Goal: Information Seeking & Learning: Learn about a topic

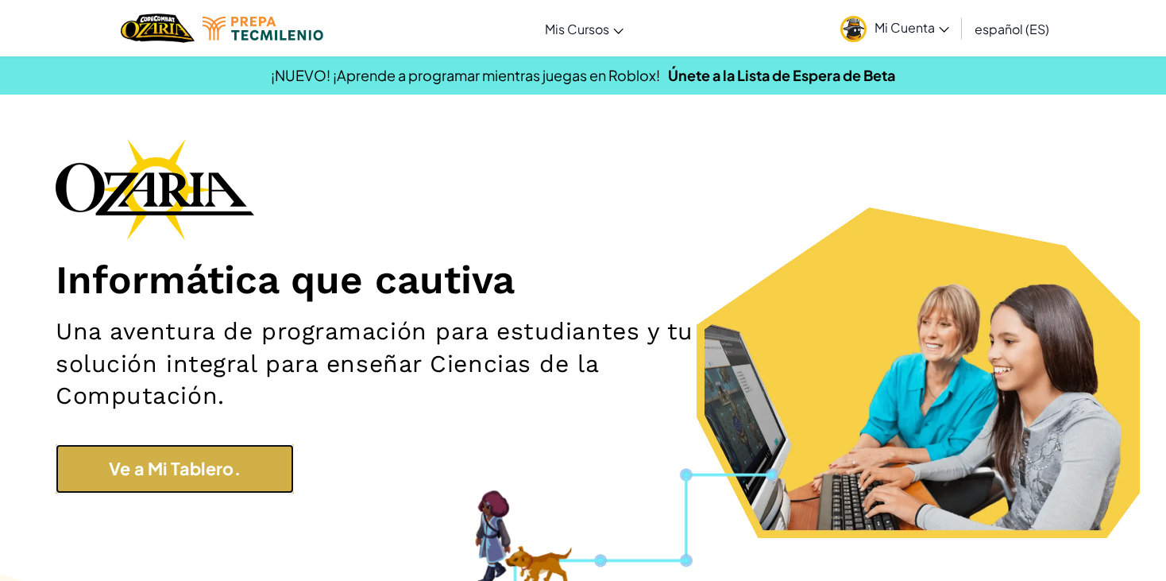
click at [213, 446] on link "Ve a Mi Tablero." at bounding box center [175, 468] width 238 height 49
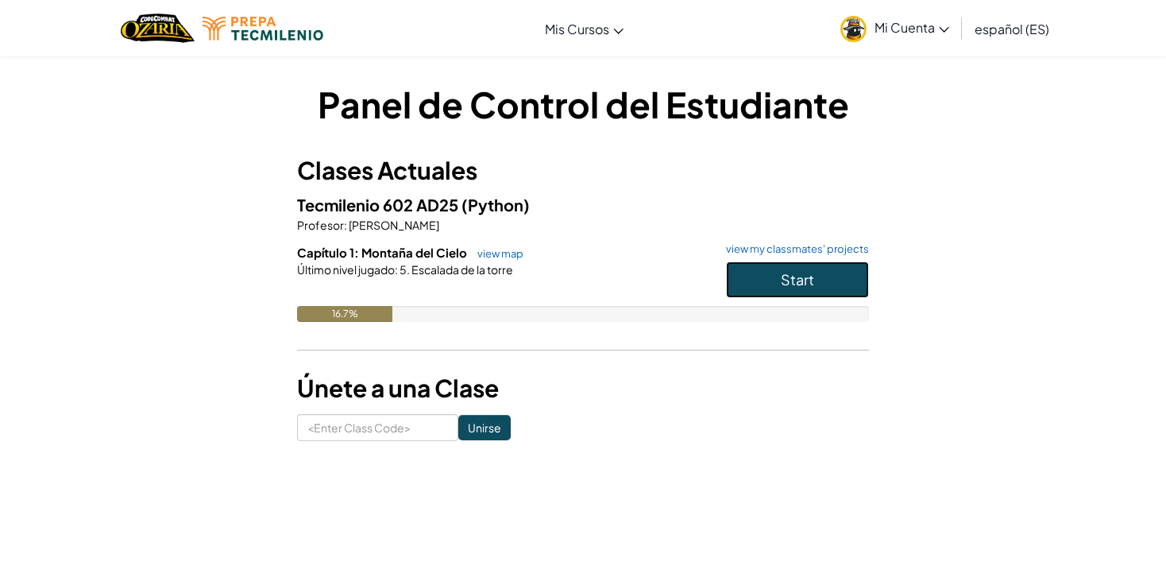
click at [768, 287] on button "Start" at bounding box center [797, 279] width 143 height 37
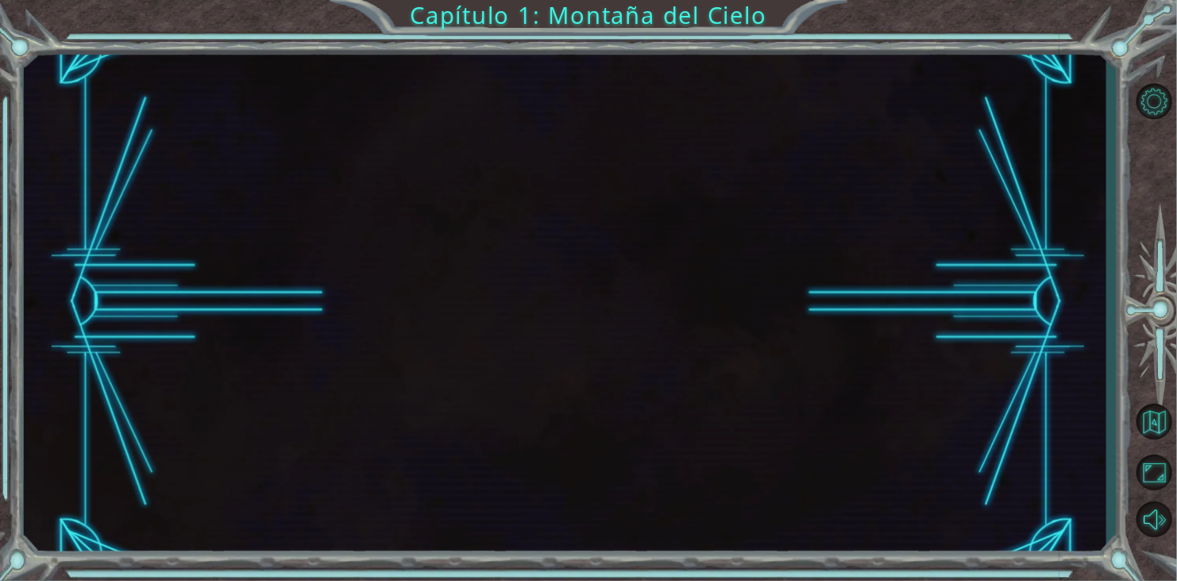
click at [789, 280] on div at bounding box center [565, 301] width 1082 height 511
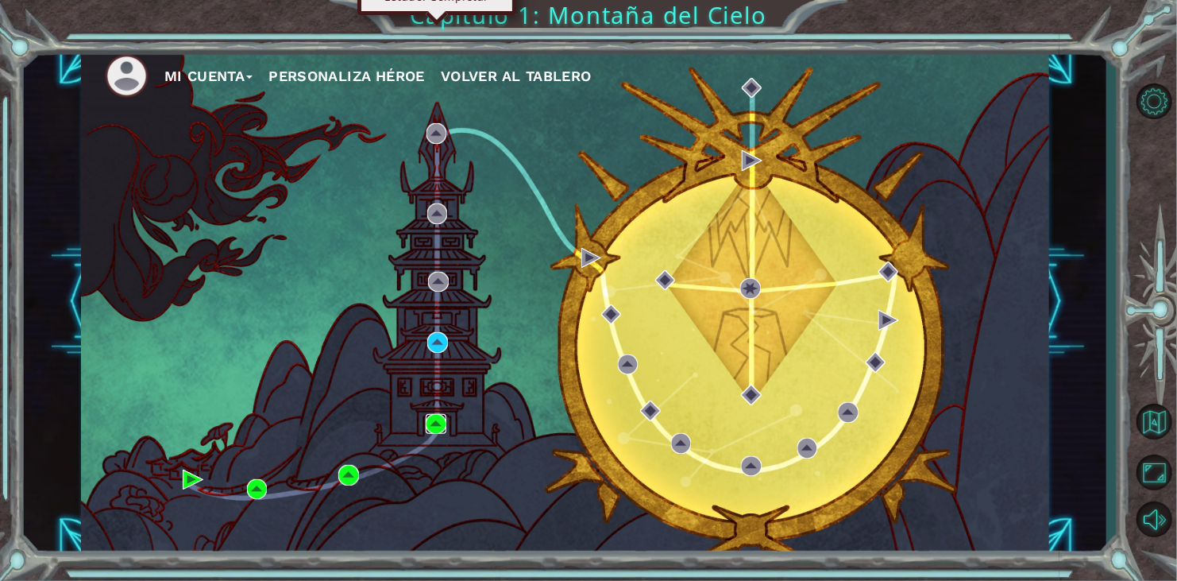
click at [430, 420] on img at bounding box center [436, 424] width 21 height 21
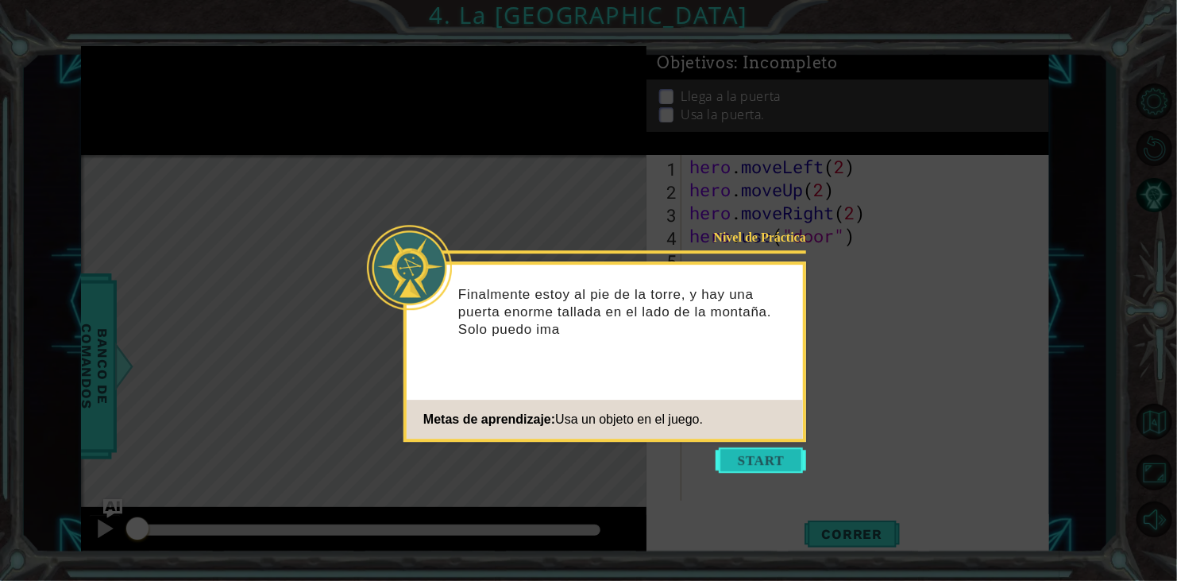
click at [760, 465] on button "Start" at bounding box center [761, 459] width 91 height 25
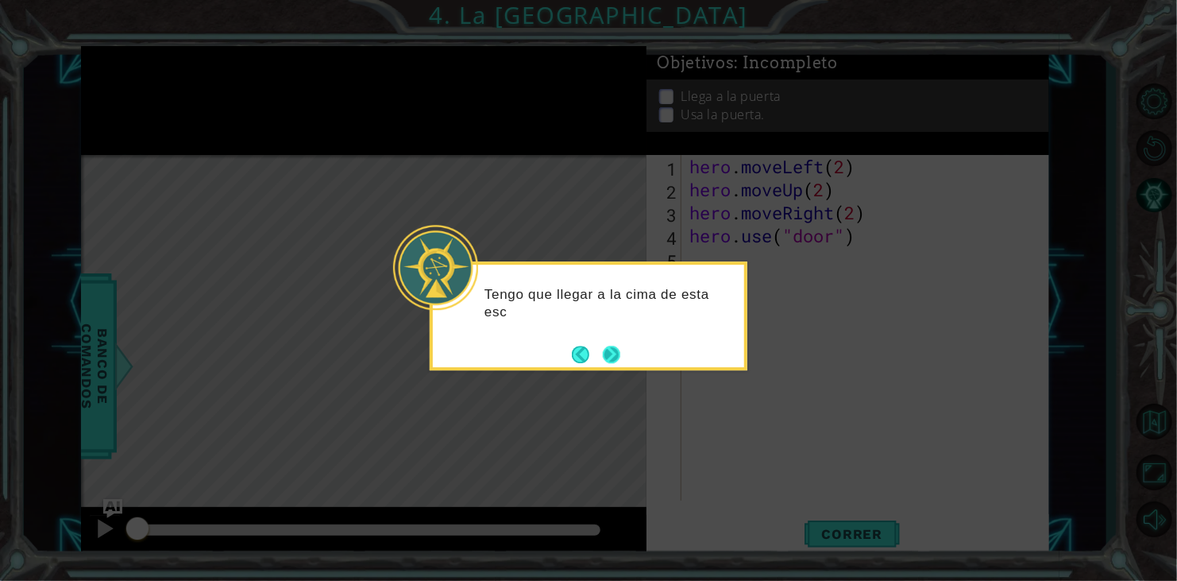
click at [603, 357] on button "Next" at bounding box center [611, 353] width 17 height 17
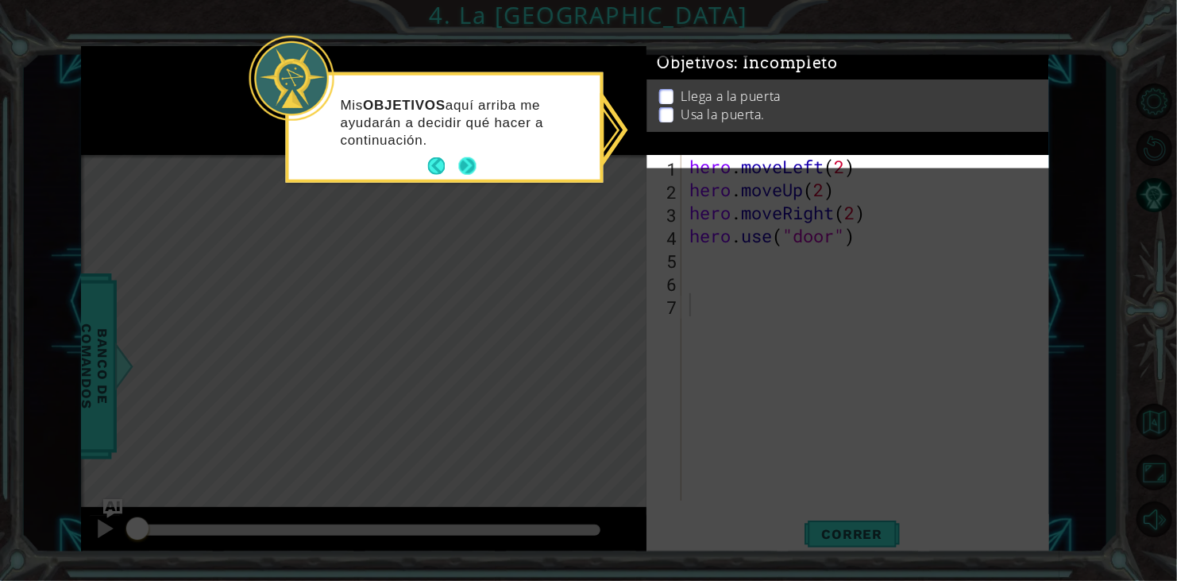
click at [462, 160] on button "Next" at bounding box center [467, 165] width 17 height 17
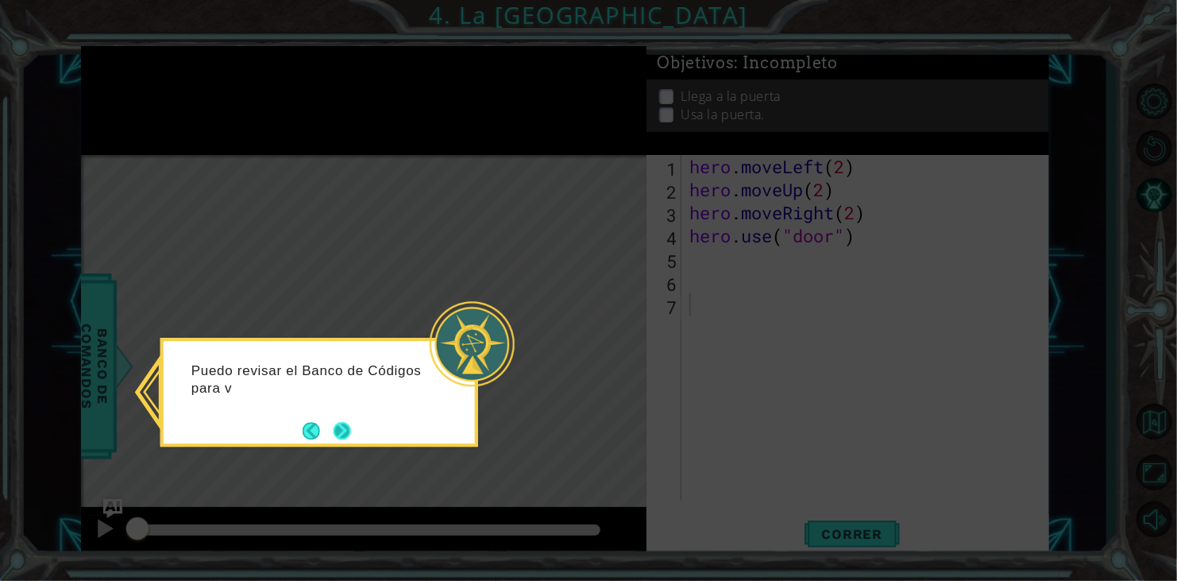
click at [335, 426] on button "Next" at bounding box center [342, 430] width 17 height 17
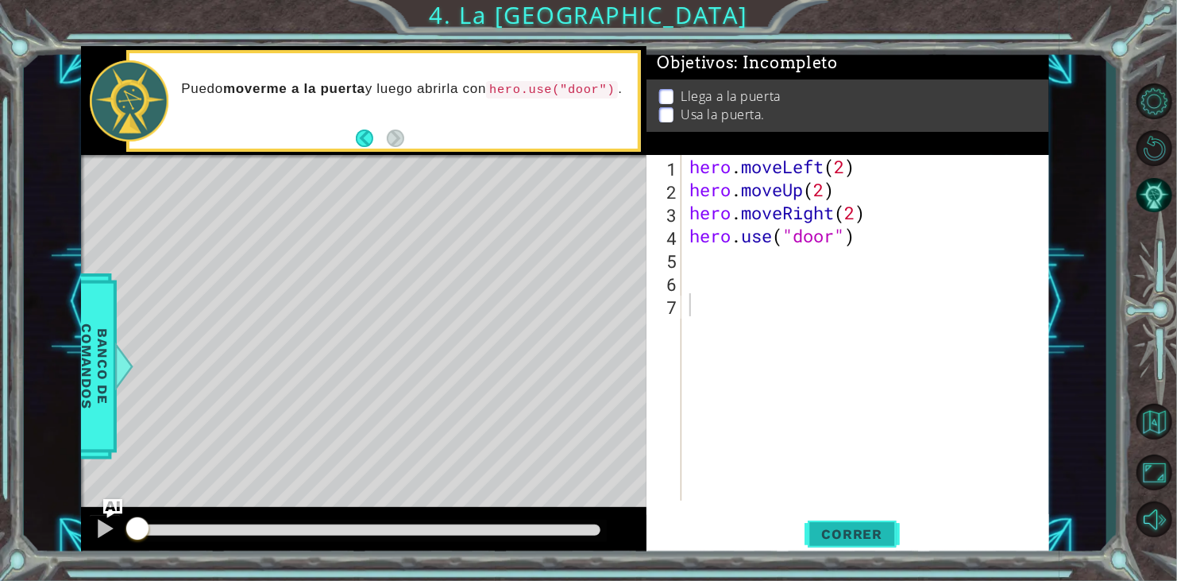
click at [817, 522] on button "Correr" at bounding box center [852, 534] width 95 height 41
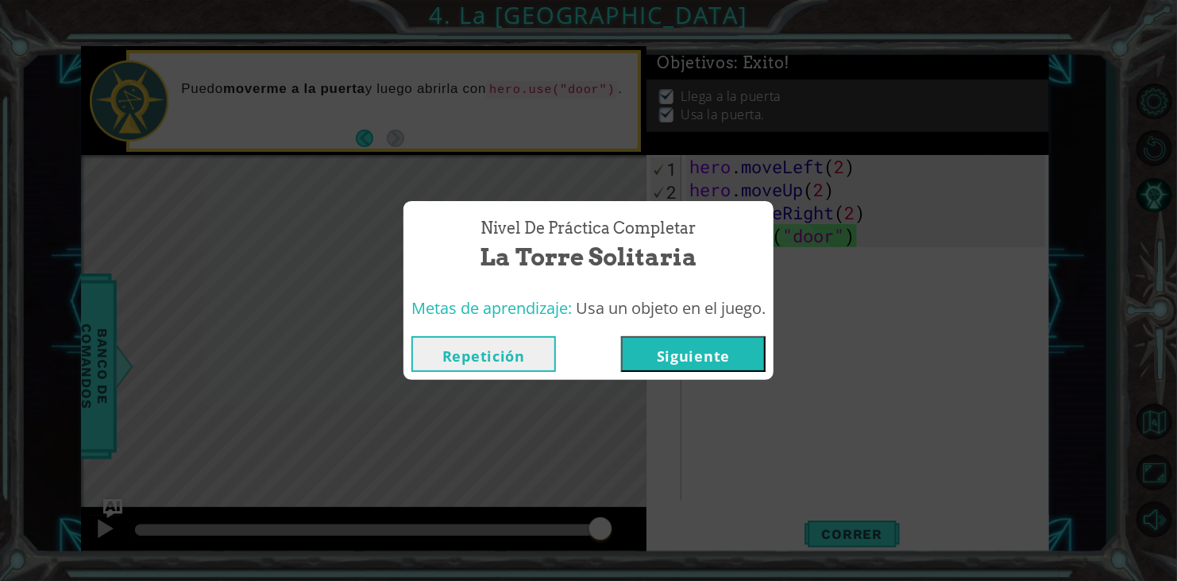
click at [743, 356] on button "Siguiente" at bounding box center [693, 354] width 145 height 36
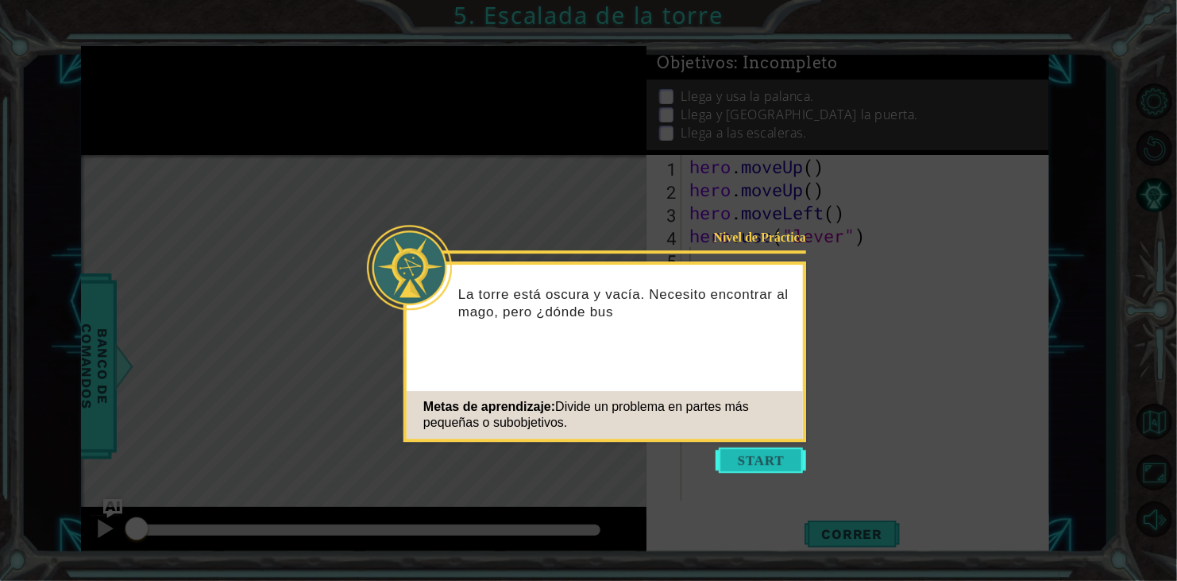
click at [758, 453] on button "Start" at bounding box center [761, 459] width 91 height 25
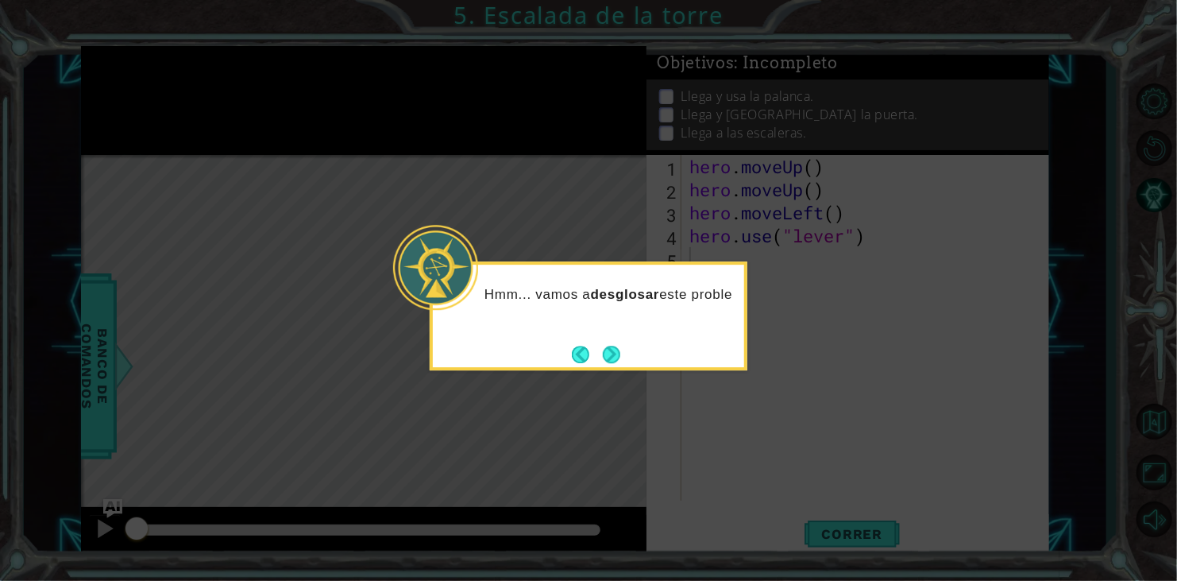
click at [606, 338] on div "Hmm... vamos a desglosar este proble" at bounding box center [589, 315] width 318 height 109
click at [619, 357] on button "Next" at bounding box center [611, 353] width 17 height 17
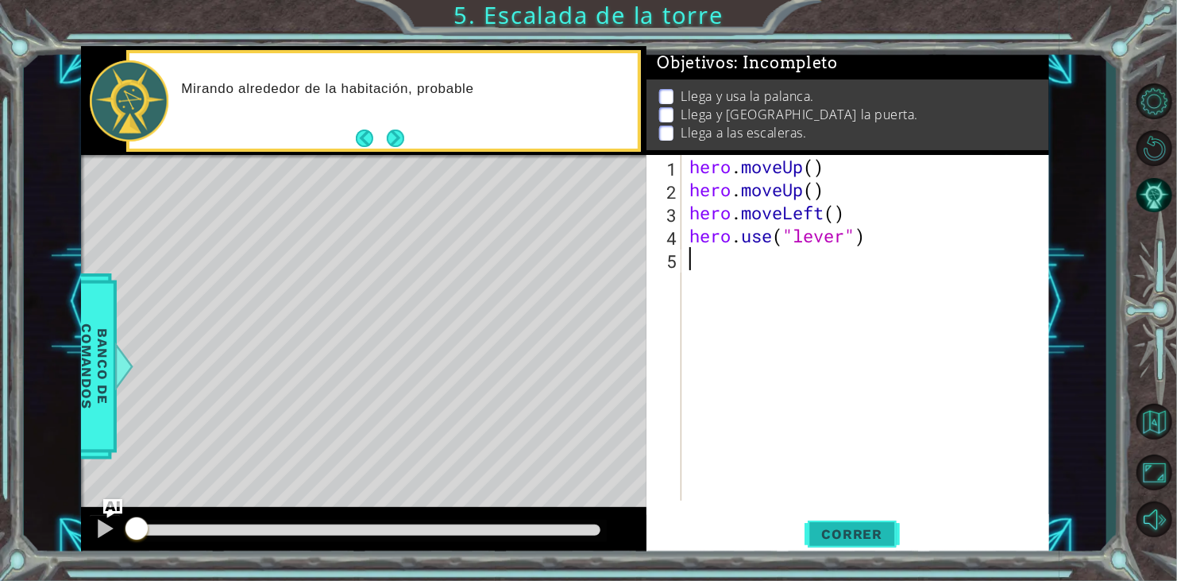
click at [865, 531] on span "Correr" at bounding box center [852, 534] width 93 height 16
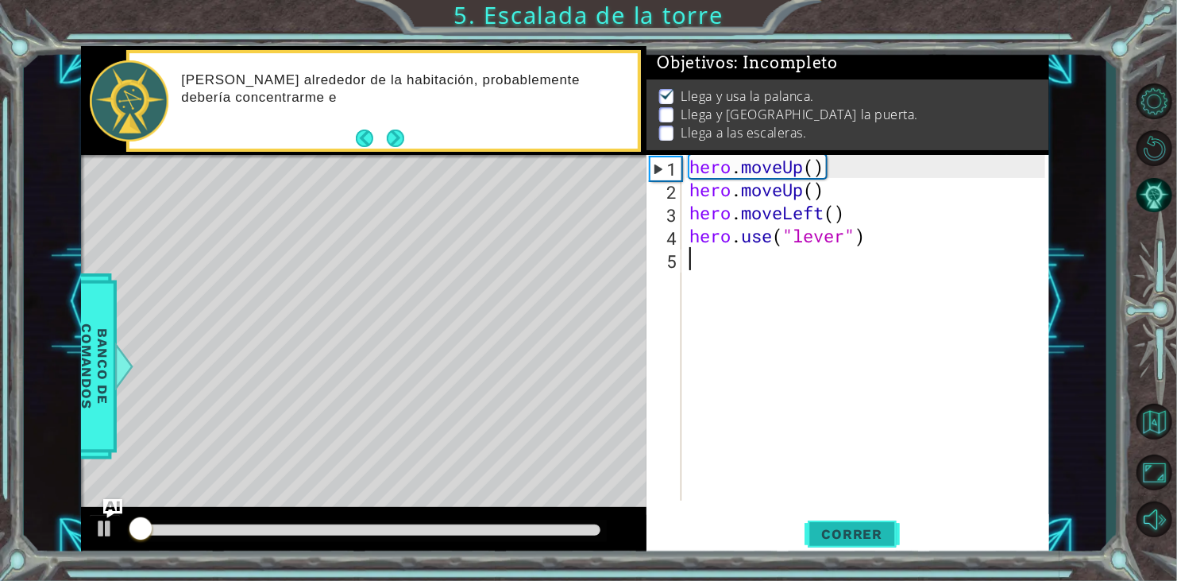
scroll to position [6, 0]
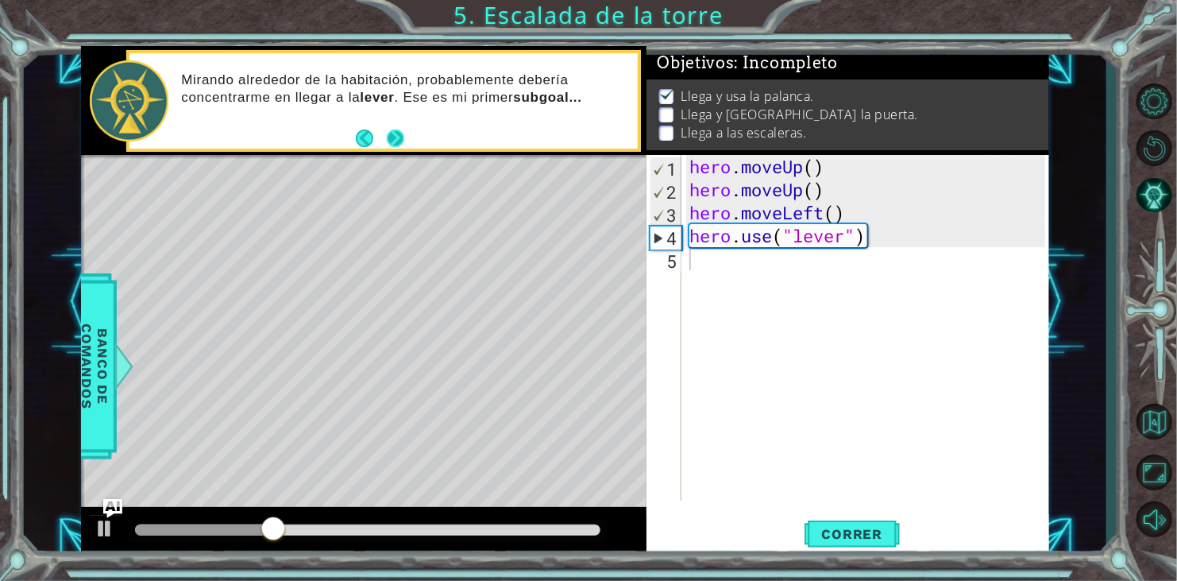
click at [395, 134] on button "Next" at bounding box center [395, 137] width 17 height 17
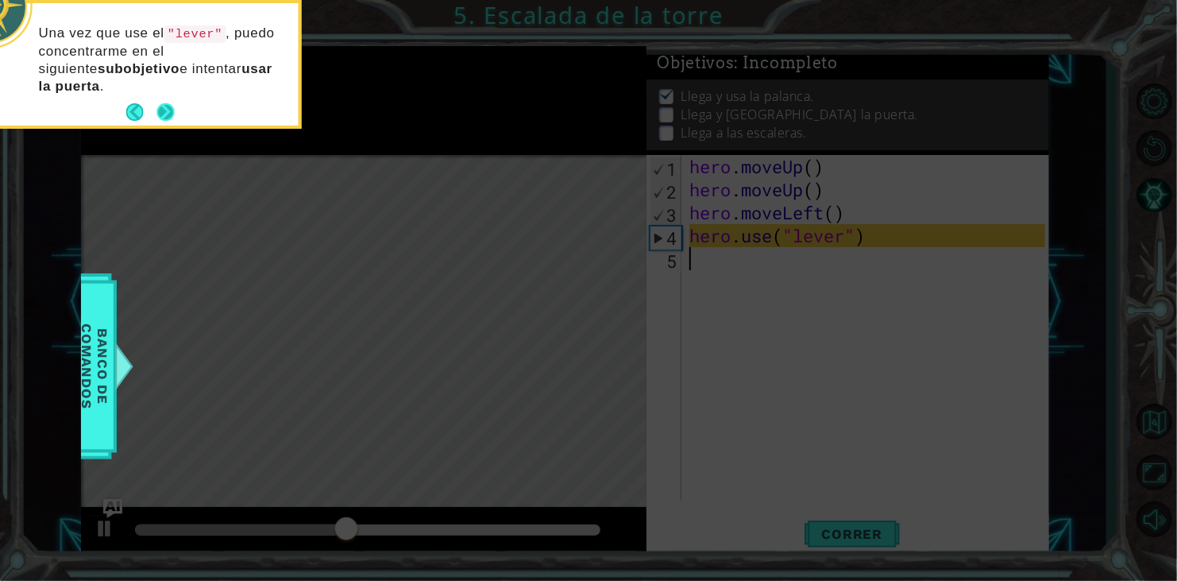
click at [160, 103] on button "Next" at bounding box center [165, 111] width 17 height 17
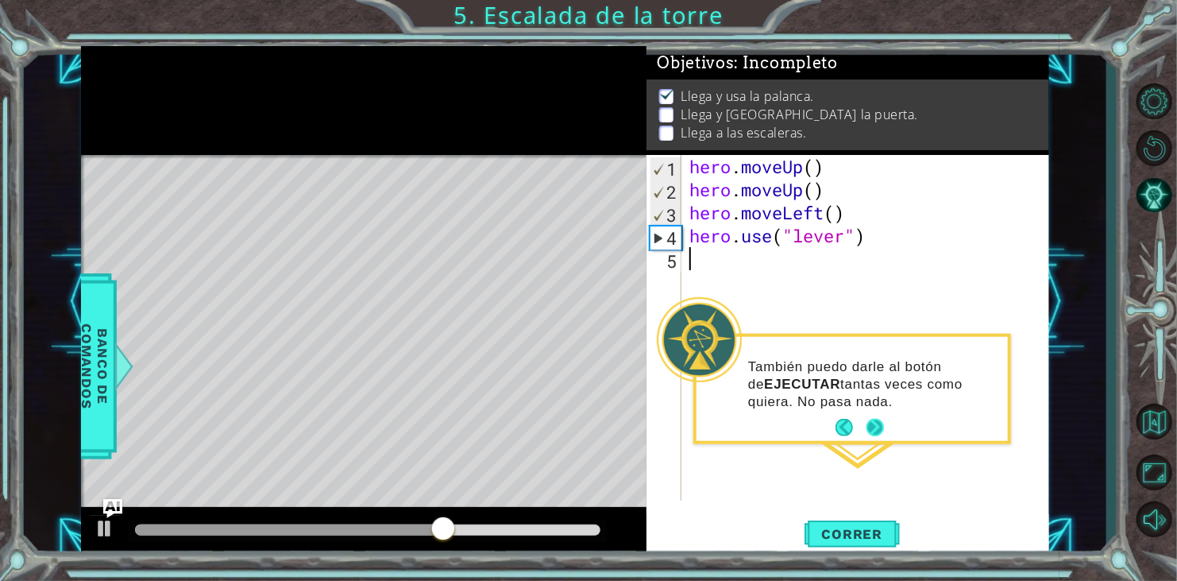
click at [876, 430] on button "Next" at bounding box center [874, 427] width 17 height 17
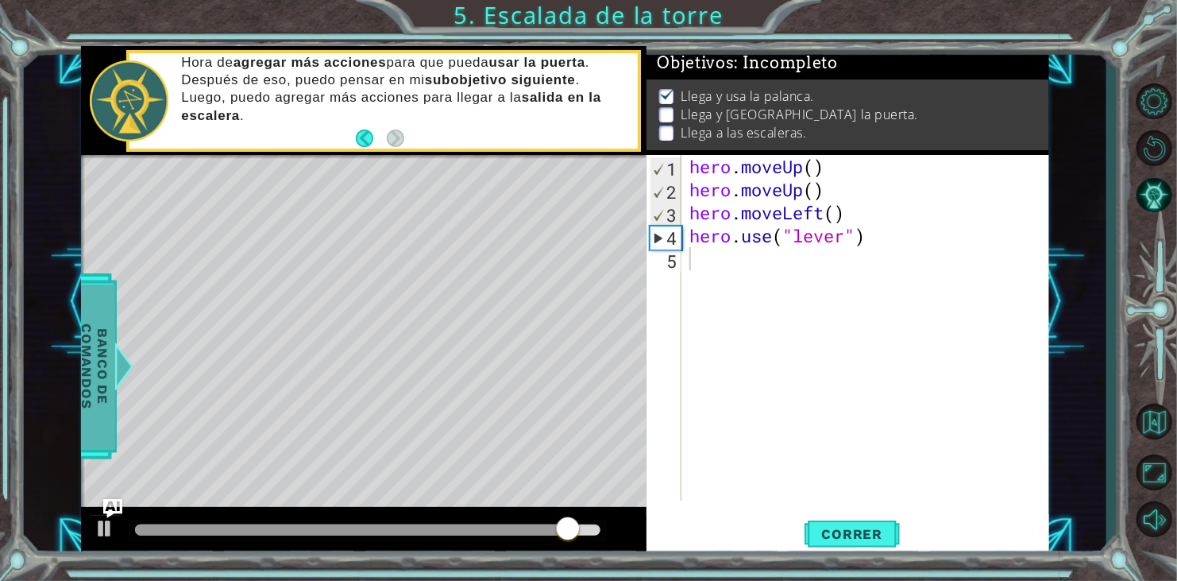
click at [115, 382] on div at bounding box center [124, 366] width 20 height 48
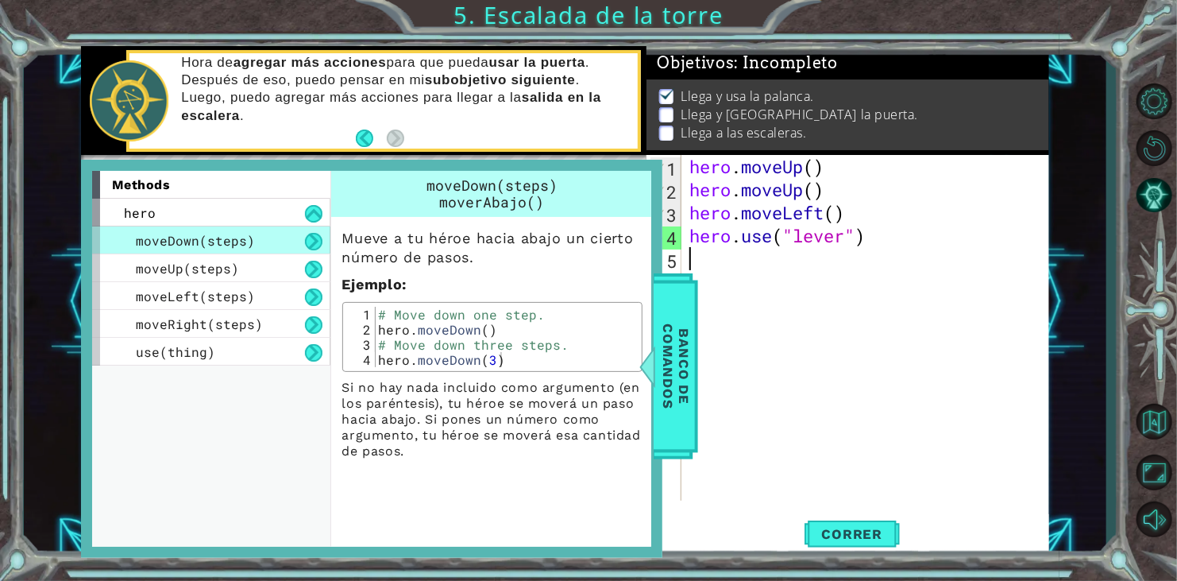
click at [737, 317] on div "hero . moveUp ( ) hero . moveUp ( ) hero . moveLeft ( ) hero . use ( "lever" )" at bounding box center [869, 351] width 367 height 392
type textarea "m"
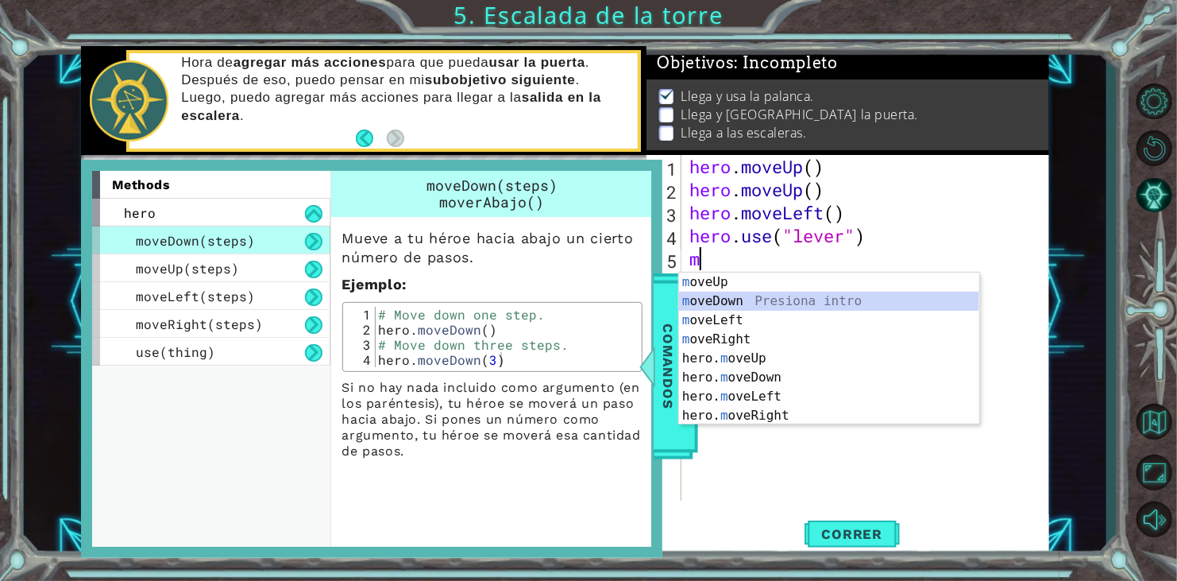
click at [738, 295] on div "m oveUp Presiona intro m oveDown Presiona intro m oveLeft Presiona intro m oveR…" at bounding box center [829, 367] width 300 height 191
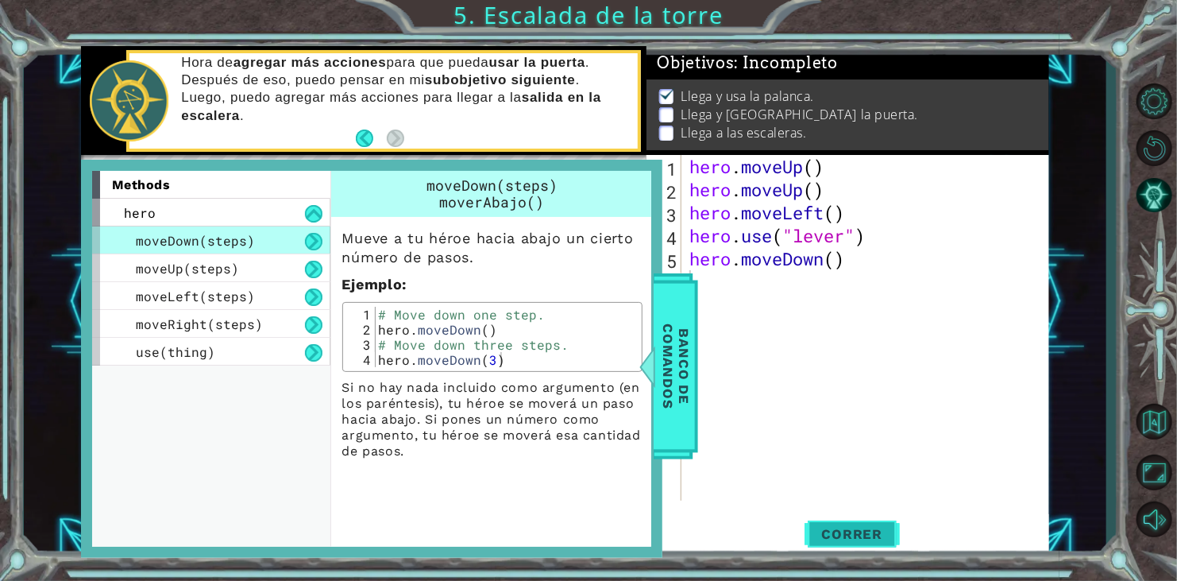
click at [831, 521] on button "Correr" at bounding box center [852, 534] width 95 height 41
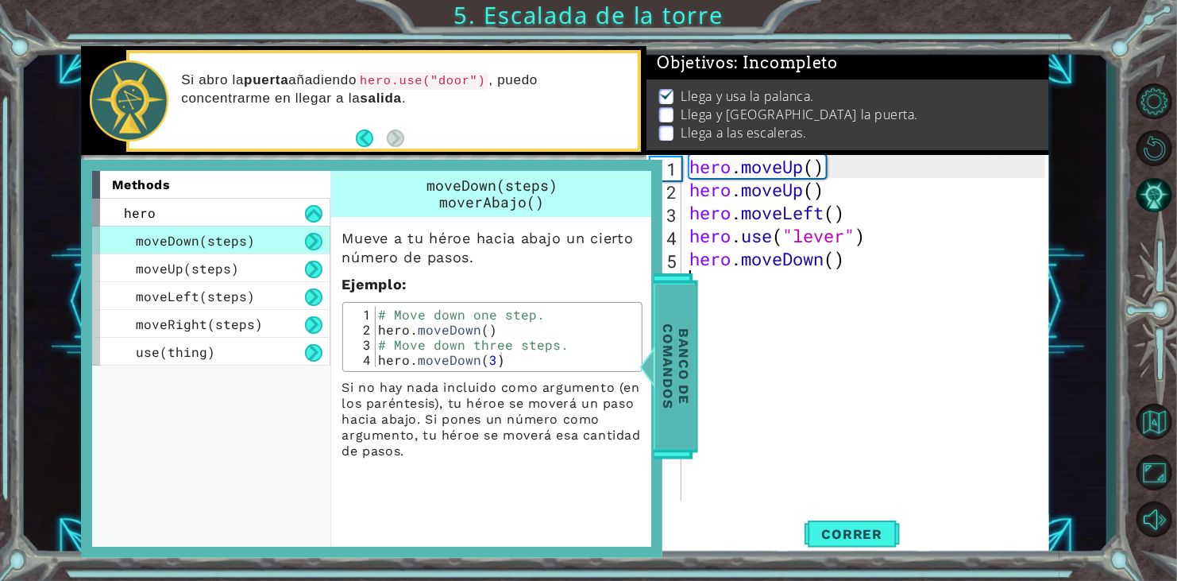
click at [677, 323] on span "Banco de comandos" at bounding box center [675, 366] width 41 height 164
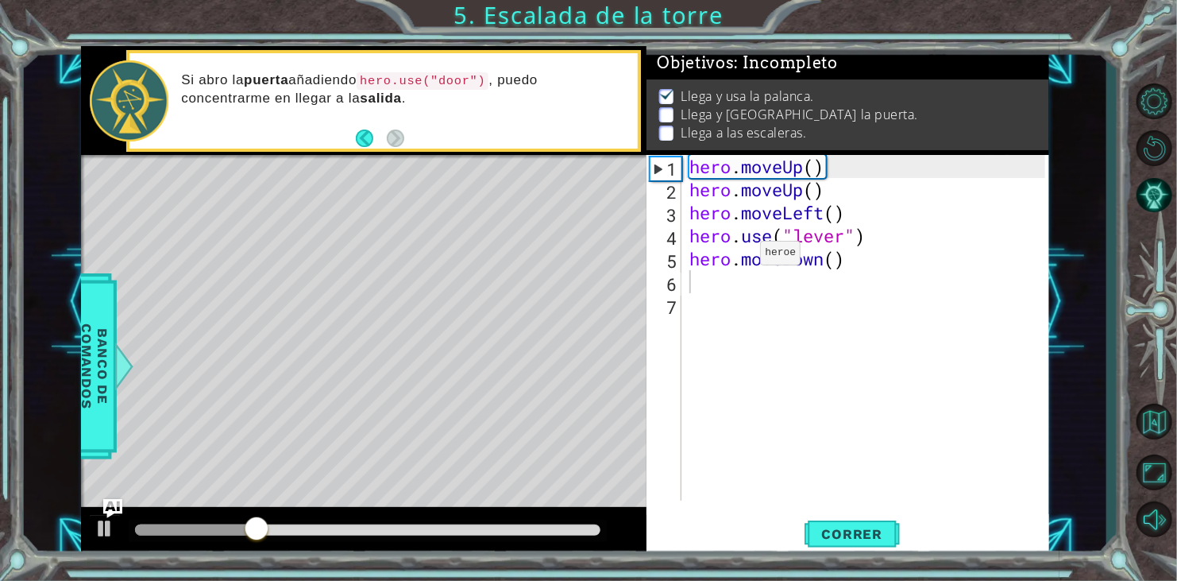
type textarea "hero.moveDown()"
click at [735, 255] on div "hero . moveUp ( ) hero . moveUp ( ) hero . moveLeft ( ) hero . use ( "lever" ) …" at bounding box center [869, 351] width 367 height 392
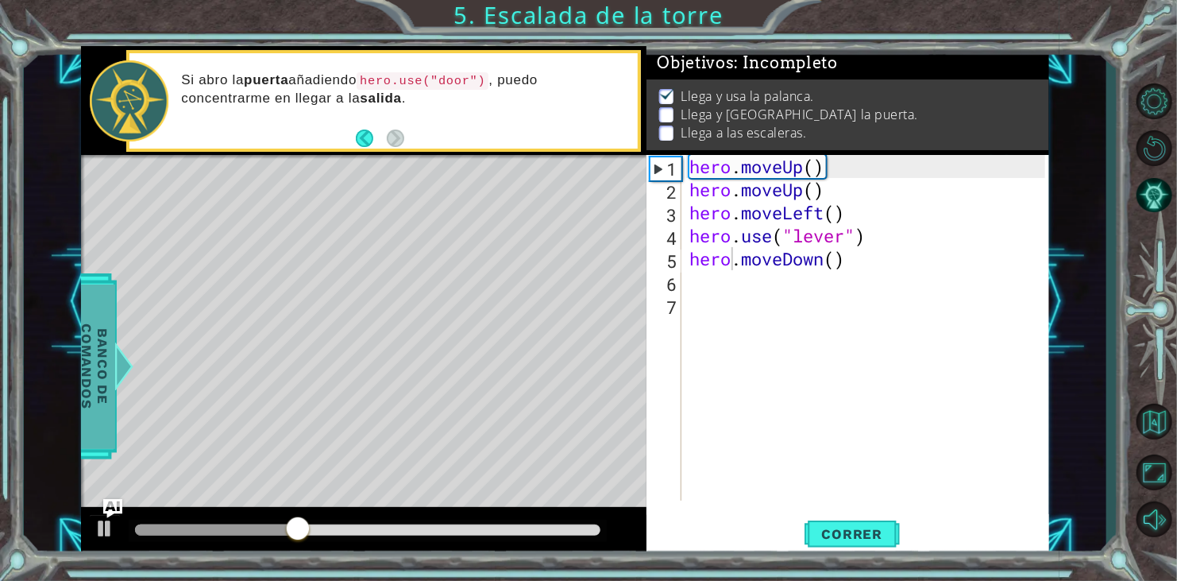
click at [122, 372] on div at bounding box center [124, 366] width 20 height 48
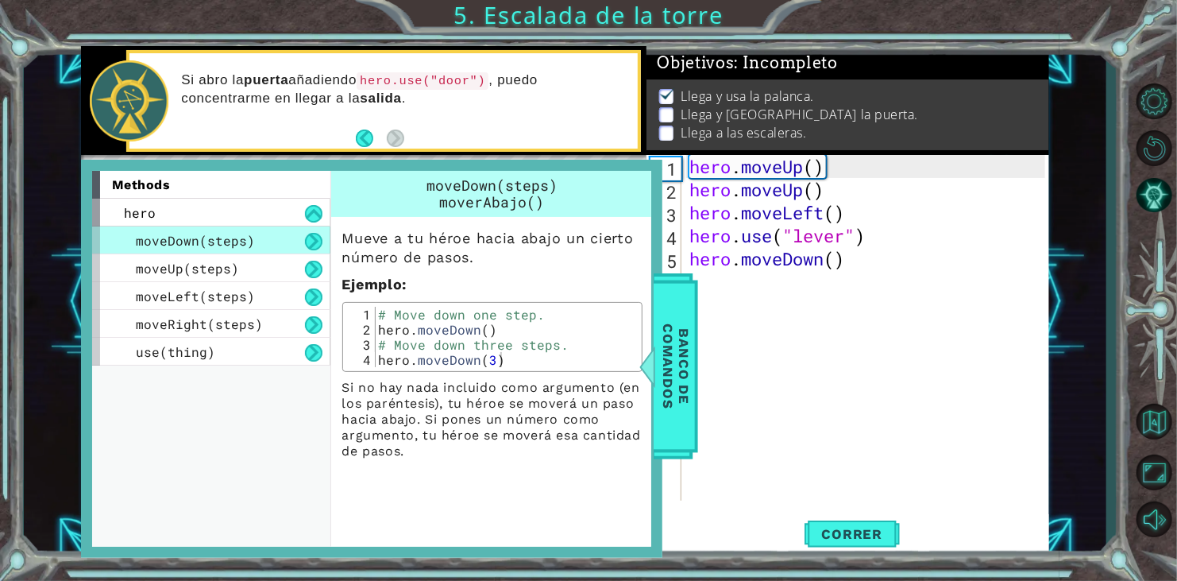
click at [836, 294] on div "hero . moveUp ( ) hero . moveUp ( ) hero . moveLeft ( ) hero . use ( "lever" ) …" at bounding box center [869, 351] width 367 height 392
click at [663, 334] on span "Banco de comandos" at bounding box center [675, 366] width 41 height 164
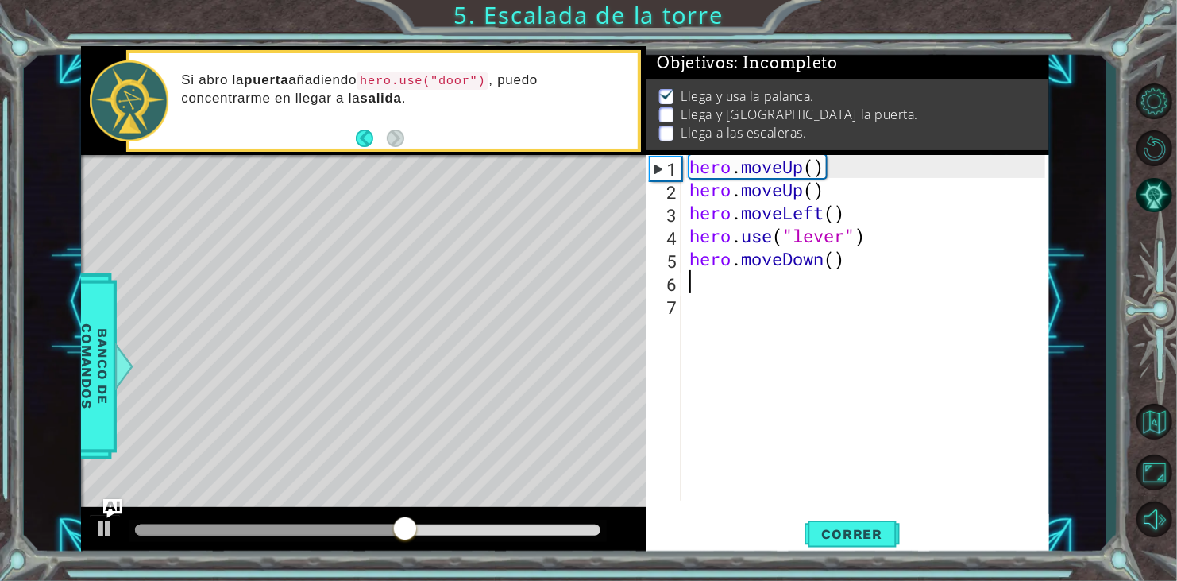
click at [696, 280] on div "hero . moveUp ( ) hero . moveUp ( ) hero . moveLeft ( ) hero . use ( "lever" ) …" at bounding box center [869, 351] width 367 height 392
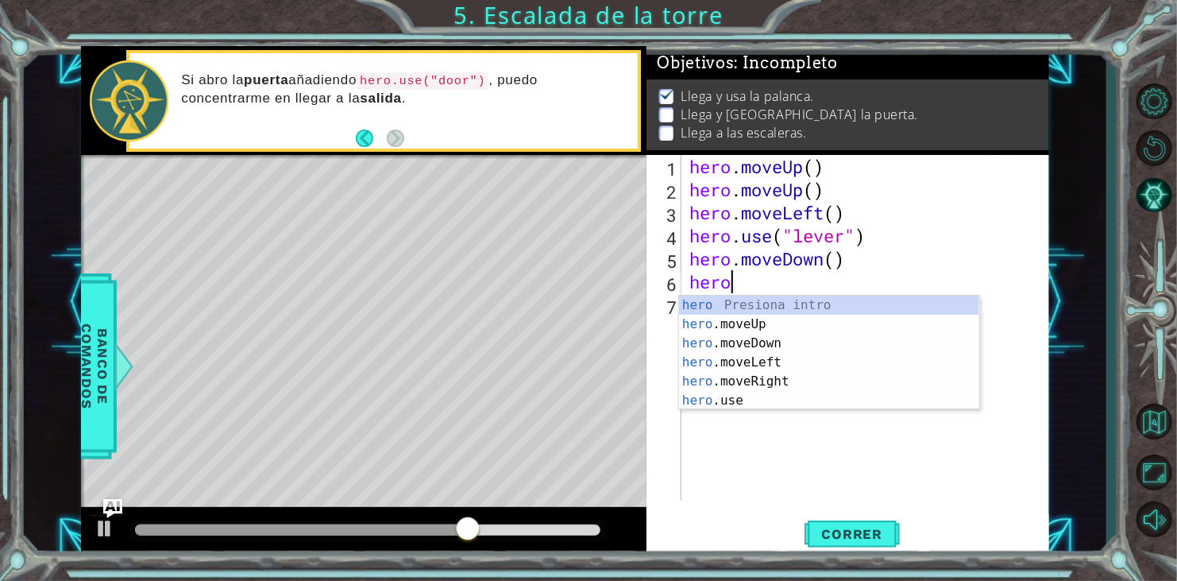
scroll to position [0, 1]
type textarea "hero.m"
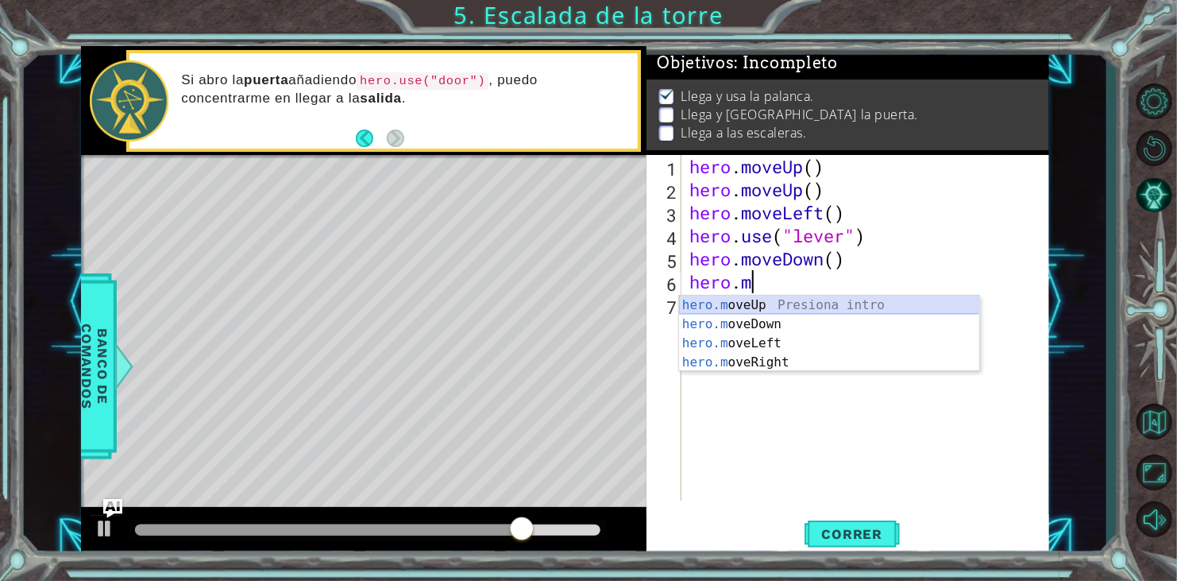
click at [774, 297] on div "hero.m oveUp Presiona intro hero.m oveDown Presiona intro hero.m oveLeft Presio…" at bounding box center [829, 352] width 300 height 114
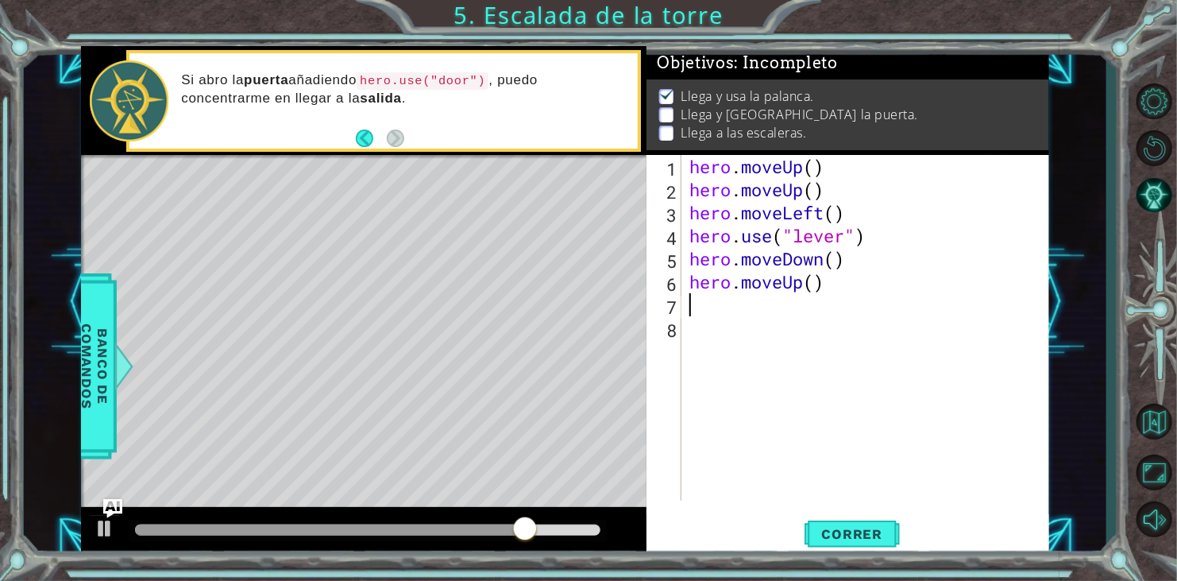
scroll to position [0, 0]
click at [886, 538] on span "Correr" at bounding box center [852, 534] width 93 height 16
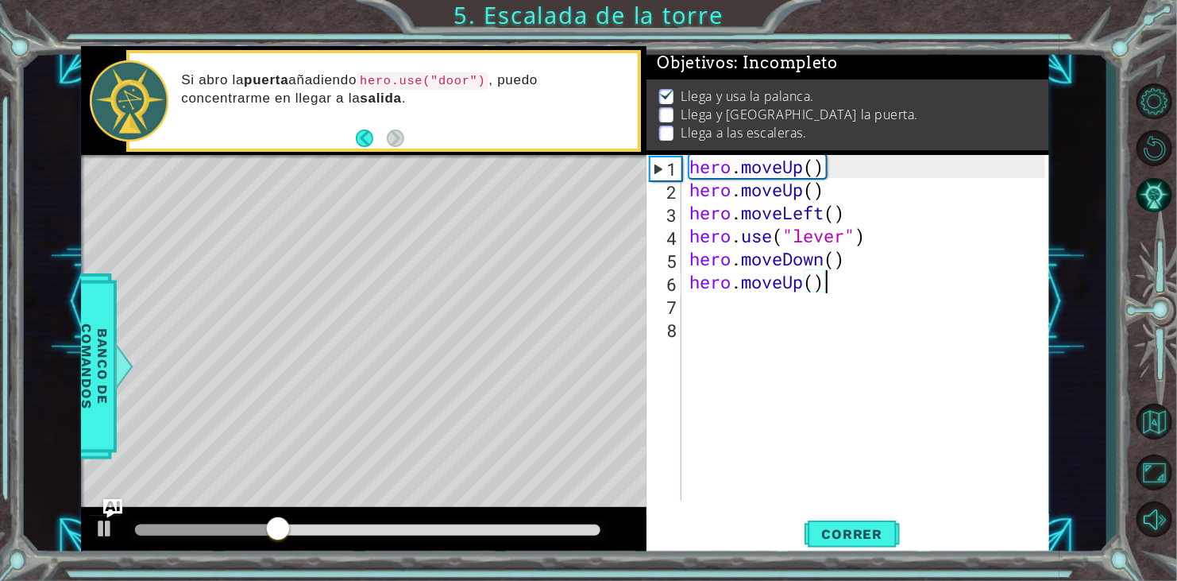
click at [866, 279] on div "hero . moveUp ( ) hero . moveUp ( ) hero . moveLeft ( ) hero . use ( "lever" ) …" at bounding box center [869, 351] width 367 height 392
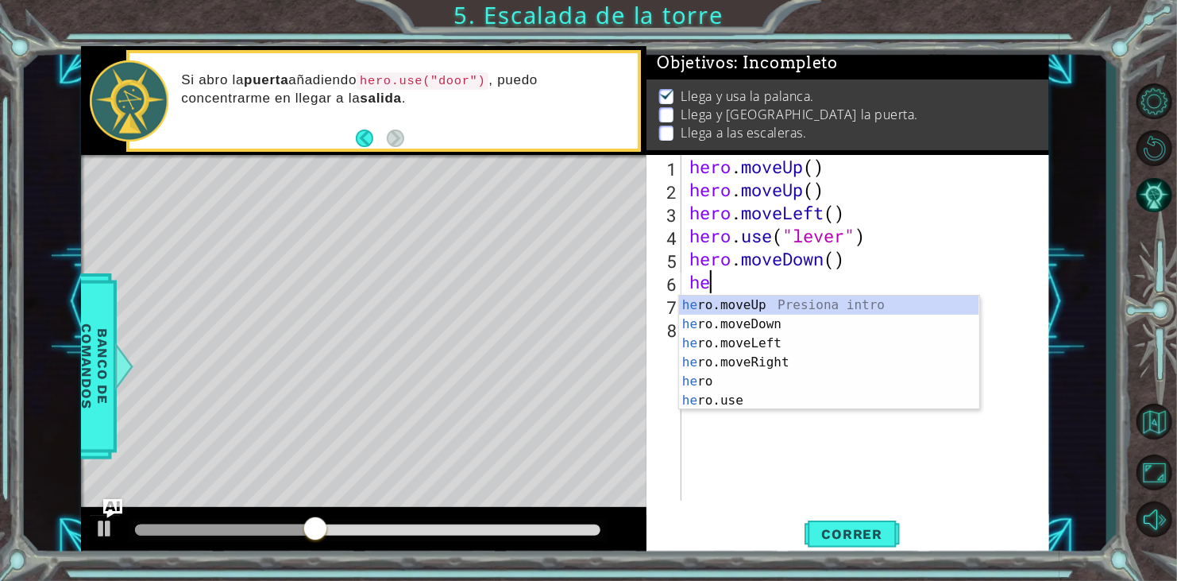
type textarea "h"
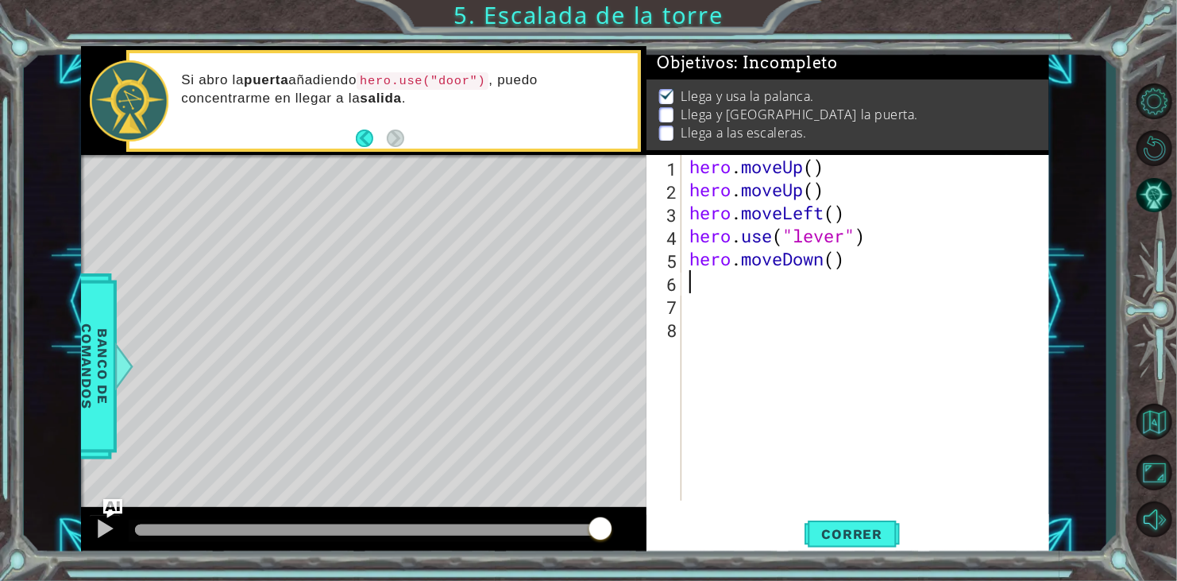
click at [866, 279] on div "hero . moveUp ( ) hero . moveUp ( ) hero . moveLeft ( ) hero . use ( "lever" ) …" at bounding box center [869, 351] width 367 height 392
click at [757, 262] on div "hero . moveUp ( ) hero . moveUp ( ) hero . moveLeft ( ) hero . use ( "lever" ) …" at bounding box center [869, 351] width 367 height 392
type textarea "hero.moveDown()"
click at [878, 524] on button "Correr" at bounding box center [852, 534] width 95 height 41
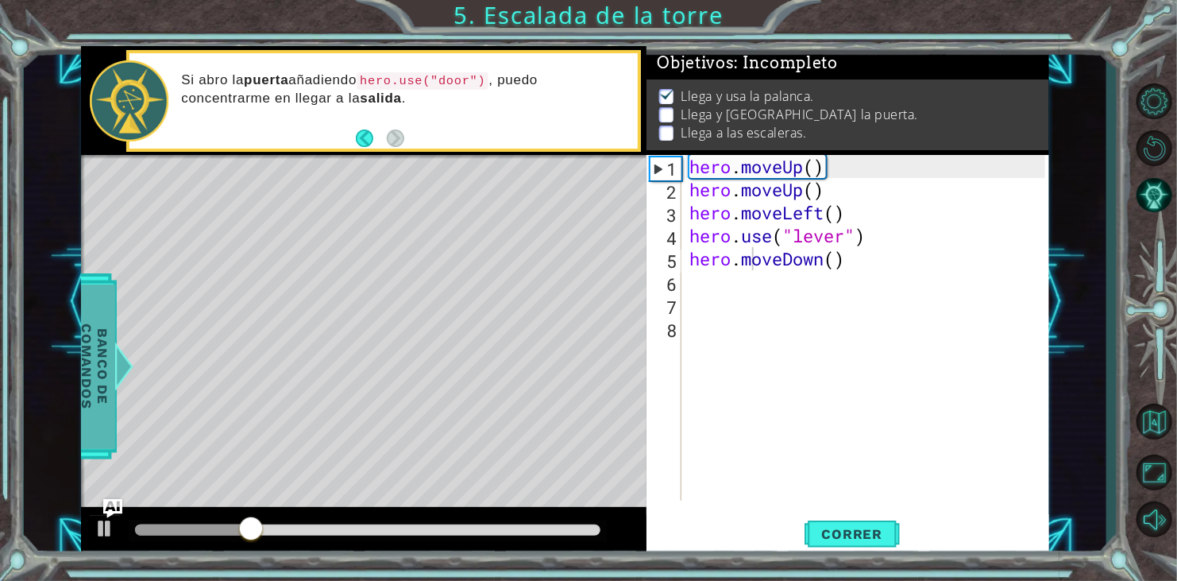
click at [98, 392] on span "Banco de comandos" at bounding box center [94, 366] width 41 height 164
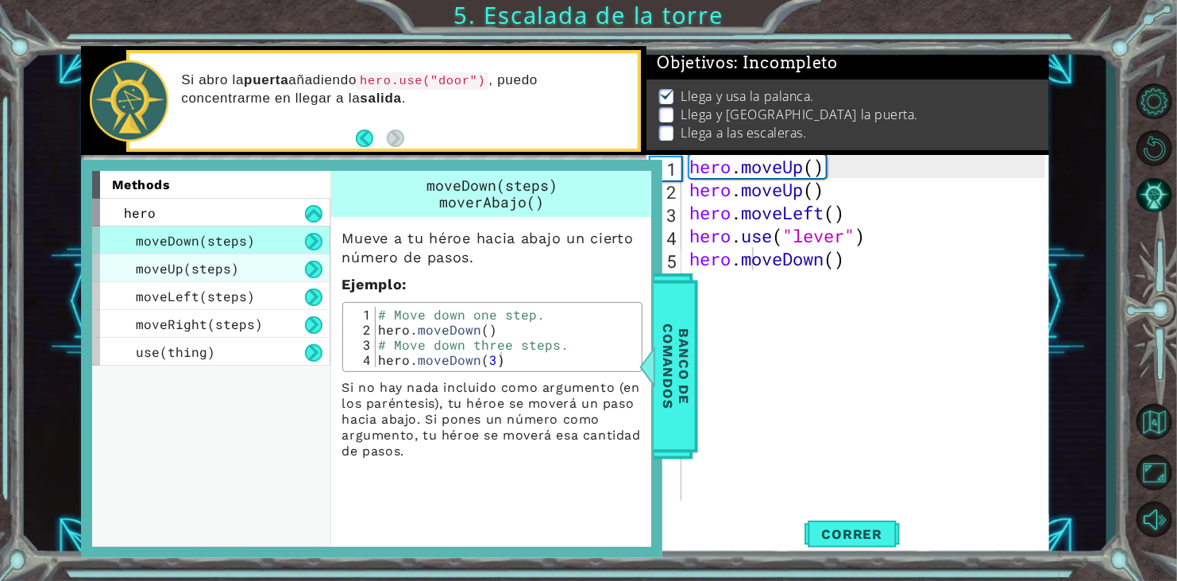
click at [210, 269] on span "moveUp(steps)" at bounding box center [187, 268] width 103 height 17
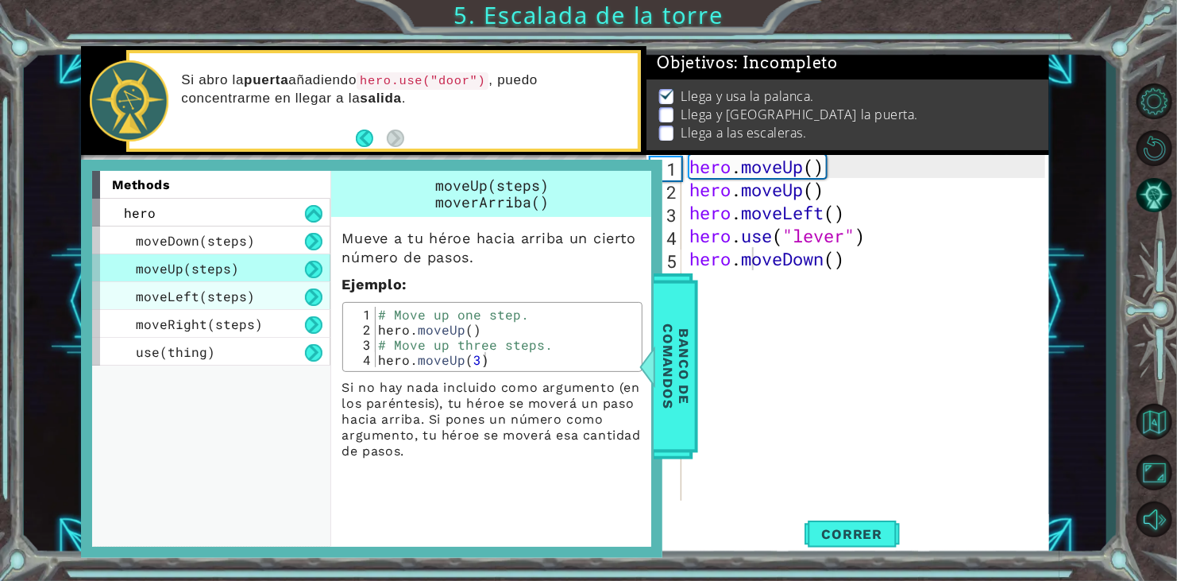
click at [206, 292] on span "moveLeft(steps)" at bounding box center [195, 295] width 119 height 17
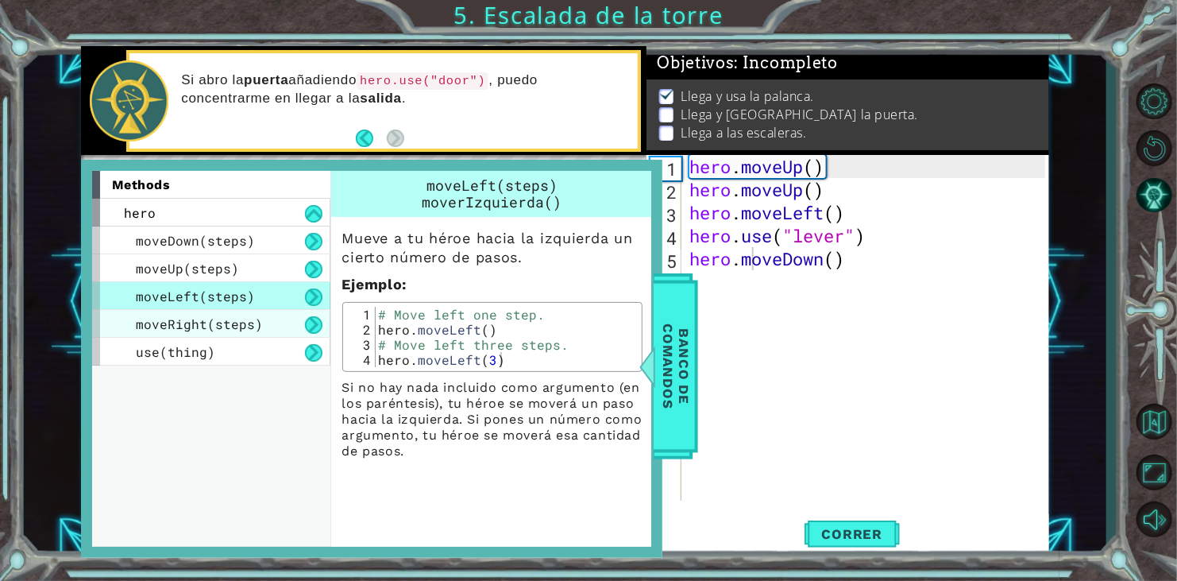
click at [210, 324] on span "moveRight(steps)" at bounding box center [199, 323] width 127 height 17
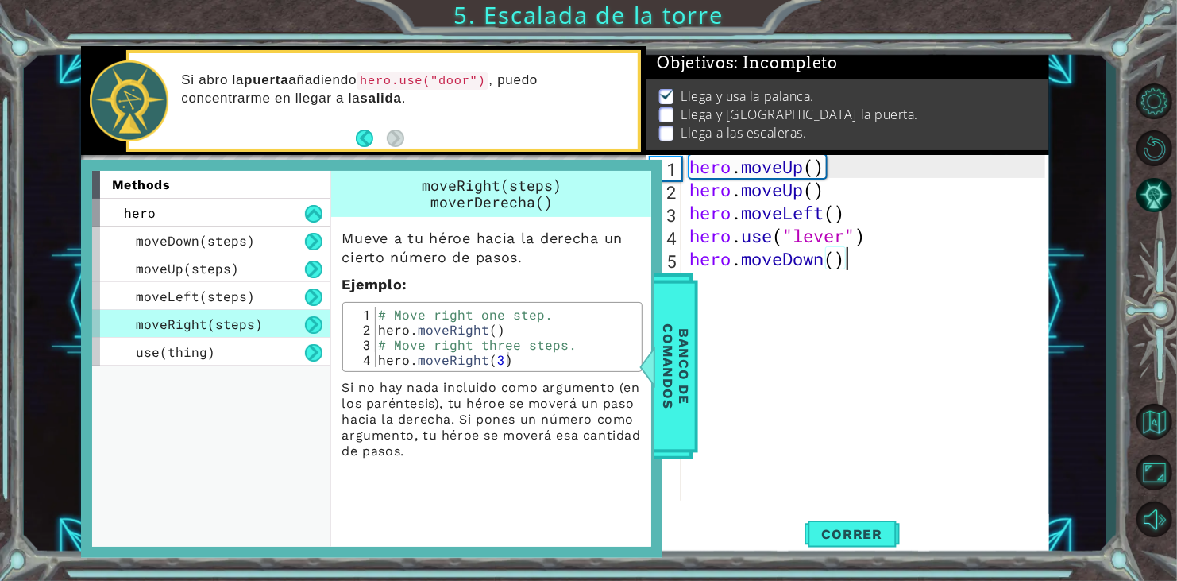
click at [886, 268] on div "hero . moveUp ( ) hero . moveUp ( ) hero . moveLeft ( ) hero . use ( "lever" ) …" at bounding box center [869, 351] width 367 height 392
click at [787, 299] on div "hero . moveUp ( ) hero . moveUp ( ) hero . moveLeft ( ) hero . use ( "lever" ) …" at bounding box center [869, 351] width 367 height 392
click at [720, 280] on div "hero . moveUp ( ) hero . moveUp ( ) hero . moveLeft ( ) hero . use ( "lever" ) …" at bounding box center [869, 351] width 367 height 392
type textarea "m"
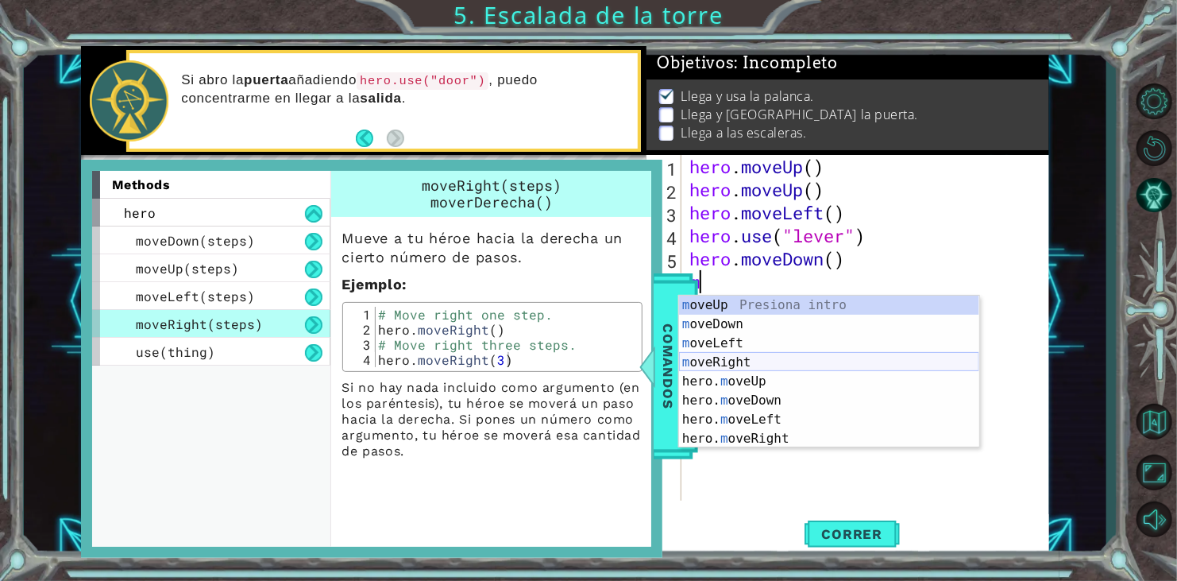
click at [731, 362] on div "m oveUp Presiona intro m oveDown Presiona intro m oveLeft Presiona intro m oveR…" at bounding box center [829, 390] width 300 height 191
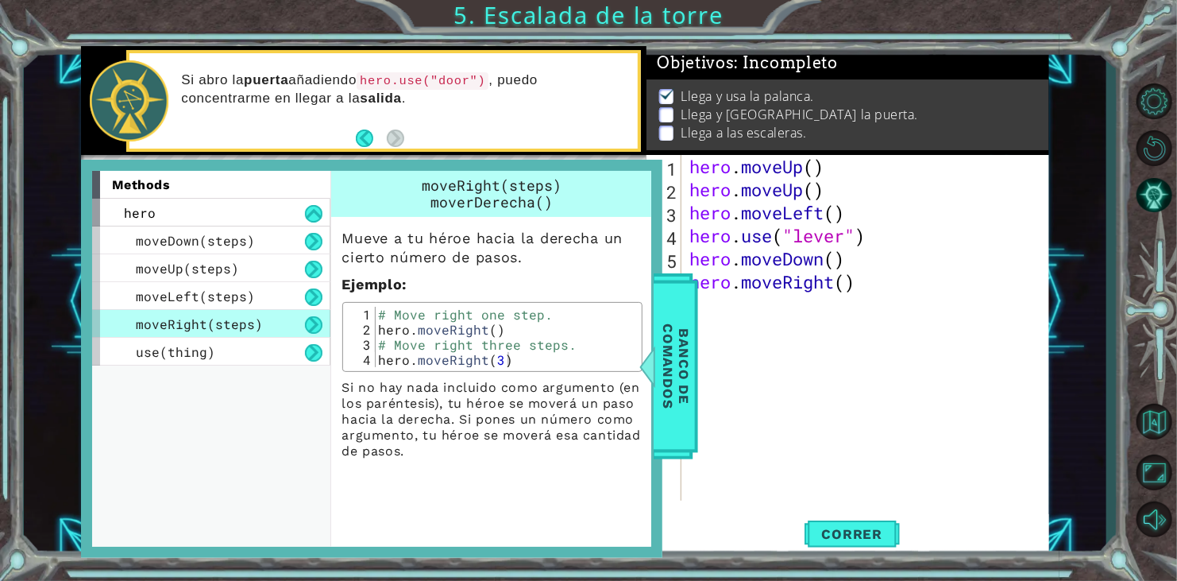
click at [806, 350] on div "hero . moveUp ( ) hero . moveUp ( ) hero . moveLeft ( ) hero . use ( "lever" ) …" at bounding box center [869, 351] width 367 height 392
click at [691, 334] on span "Banco de comandos" at bounding box center [675, 366] width 41 height 164
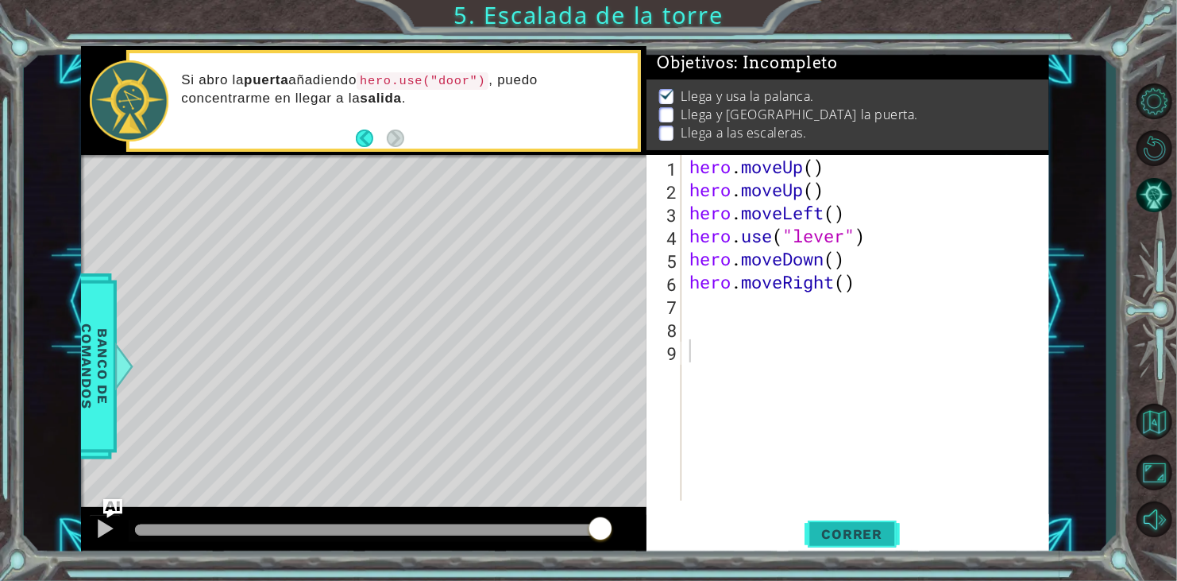
click at [870, 522] on button "Correr" at bounding box center [852, 534] width 95 height 41
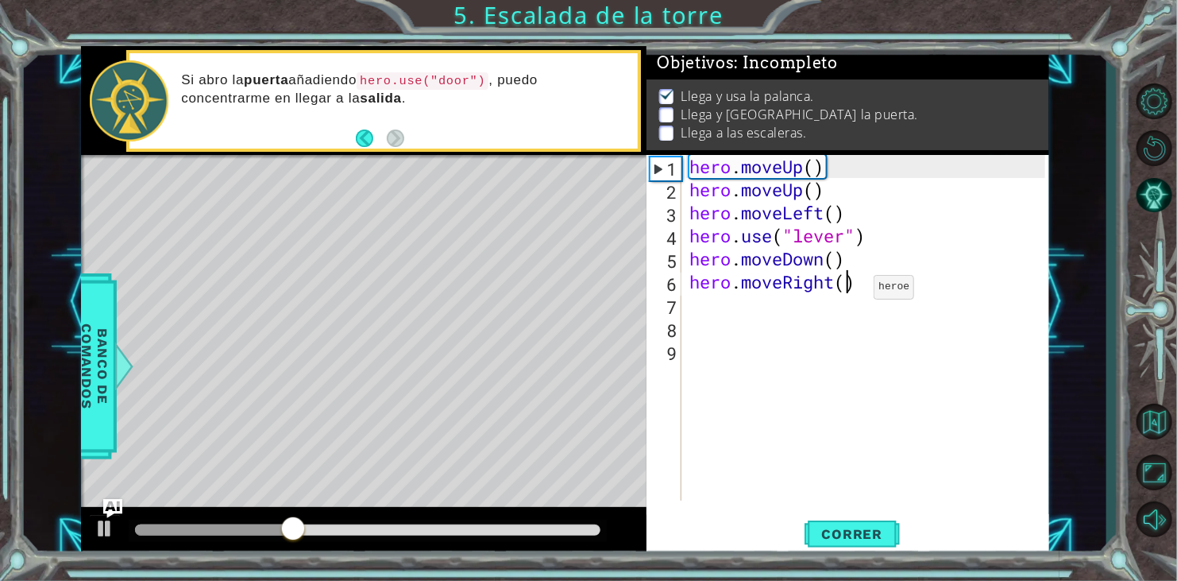
click at [851, 291] on div "hero . moveUp ( ) hero . moveUp ( ) hero . moveLeft ( ) hero . use ( "lever" ) …" at bounding box center [869, 351] width 367 height 392
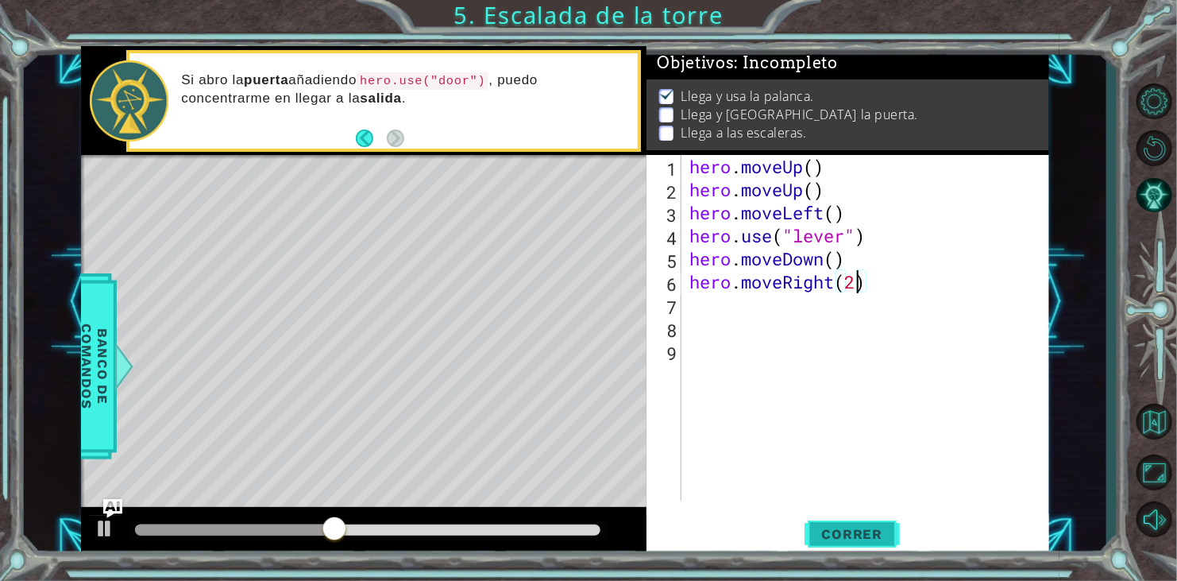
type textarea "hero.moveRight(2)"
click at [845, 543] on button "Correr" at bounding box center [852, 534] width 95 height 41
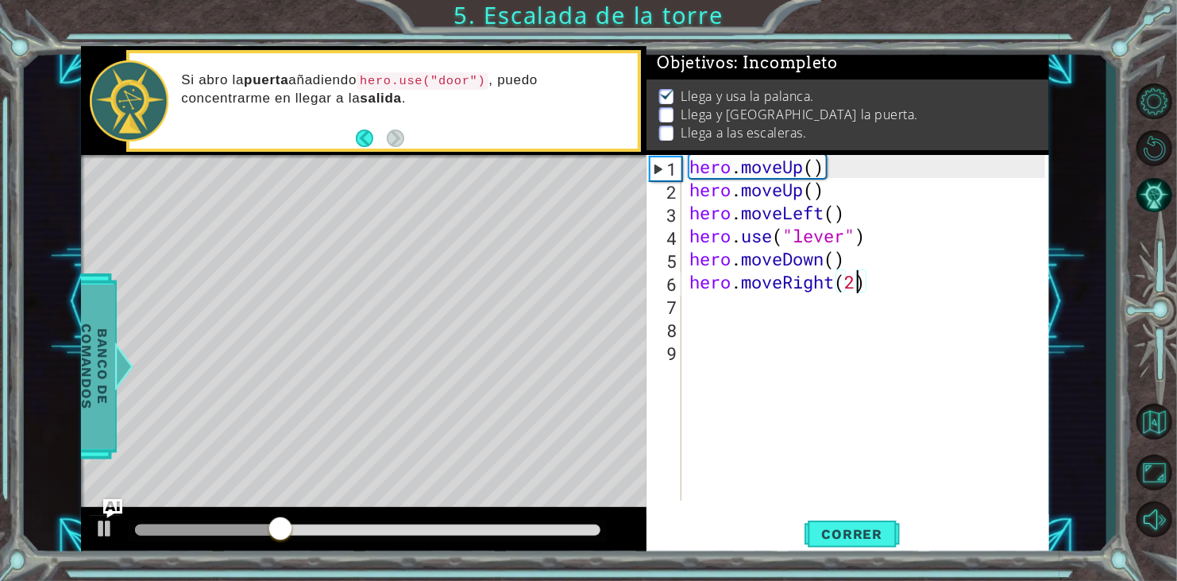
click at [114, 353] on div at bounding box center [124, 366] width 20 height 48
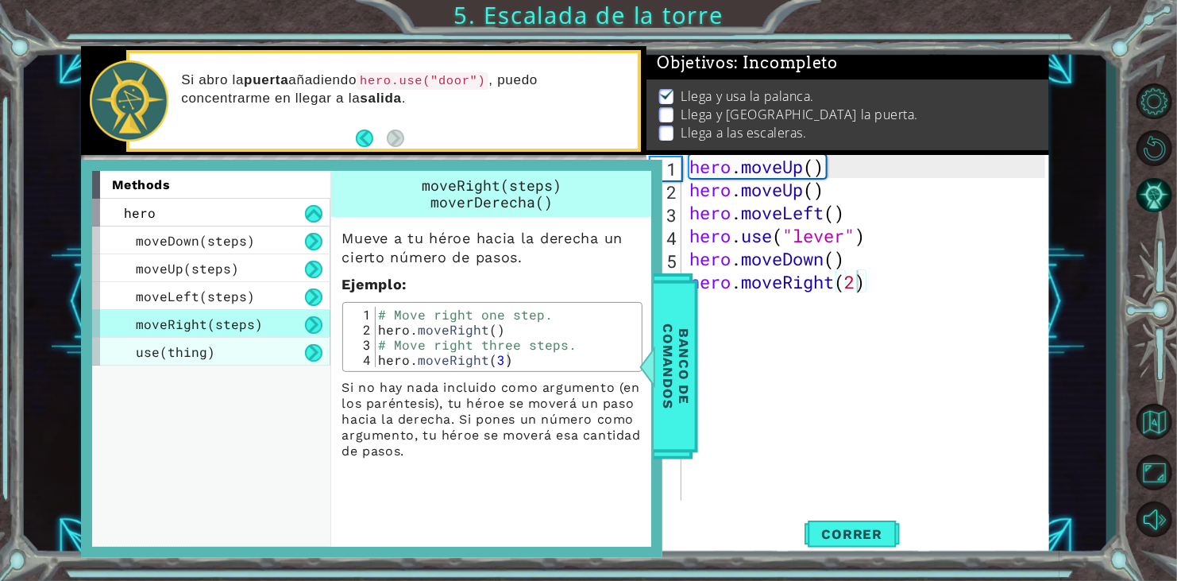
click at [157, 351] on span "use(thing)" at bounding box center [175, 351] width 79 height 17
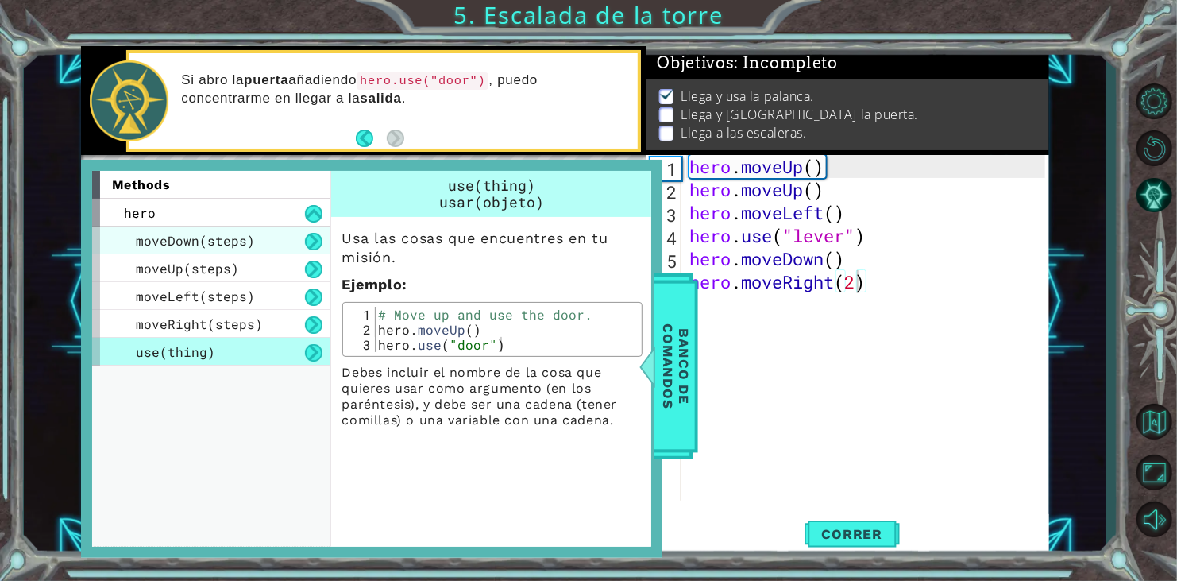
click at [168, 232] on span "moveDown(steps)" at bounding box center [195, 240] width 119 height 17
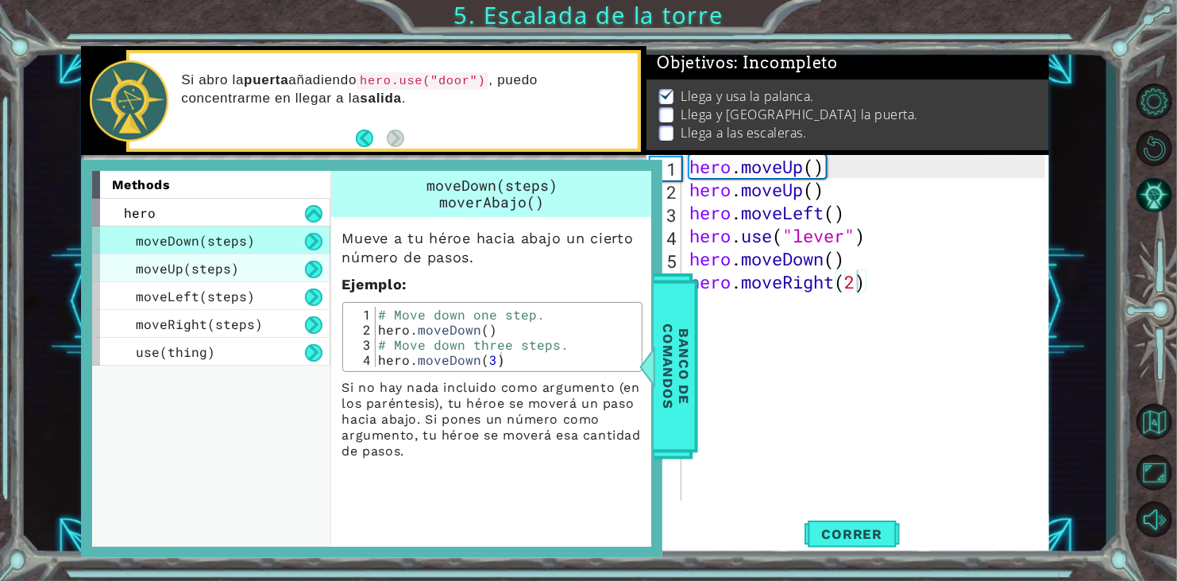
click at [201, 273] on span "moveUp(steps)" at bounding box center [187, 268] width 103 height 17
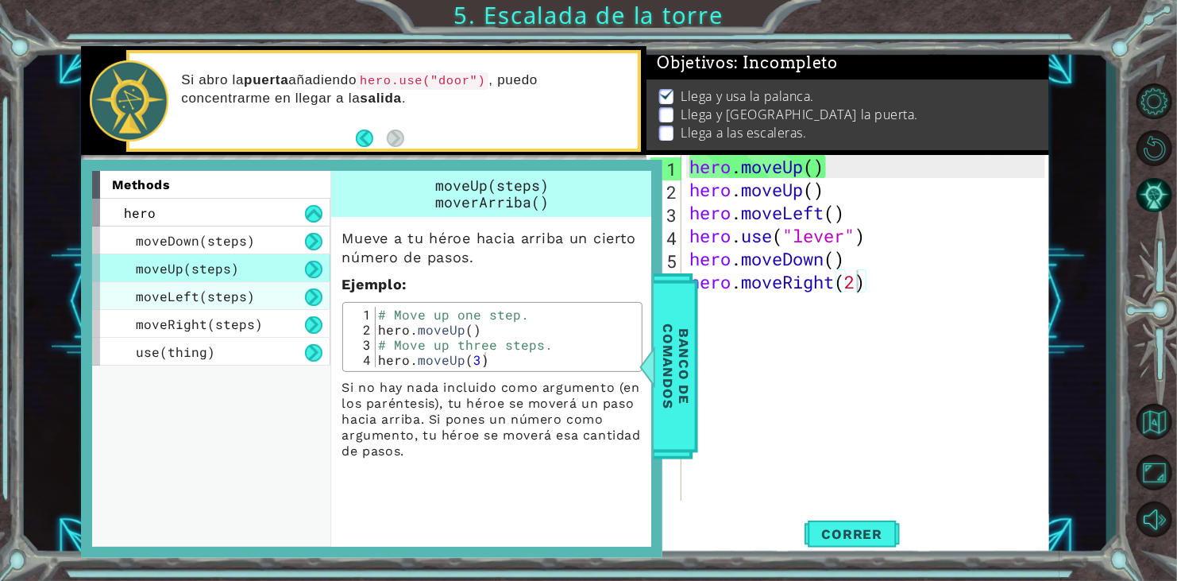
click at [276, 290] on div "moveLeft(steps)" at bounding box center [211, 296] width 238 height 28
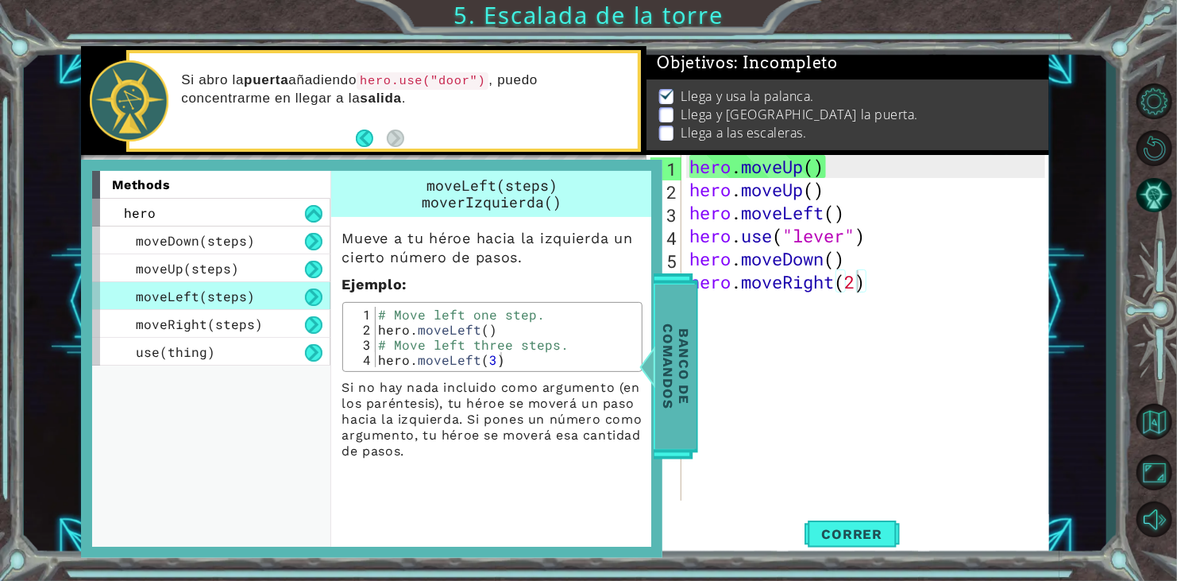
click at [654, 402] on div "Banco de comandos" at bounding box center [676, 366] width 44 height 186
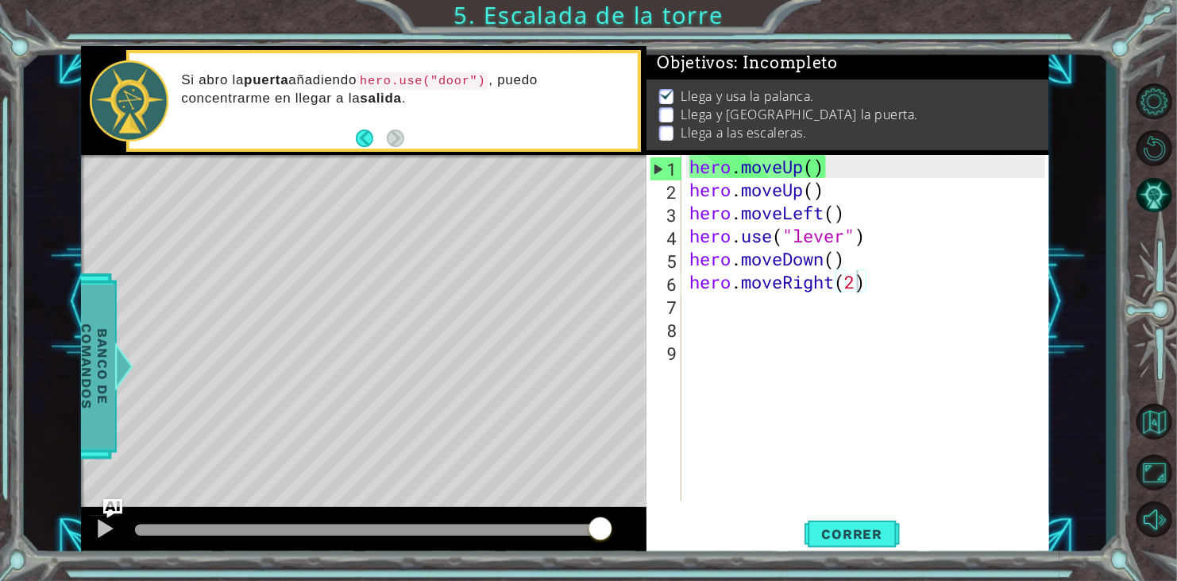
click at [119, 353] on div at bounding box center [124, 366] width 20 height 48
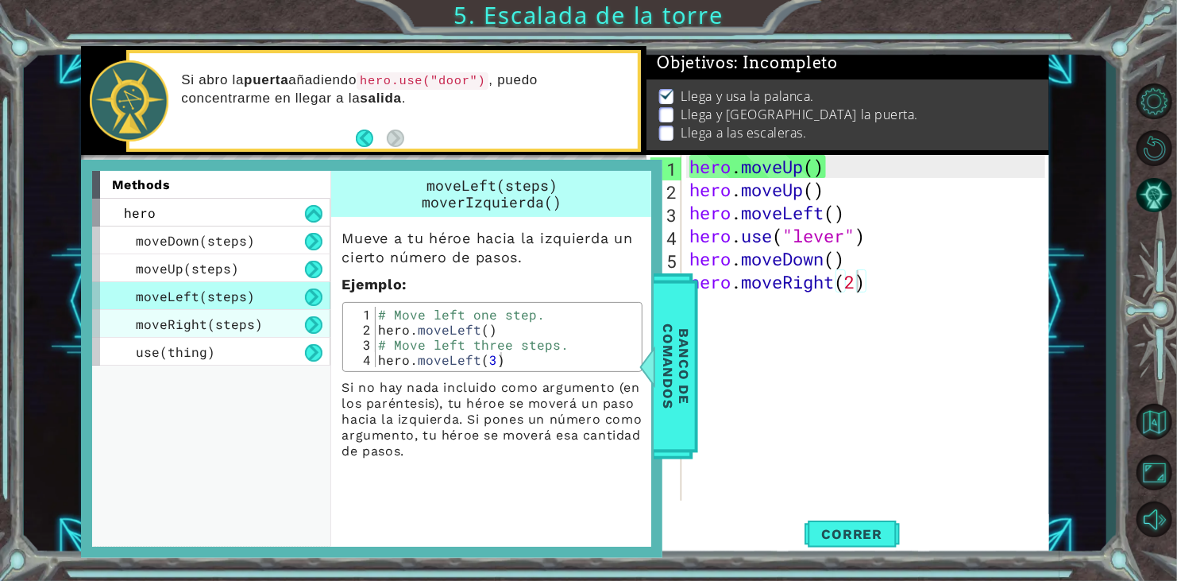
click at [195, 326] on span "moveRight(steps)" at bounding box center [199, 323] width 127 height 17
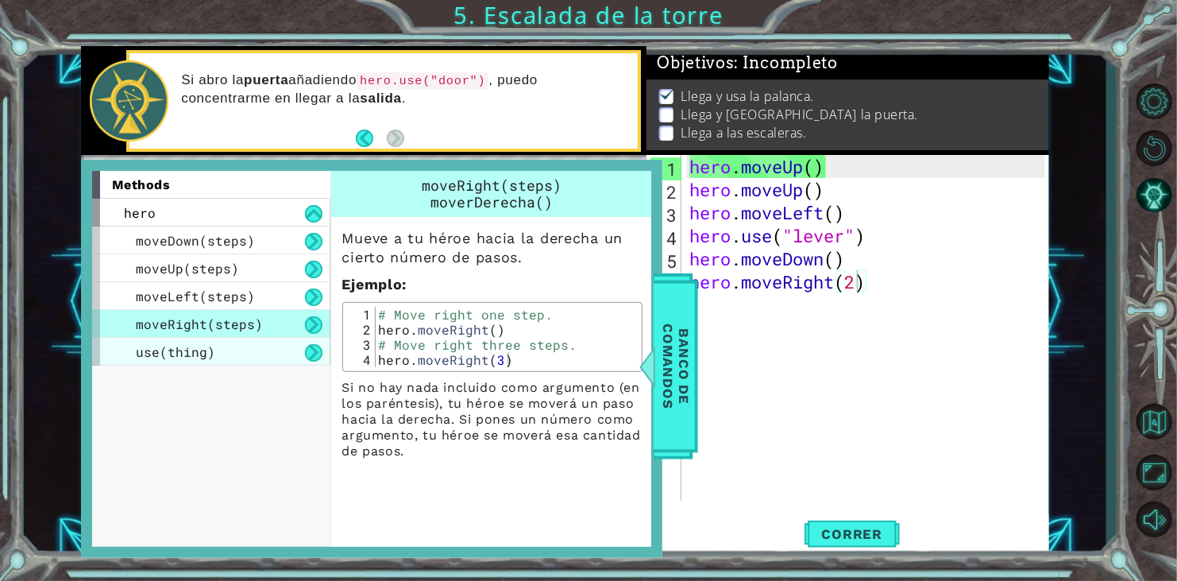
click at [209, 357] on span "use(thing)" at bounding box center [175, 351] width 79 height 17
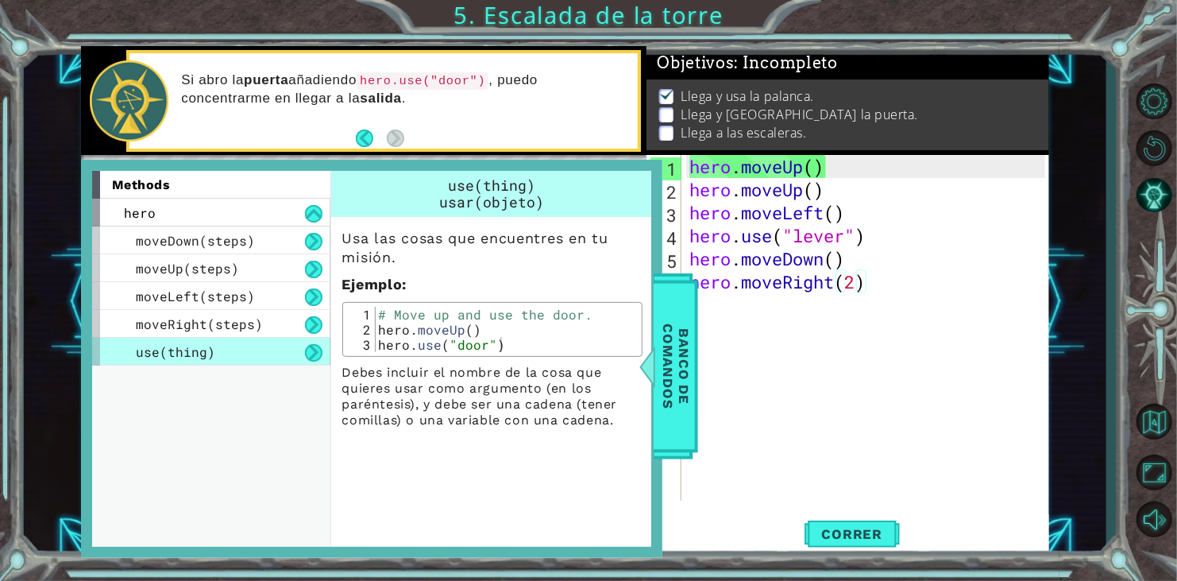
scroll to position [0, 0]
click at [758, 334] on div "hero . moveUp ( ) hero . moveUp ( ) hero . moveLeft ( ) hero . use ( "lever" ) …" at bounding box center [869, 351] width 367 height 392
click at [679, 350] on span "Banco de comandos" at bounding box center [675, 366] width 41 height 164
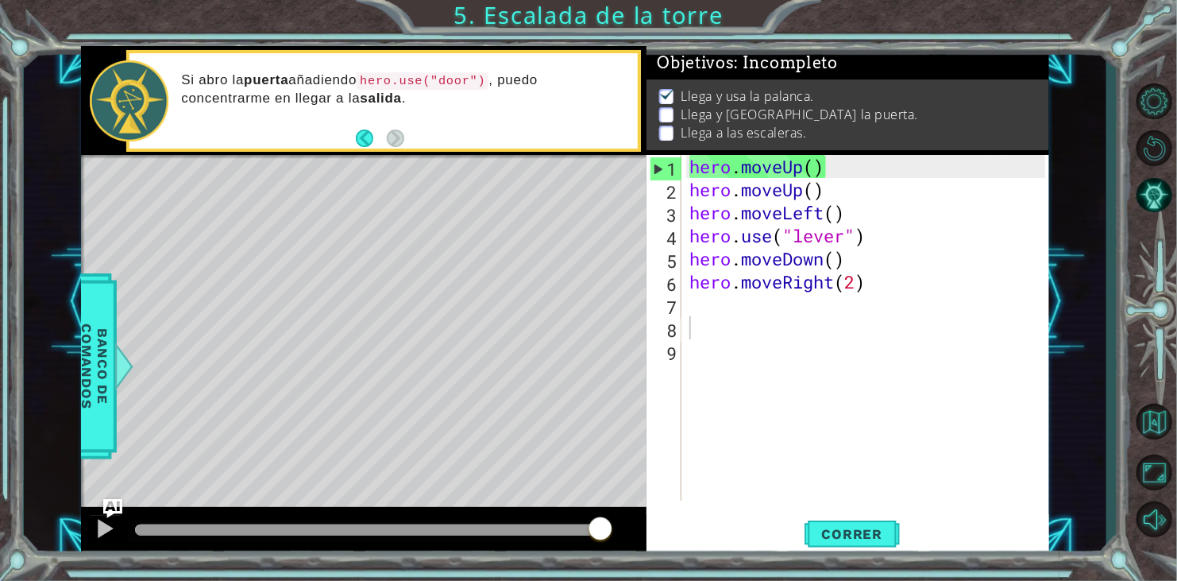
click at [699, 310] on div "hero . moveUp ( ) hero . moveUp ( ) hero . moveLeft ( ) hero . use ( "lever" ) …" at bounding box center [869, 351] width 367 height 392
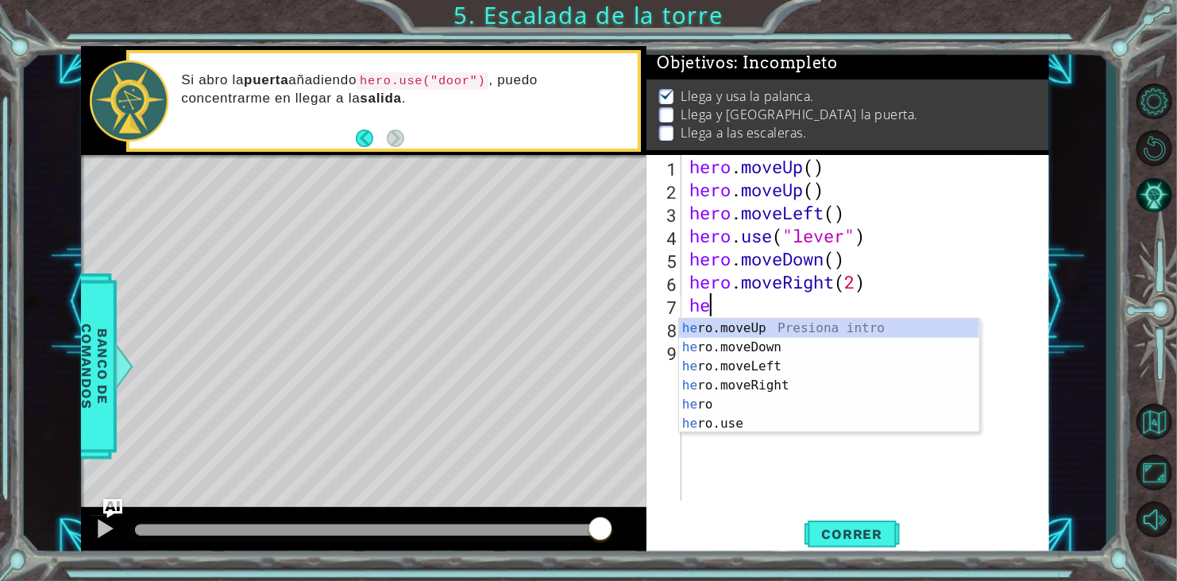
type textarea "her"
click at [755, 342] on div "her o.moveUp Presiona intro her o.moveDown Presiona intro her o.moveLeft Presio…" at bounding box center [829, 394] width 300 height 152
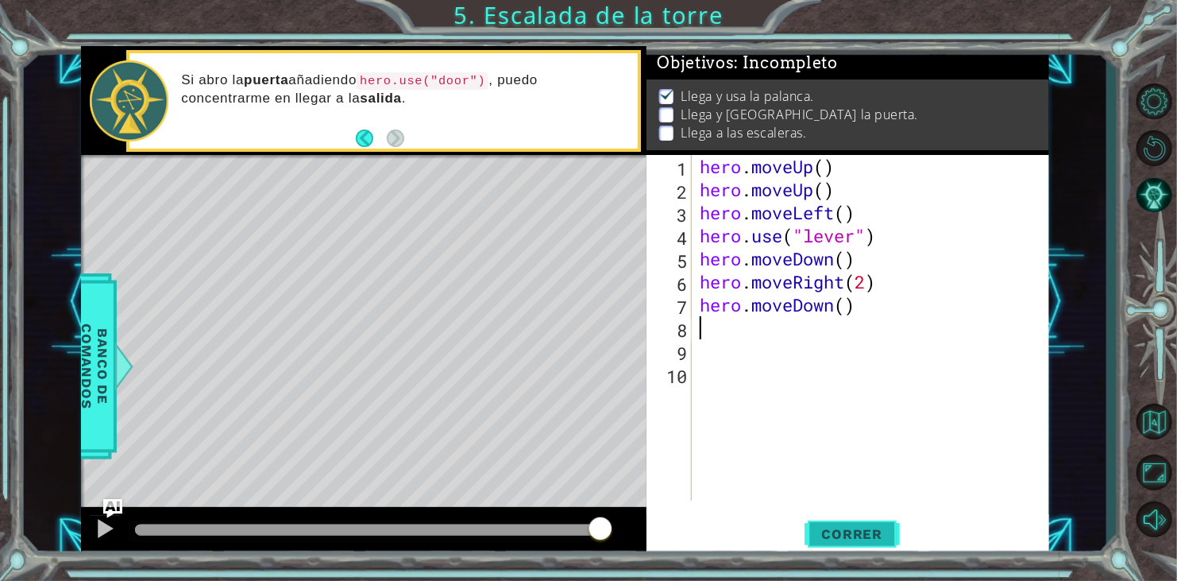
click at [843, 524] on button "Correr" at bounding box center [852, 534] width 95 height 41
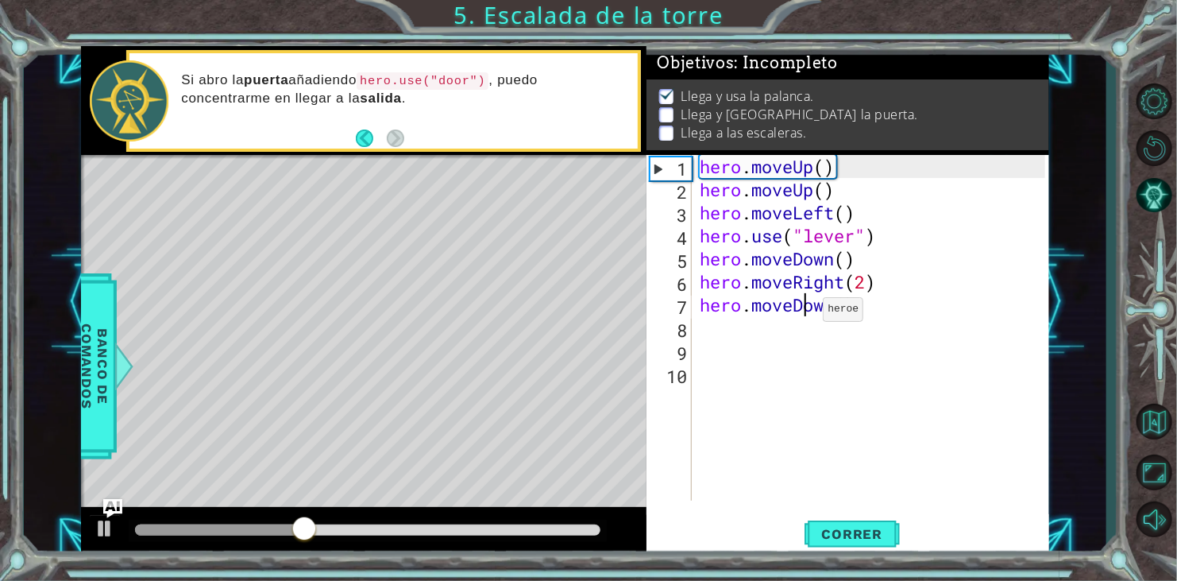
click at [809, 313] on div "hero . moveUp ( ) hero . moveUp ( ) hero . moveLeft ( ) hero . use ( "lever" ) …" at bounding box center [875, 351] width 357 height 392
click at [890, 312] on div "hero . moveUp ( ) hero . moveUp ( ) hero . moveLeft ( ) hero . use ( "lever" ) …" at bounding box center [875, 351] width 357 height 392
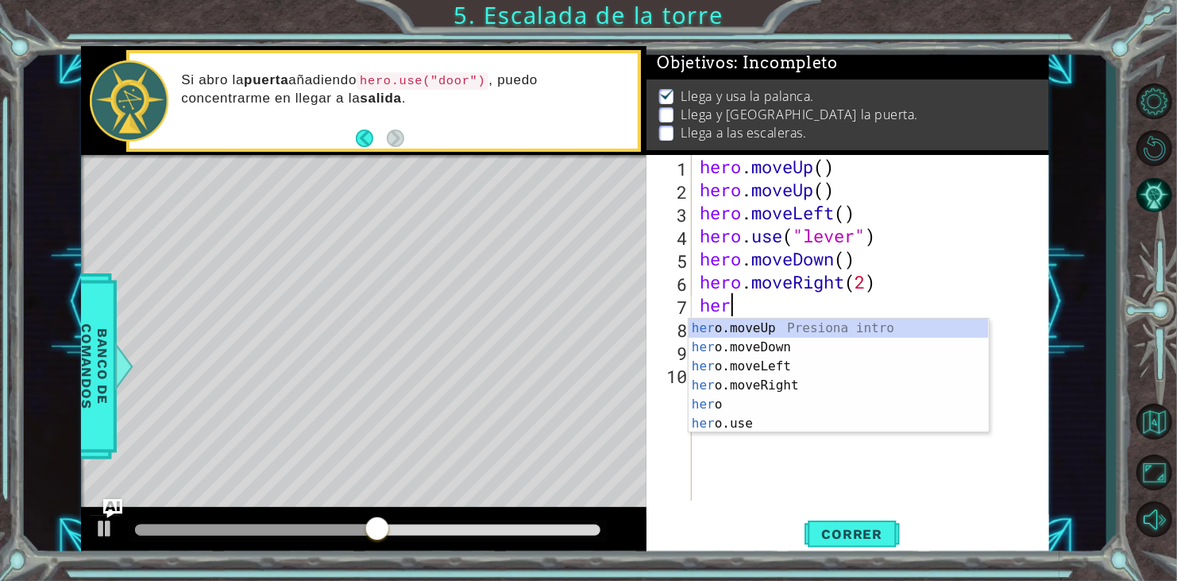
type textarea "h"
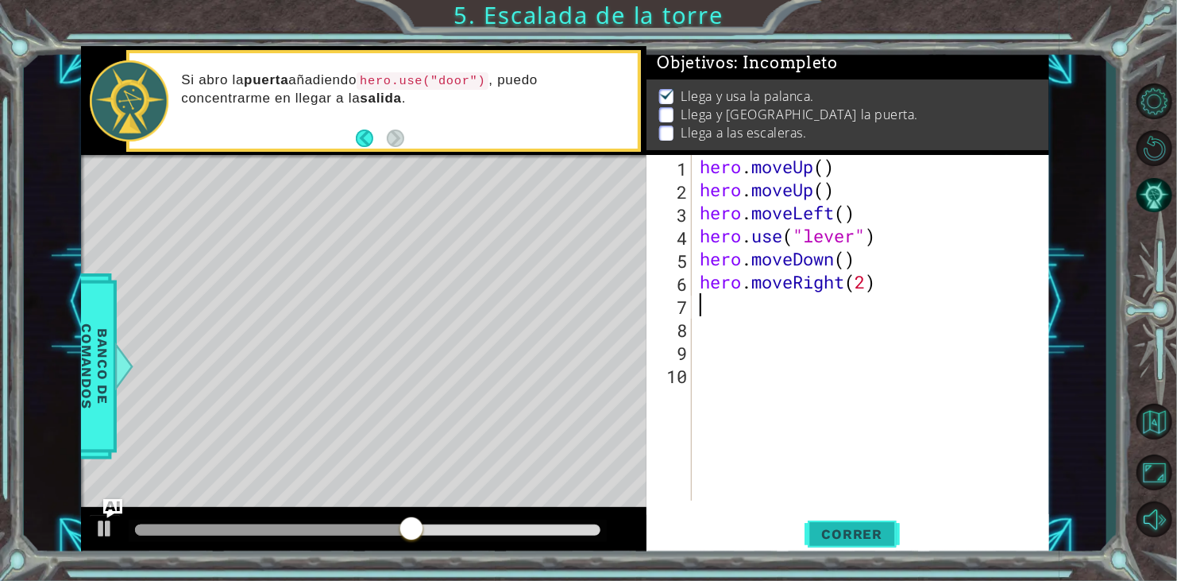
click at [888, 528] on span "Correr" at bounding box center [852, 534] width 93 height 16
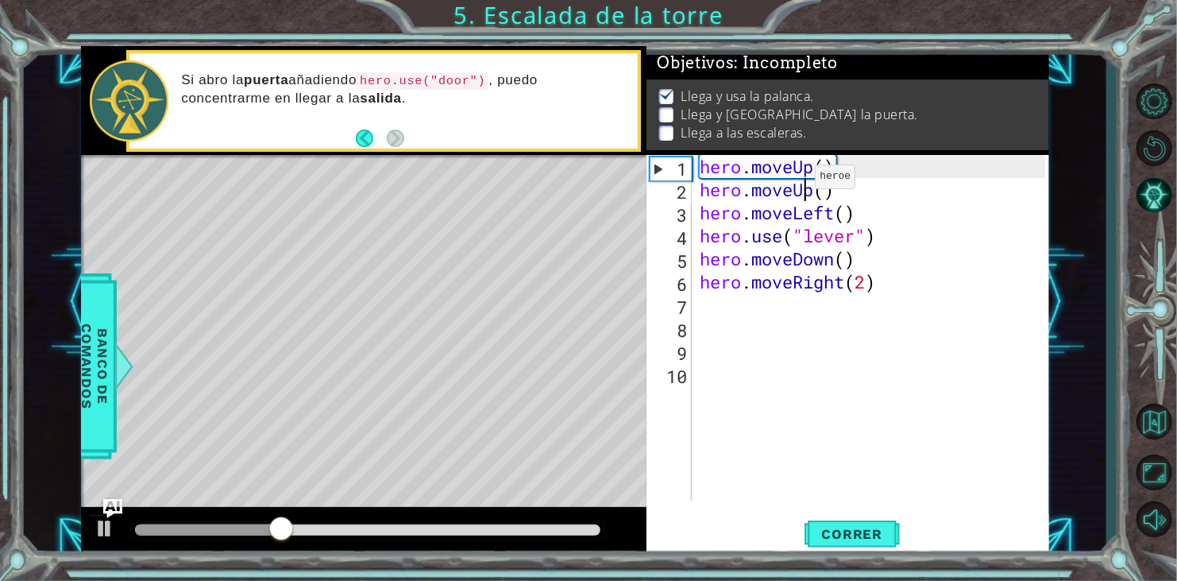
click at [801, 181] on div "hero . moveUp ( ) hero . moveUp ( ) hero . moveLeft ( ) hero . use ( "lever" ) …" at bounding box center [875, 351] width 357 height 392
type textarea "hero.moveUp()"
click at [844, 182] on div "hero . moveUp ( ) hero . moveUp ( ) hero . moveLeft ( ) hero . use ( "lever" ) …" at bounding box center [875, 351] width 357 height 392
click at [890, 545] on button "Correr" at bounding box center [852, 534] width 95 height 41
click at [863, 546] on button "Correr" at bounding box center [852, 534] width 95 height 41
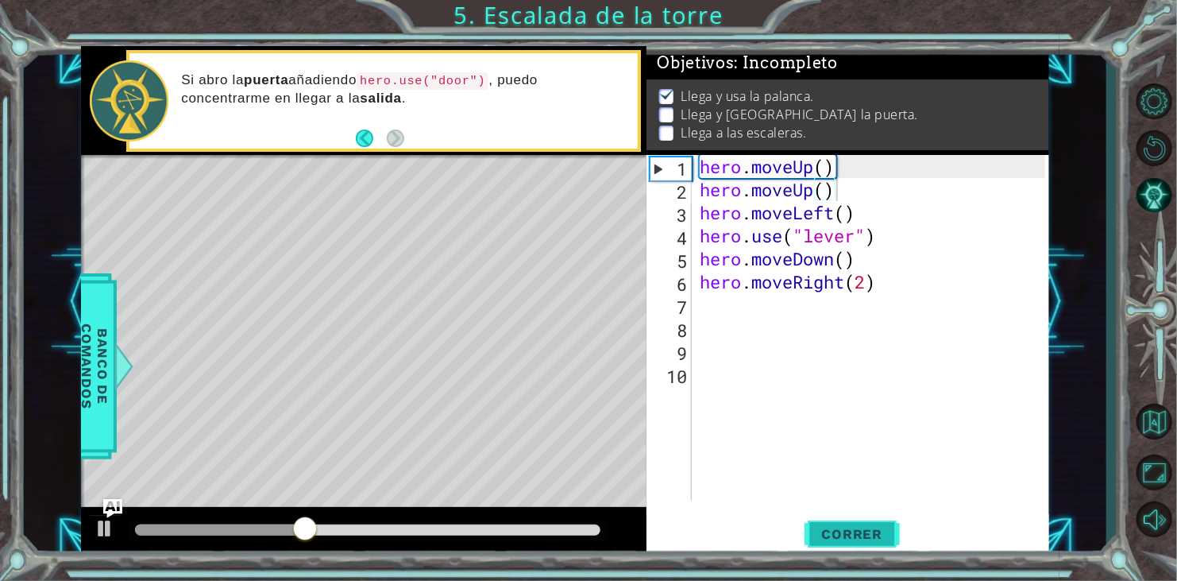
click at [863, 546] on button "Correr" at bounding box center [852, 534] width 95 height 41
click at [862, 547] on button "Correr" at bounding box center [852, 534] width 95 height 41
click at [729, 299] on div "hero . moveUp ( ) hero . moveUp ( ) hero . moveLeft ( ) hero . use ( "lever" ) …" at bounding box center [875, 351] width 357 height 392
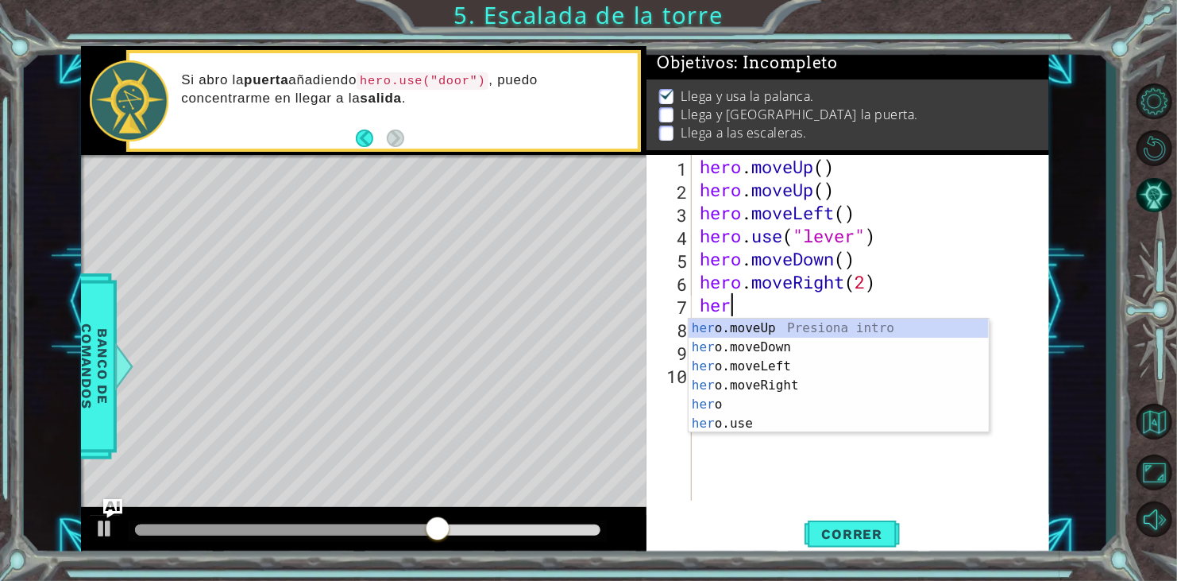
type textarea "hero"
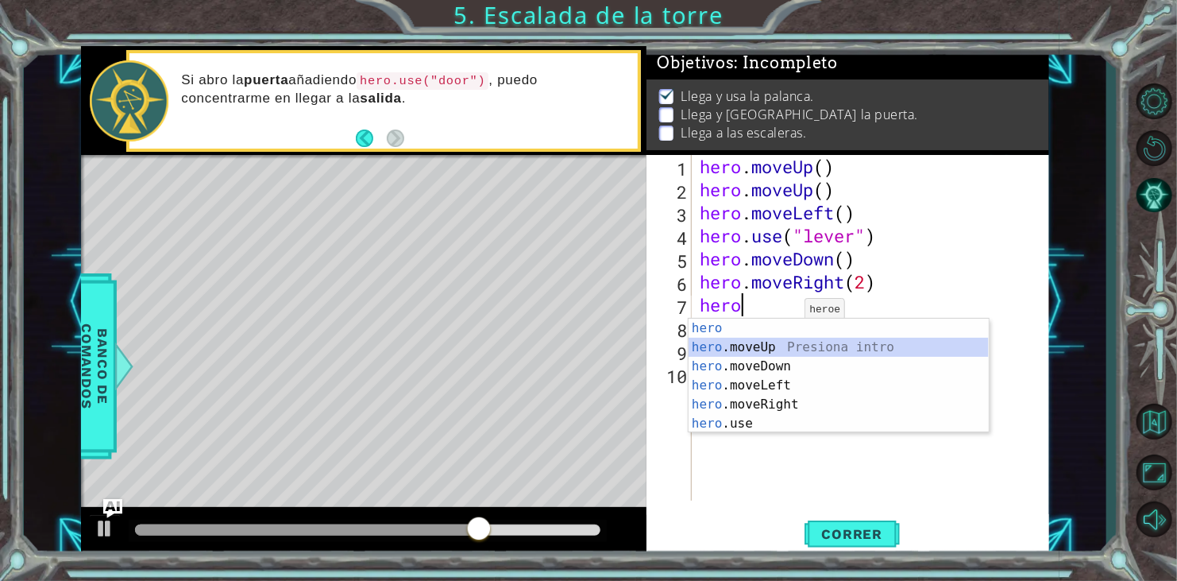
click at [824, 340] on div "hero Presiona intro hero .moveUp Presiona intro hero .moveDown Presiona intro h…" at bounding box center [839, 394] width 300 height 152
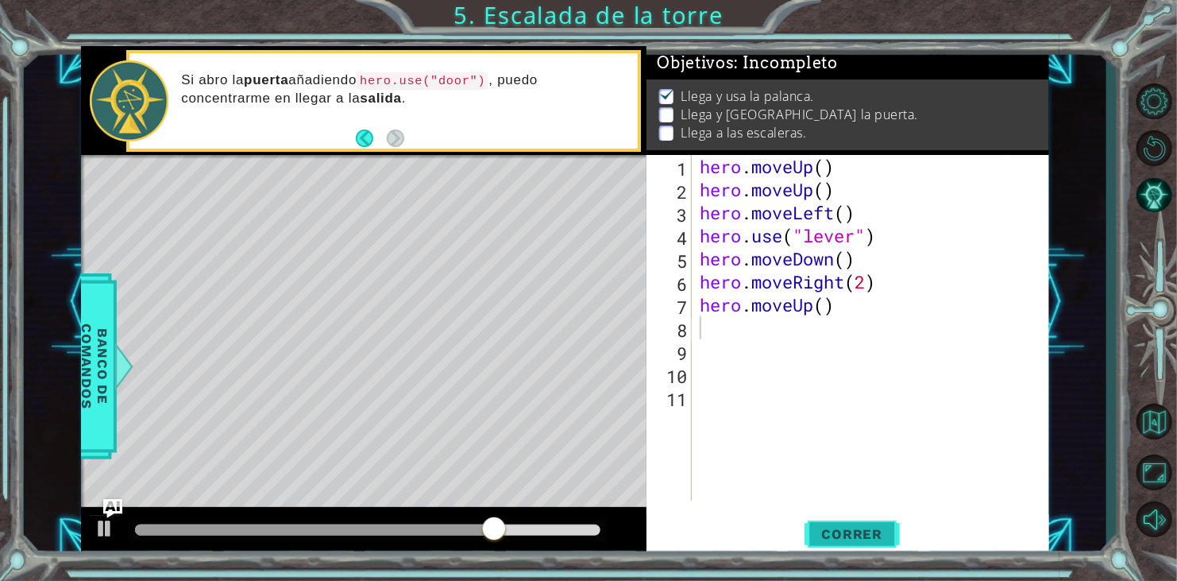
click at [858, 523] on button "Correr" at bounding box center [852, 534] width 95 height 41
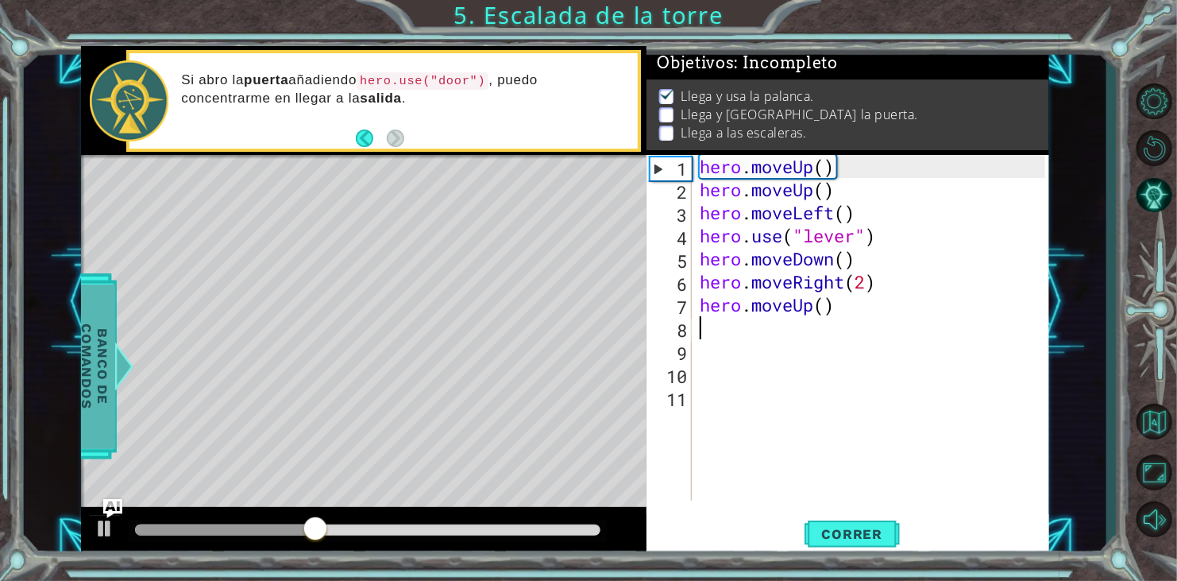
click at [127, 362] on div at bounding box center [124, 366] width 20 height 48
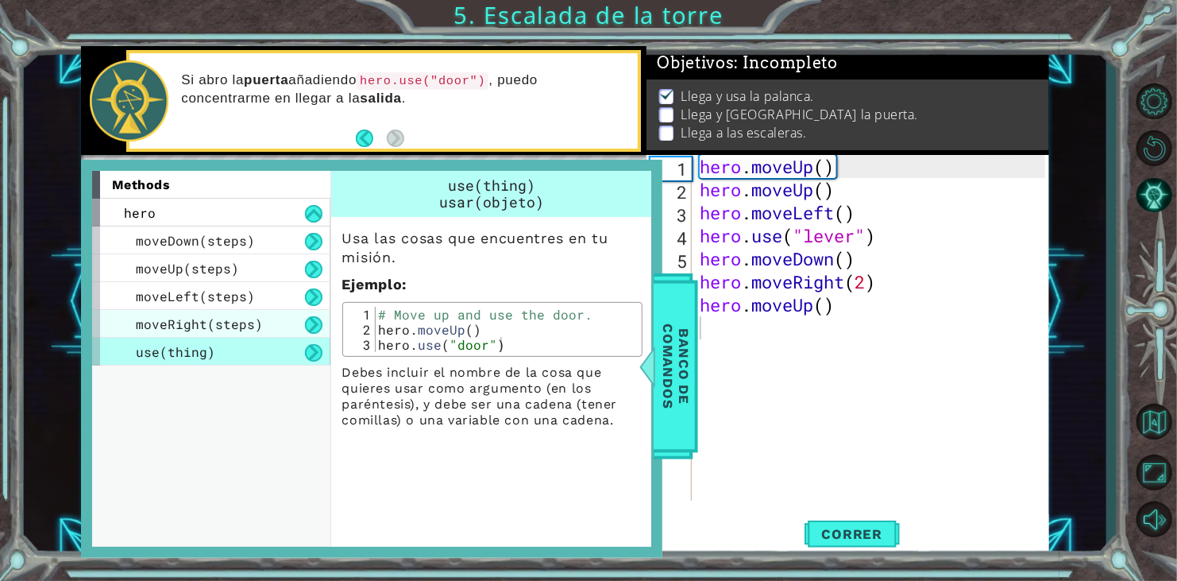
click at [219, 311] on div "moveRight(steps)" at bounding box center [211, 324] width 238 height 28
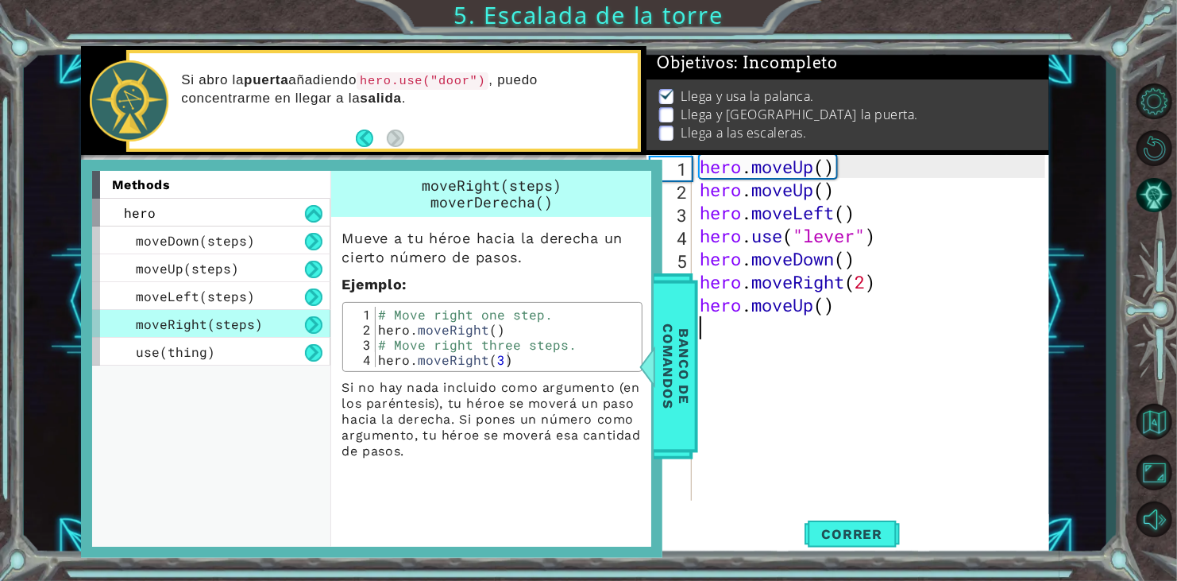
click at [735, 320] on div "hero . moveUp ( ) hero . moveUp ( ) hero . moveLeft ( ) hero . use ( "lever" ) …" at bounding box center [875, 351] width 357 height 392
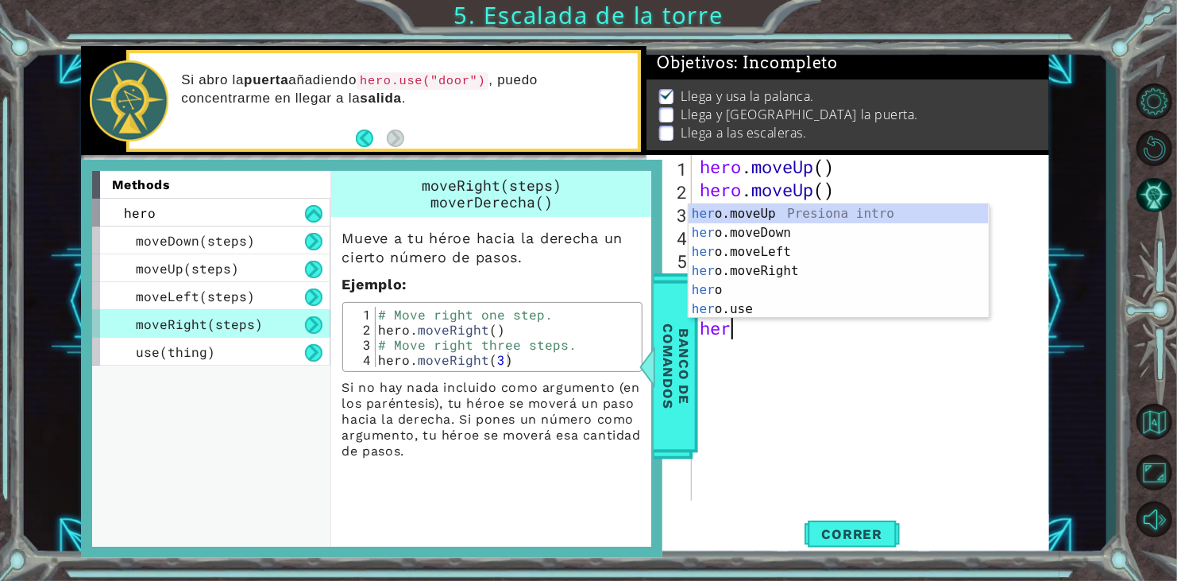
type textarea "hero"
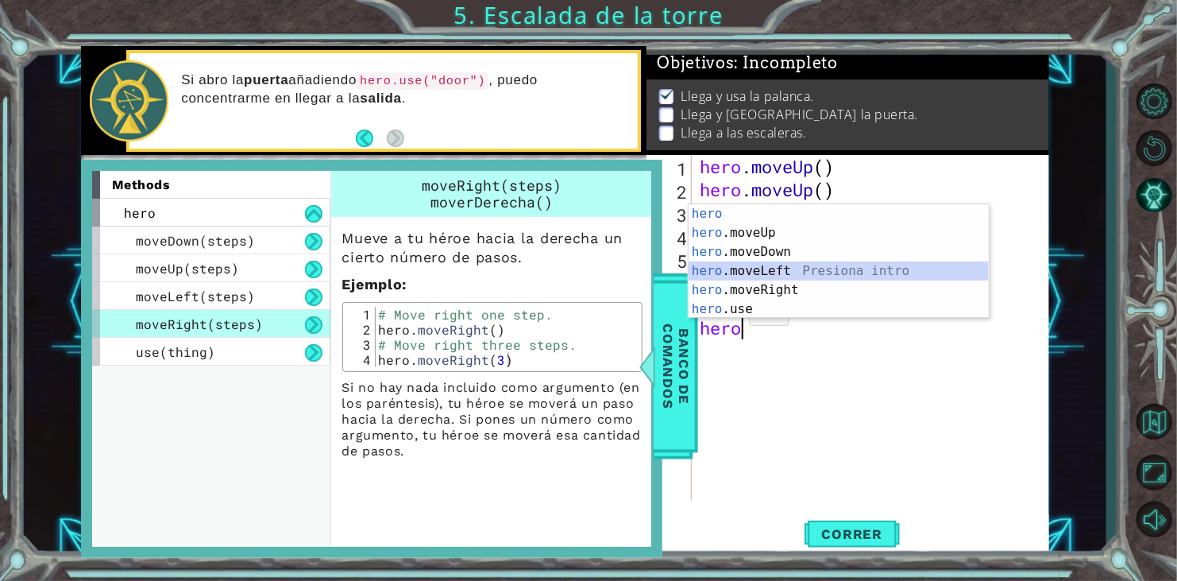
click at [805, 280] on div "hero Presiona intro hero .moveUp Presiona intro hero .moveDown Presiona intro h…" at bounding box center [839, 280] width 300 height 152
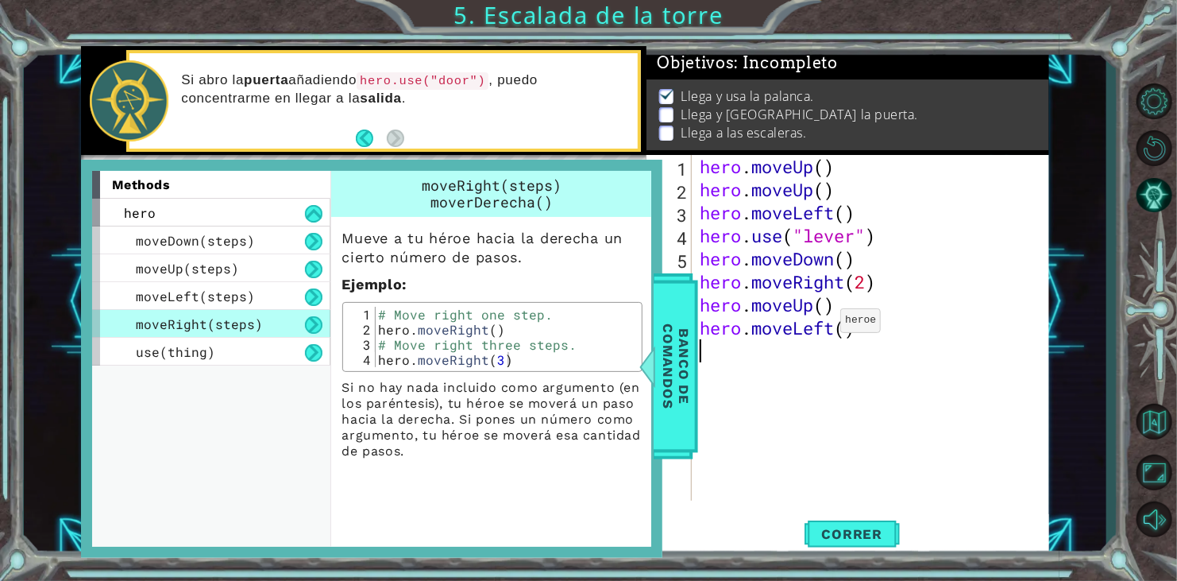
click at [827, 324] on div "hero . moveUp ( ) hero . moveUp ( ) hero . moveLeft ( ) hero . use ( "lever" ) …" at bounding box center [875, 351] width 357 height 392
click at [875, 324] on div "hero . moveUp ( ) hero . moveUp ( ) hero . moveLeft ( ) hero . use ( "lever" ) …" at bounding box center [875, 351] width 357 height 392
type textarea "hero.move"
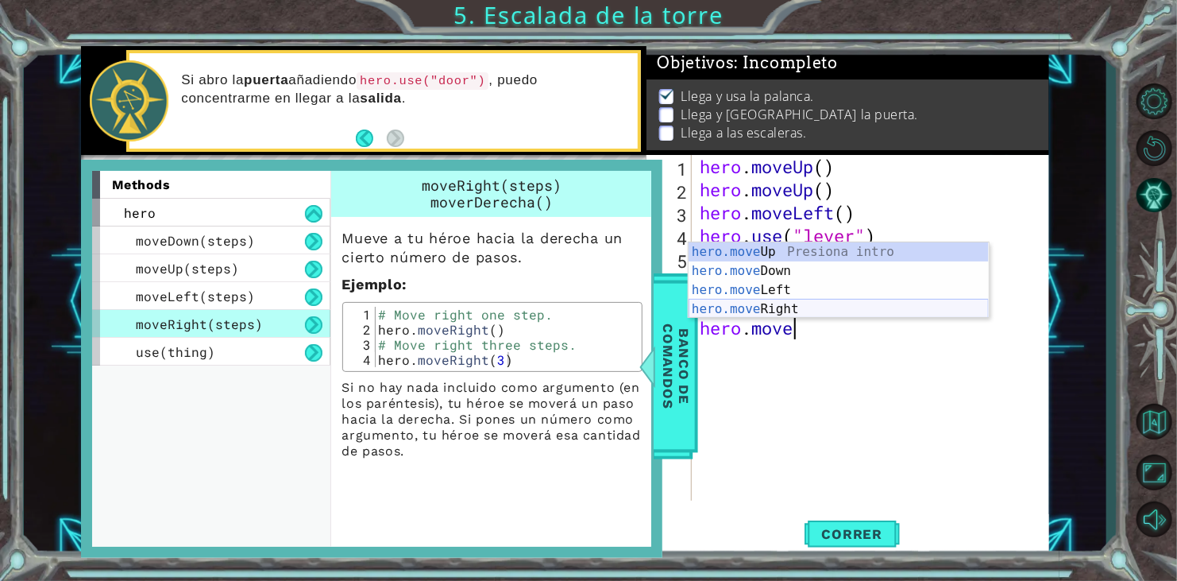
click at [822, 308] on div "hero.move Up Presiona intro hero.move Down Presiona intro hero.move Left Presio…" at bounding box center [839, 299] width 300 height 114
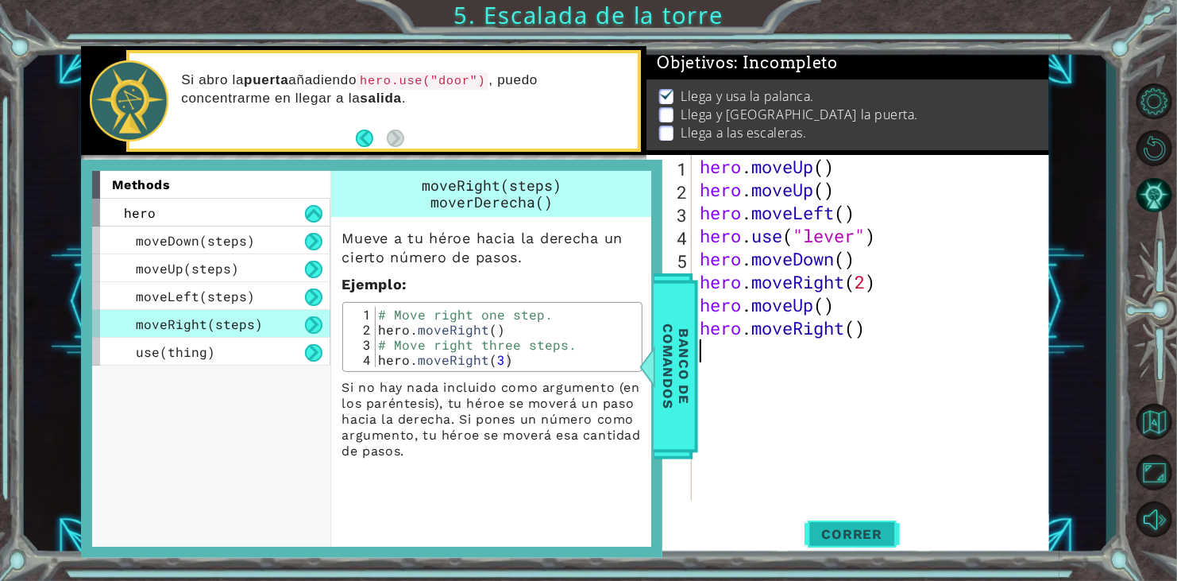
click at [872, 531] on span "Correr" at bounding box center [852, 534] width 93 height 16
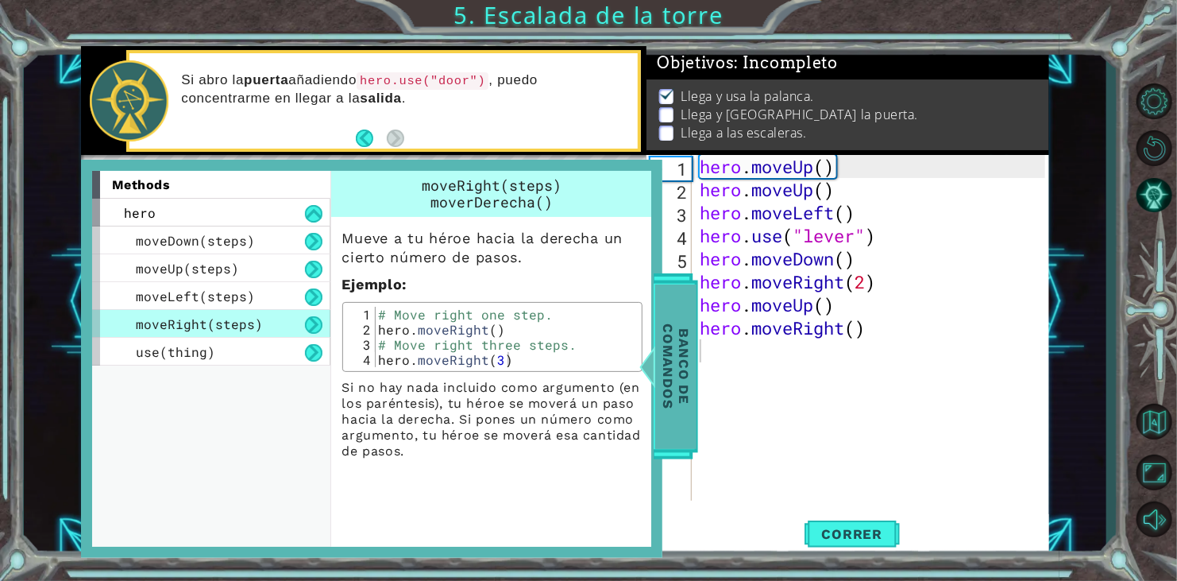
click at [690, 400] on span "Banco de comandos" at bounding box center [675, 366] width 41 height 164
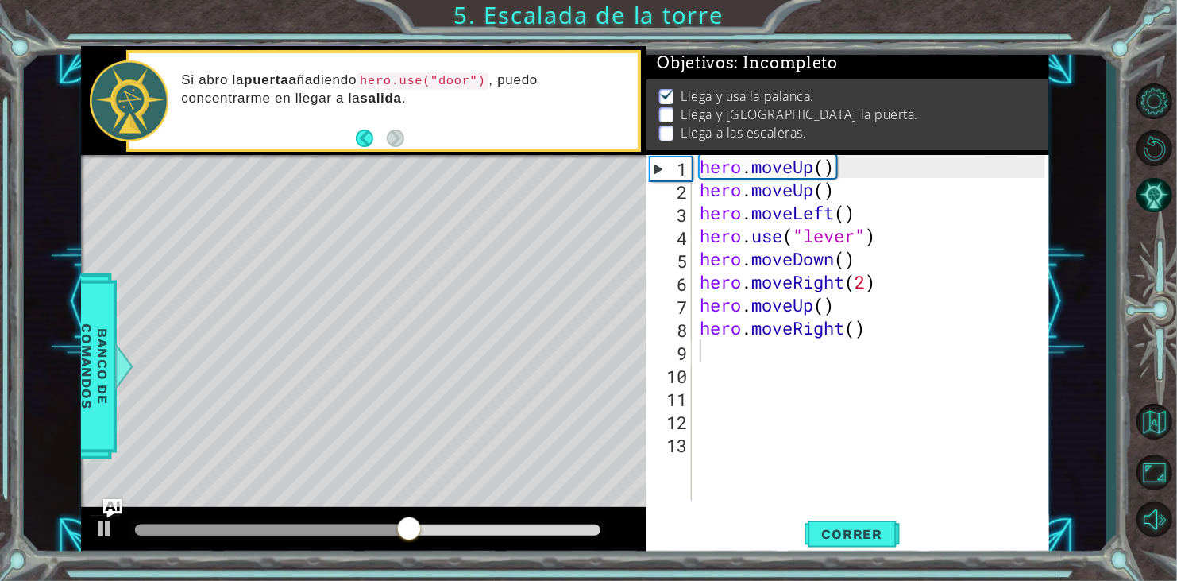
click at [697, 349] on div "hero . moveUp ( ) hero . moveUp ( ) hero . moveLeft ( ) hero . use ( "lever" ) …" at bounding box center [875, 351] width 357 height 392
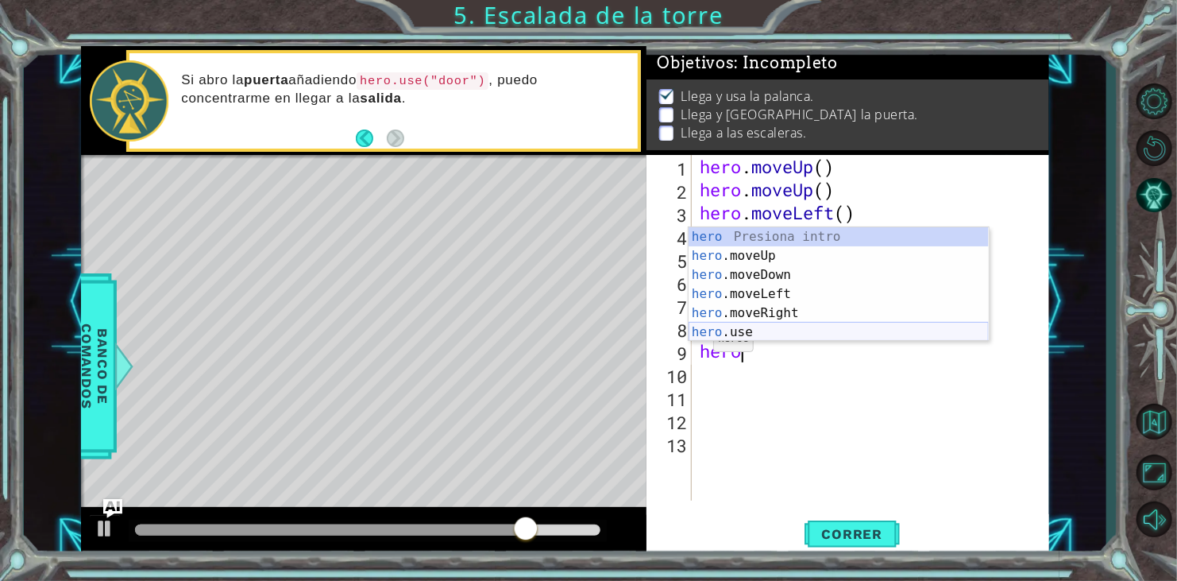
click at [771, 333] on div "hero Presiona intro hero .moveUp Presiona intro hero .moveDown Presiona intro h…" at bounding box center [839, 303] width 300 height 152
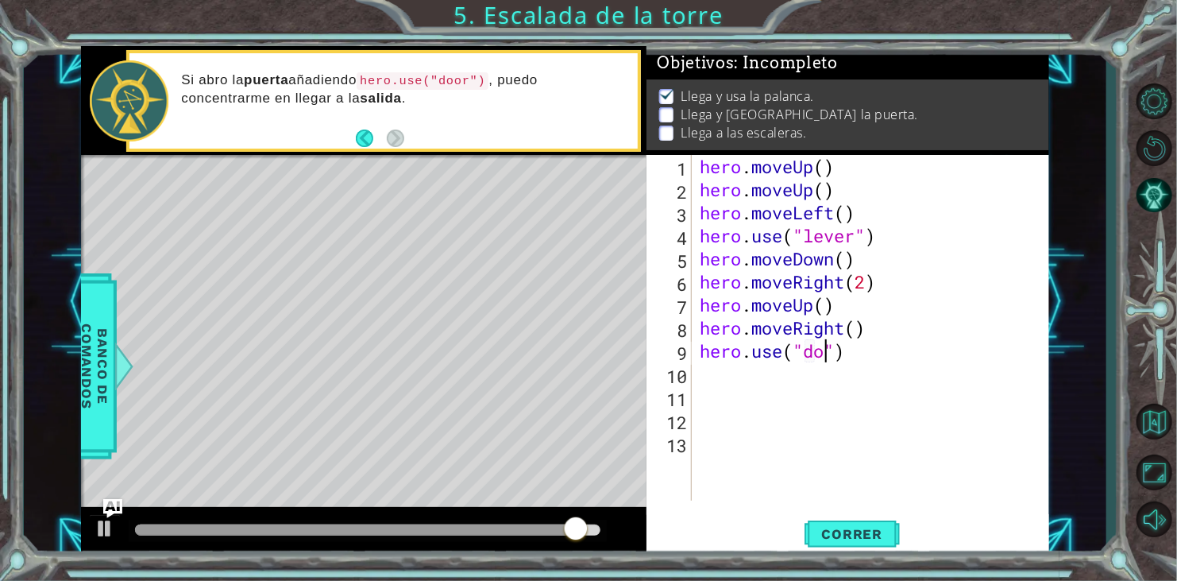
scroll to position [0, 6]
type textarea "hero.use("door")"
click at [833, 533] on span "Correr" at bounding box center [852, 534] width 93 height 16
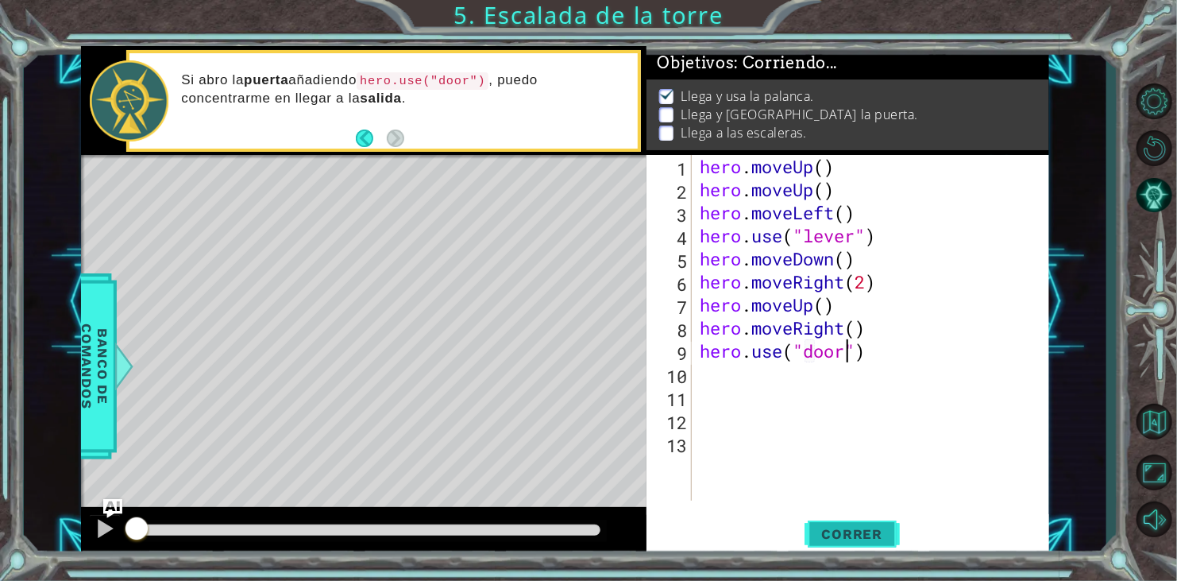
scroll to position [6, 0]
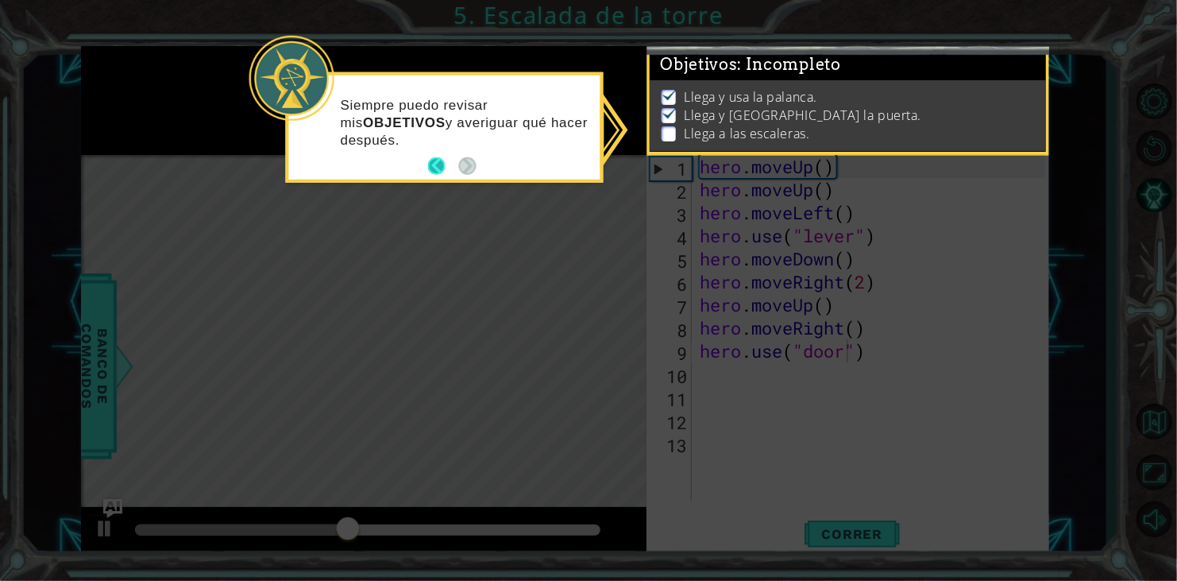
click at [441, 166] on button "Back" at bounding box center [443, 165] width 31 height 17
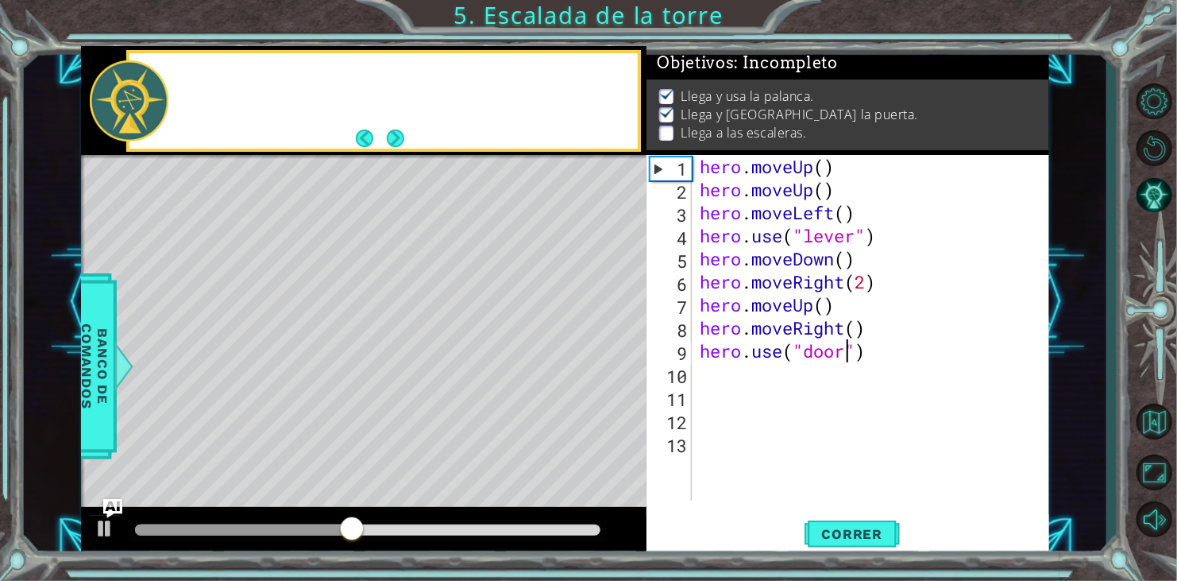
scroll to position [4, 0]
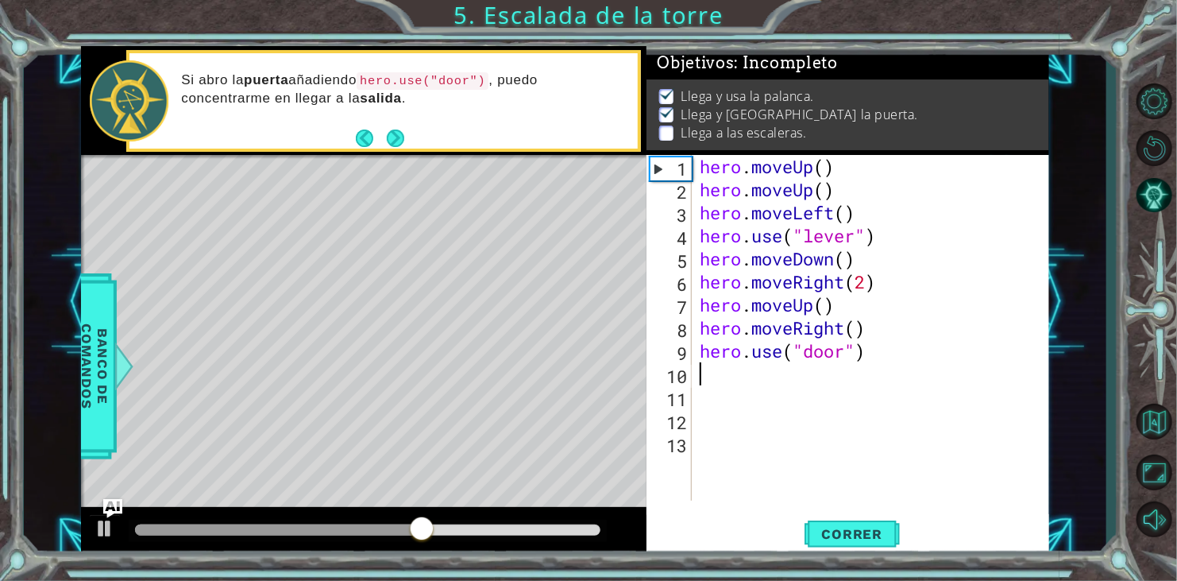
click at [789, 369] on div "hero . moveUp ( ) hero . moveUp ( ) hero . moveLeft ( ) hero . use ( "lever" ) …" at bounding box center [875, 351] width 357 height 392
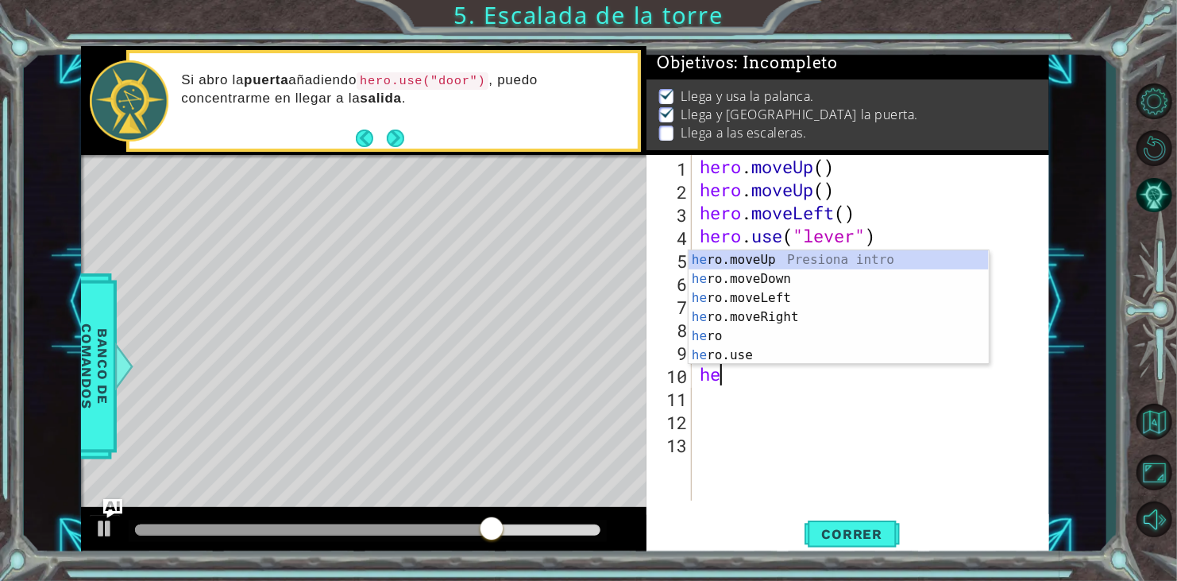
scroll to position [0, 0]
type textarea "hero"
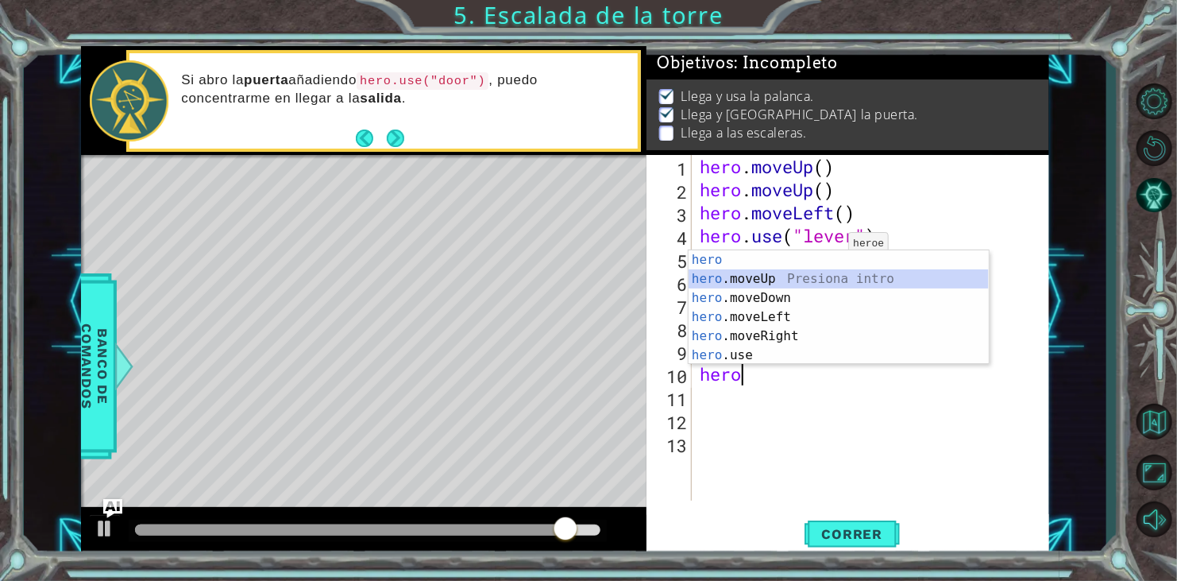
click at [811, 278] on div "hero Presiona intro hero .moveUp Presiona intro hero .moveDown Presiona intro h…" at bounding box center [839, 326] width 300 height 152
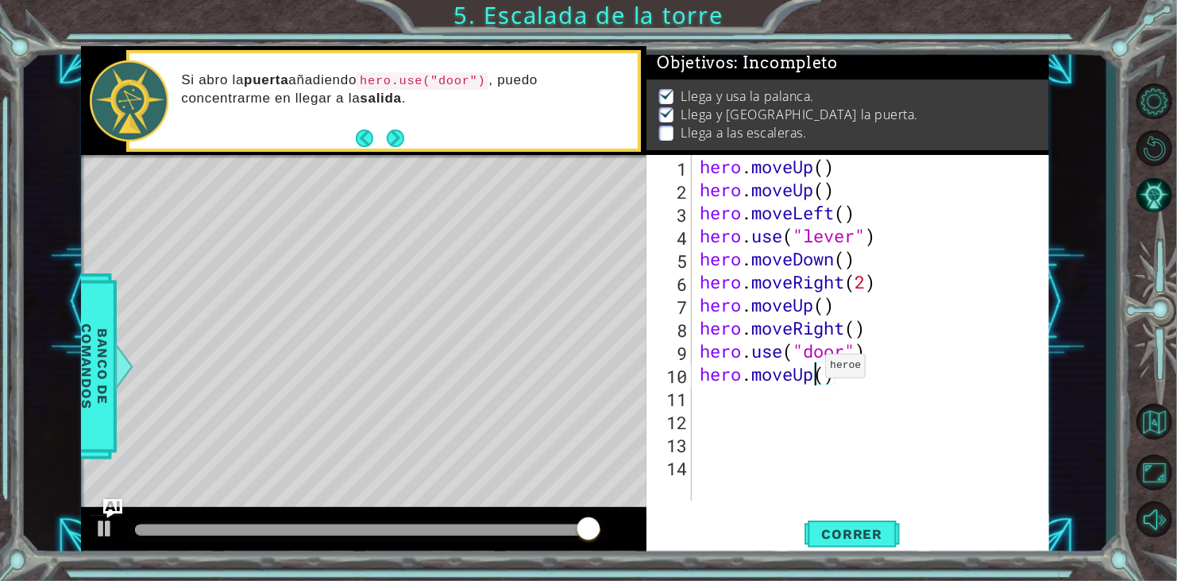
click at [812, 369] on div "hero . moveUp ( ) hero . moveUp ( ) hero . moveLeft ( ) hero . use ( "lever" ) …" at bounding box center [875, 351] width 357 height 392
click at [831, 385] on div "hero . moveUp ( ) hero . moveUp ( ) hero . moveLeft ( ) hero . use ( "lever" ) …" at bounding box center [875, 351] width 357 height 392
type textarea "hero.moveUp(3)"
click at [882, 527] on span "Correr" at bounding box center [852, 534] width 93 height 16
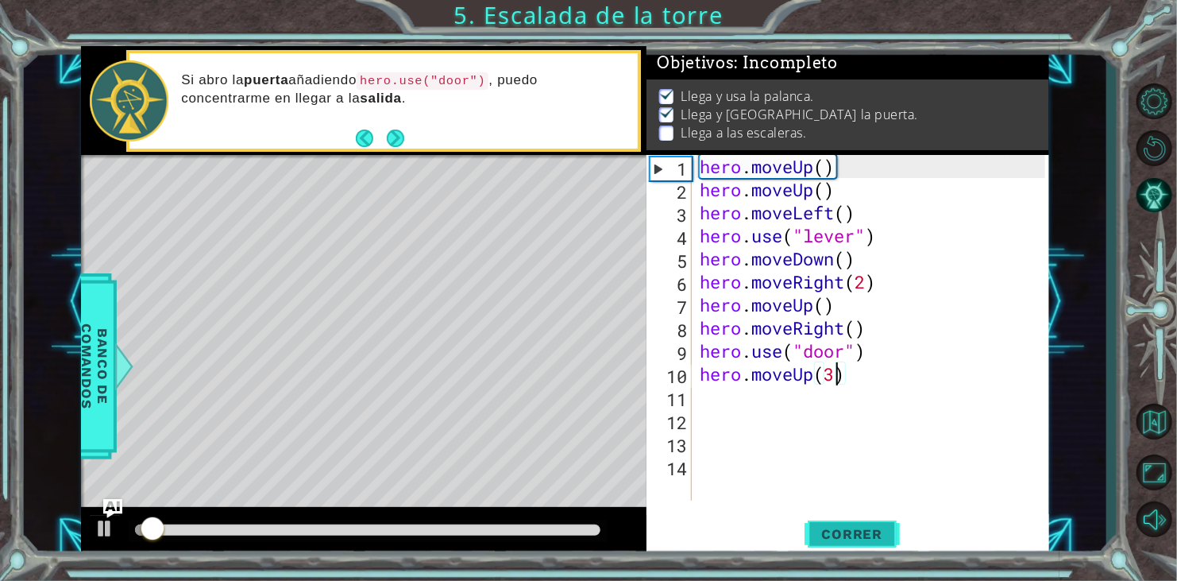
scroll to position [6, 0]
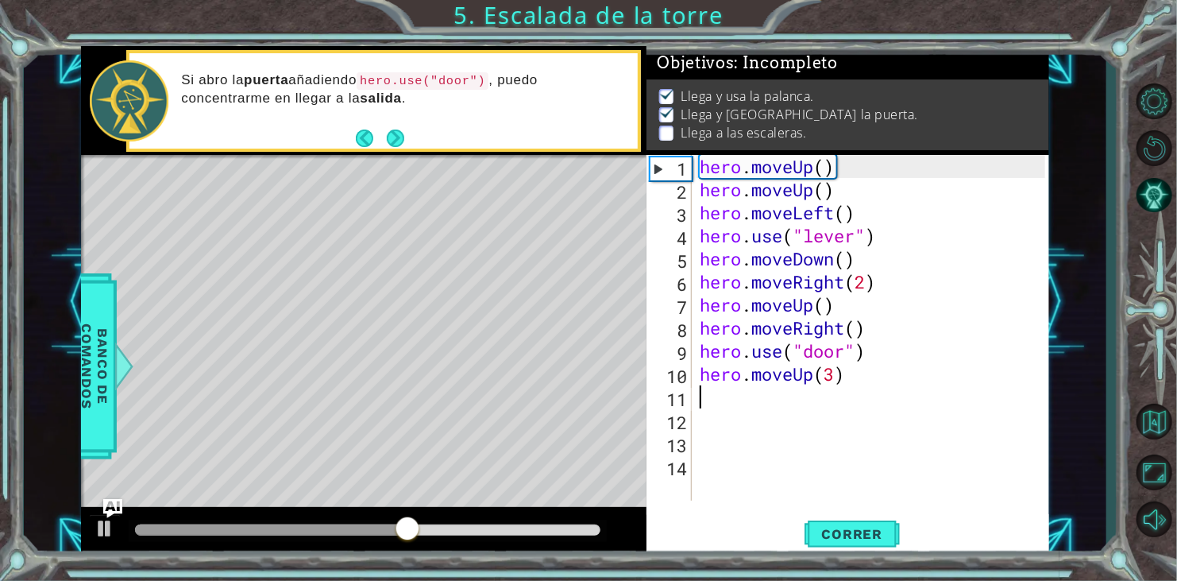
click at [883, 392] on div "hero . moveUp ( ) hero . moveUp ( ) hero . moveLeft ( ) hero . use ( "lever" ) …" at bounding box center [875, 351] width 357 height 392
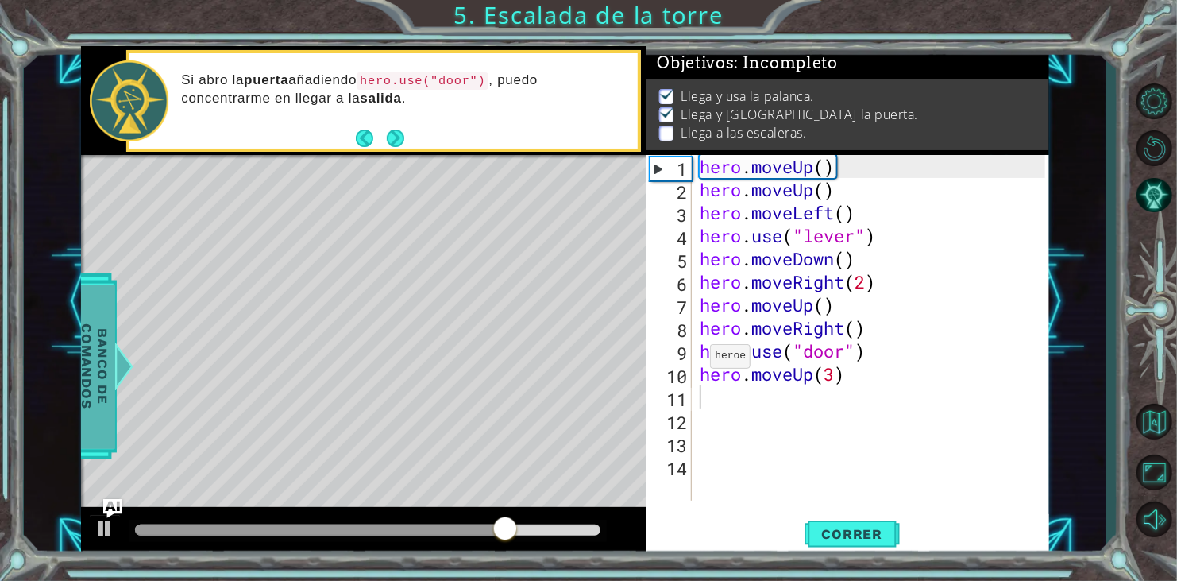
click at [122, 354] on div at bounding box center [124, 366] width 20 height 48
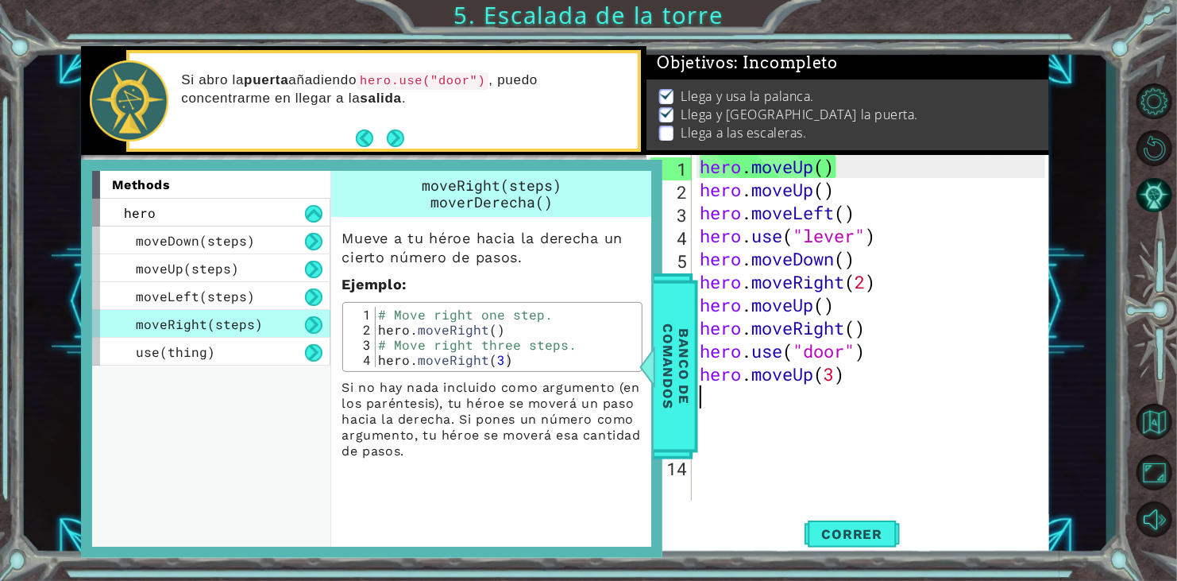
click at [756, 399] on div "hero . moveUp ( ) hero . moveUp ( ) hero . moveLeft ( ) hero . use ( "lever" ) …" at bounding box center [875, 351] width 357 height 392
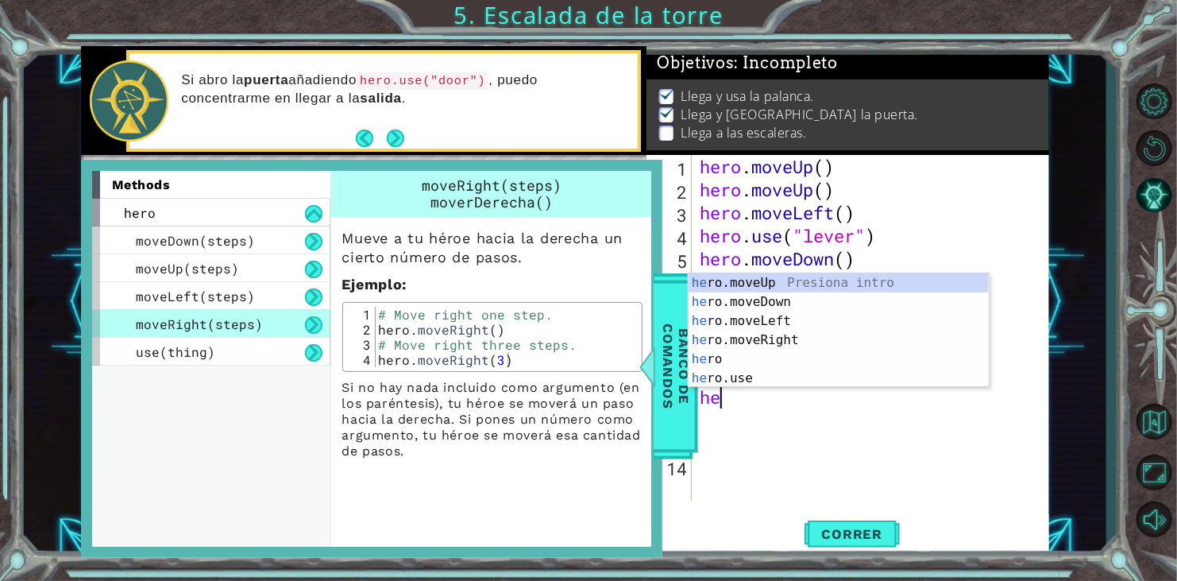
type textarea "her"
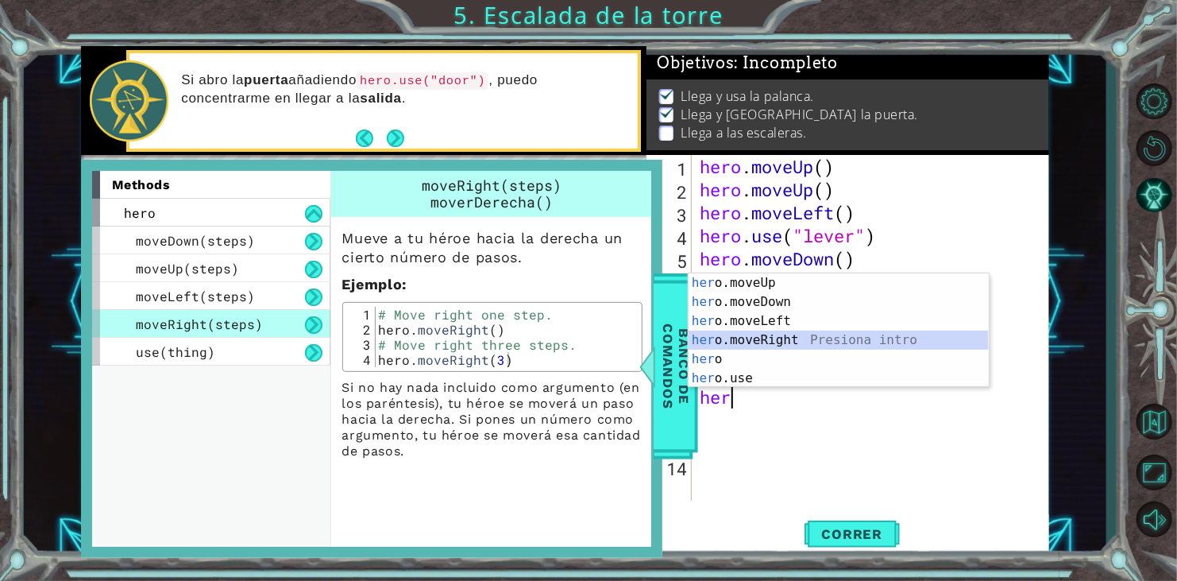
click at [768, 339] on div "her o.moveUp Presiona intro her o.moveDown Presiona intro her o.moveLeft Presio…" at bounding box center [839, 349] width 300 height 152
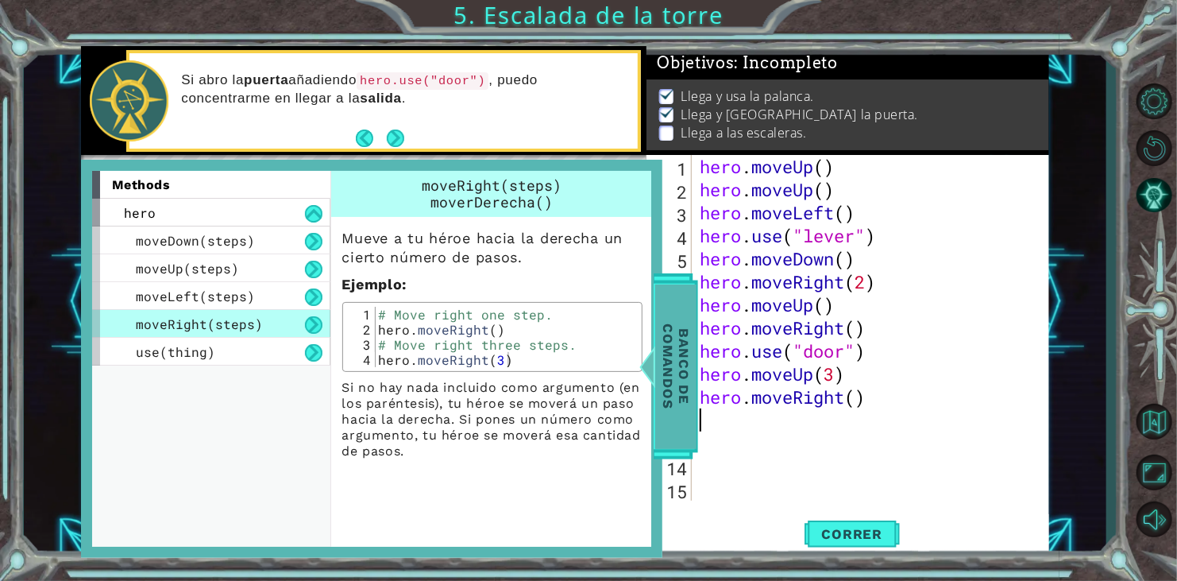
click at [693, 420] on span "Banco de comandos" at bounding box center [675, 366] width 41 height 164
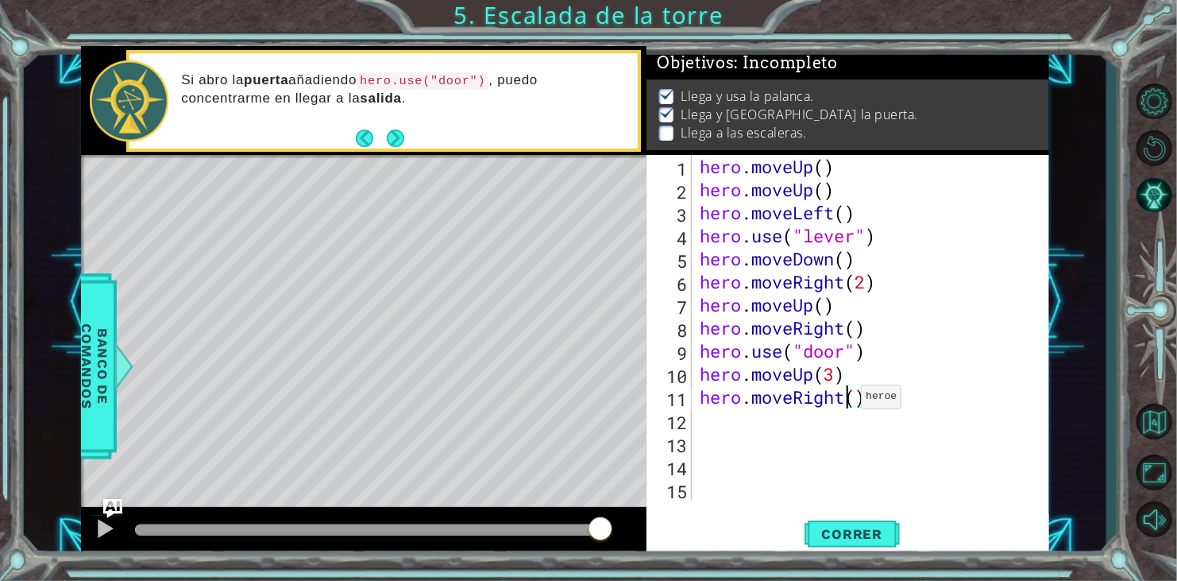
click at [847, 400] on div "hero . moveUp ( ) hero . moveUp ( ) hero . moveLeft ( ) hero . use ( "lever" ) …" at bounding box center [875, 351] width 357 height 392
click at [856, 400] on div "hero . moveUp ( ) hero . moveUp ( ) hero . moveLeft ( ) hero . use ( "lever" ) …" at bounding box center [875, 351] width 357 height 392
type textarea "hero.moveRight(3)"
click at [878, 544] on button "Correr" at bounding box center [852, 534] width 95 height 41
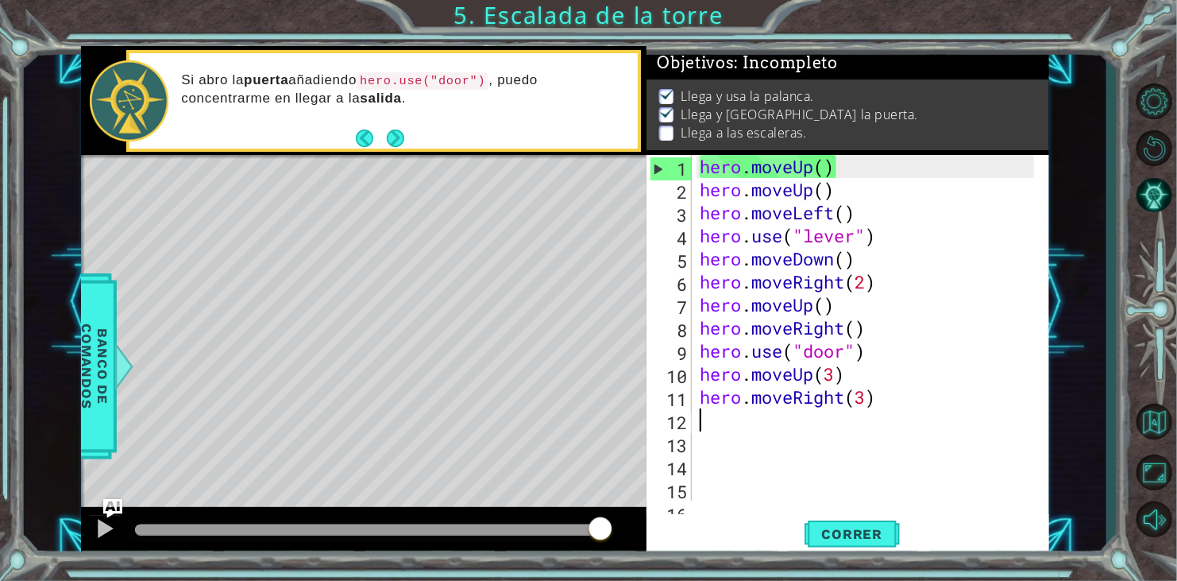
click at [839, 413] on div "hero . moveUp ( ) hero . moveUp ( ) hero . moveLeft ( ) hero . use ( "lever" ) …" at bounding box center [869, 351] width 345 height 392
click at [841, 391] on div "hero . moveUp ( ) hero . moveUp ( ) hero . moveLeft ( ) hero . use ( "lever" ) …" at bounding box center [869, 351] width 345 height 392
click at [847, 399] on div "hero . moveUp ( ) hero . moveUp ( ) hero . moveLeft ( ) hero . use ( "lever" ) …" at bounding box center [869, 351] width 345 height 392
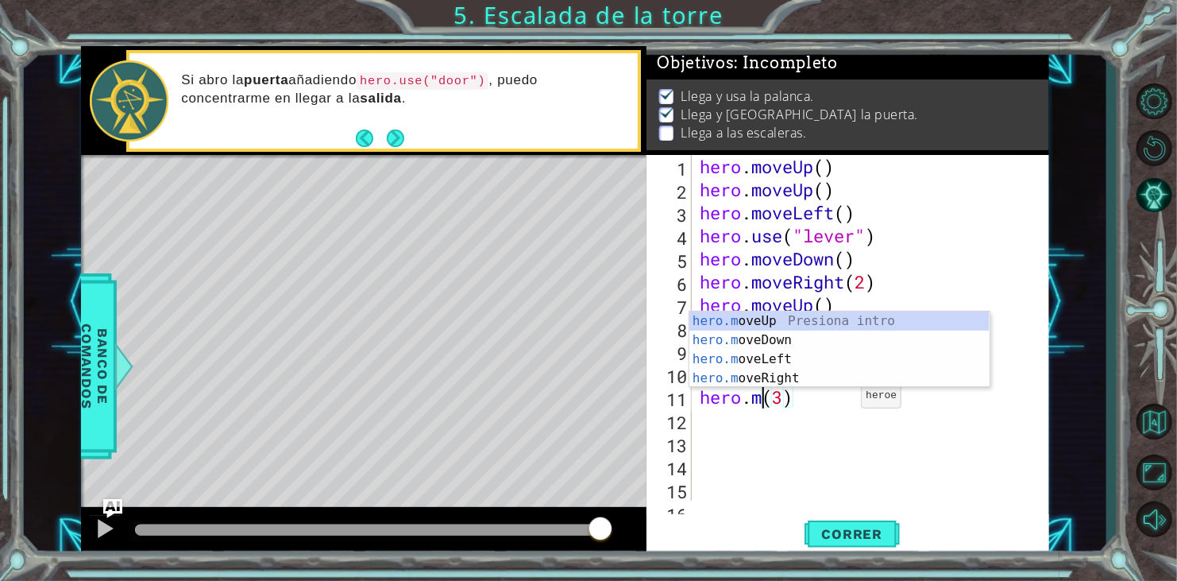
type textarea "hero.(3)"
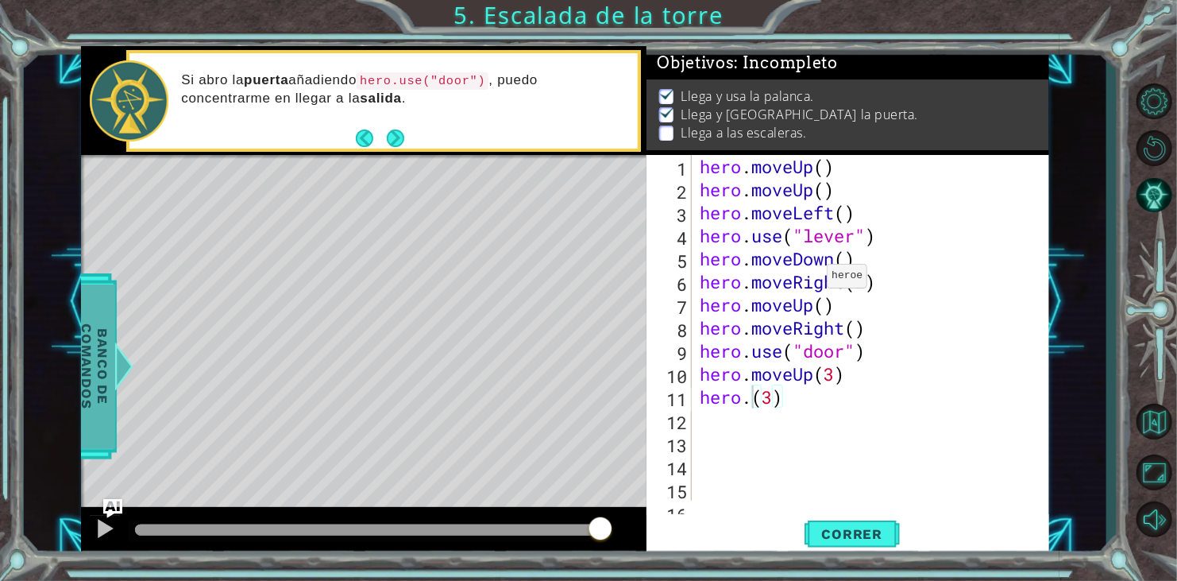
click at [128, 354] on div at bounding box center [124, 366] width 20 height 48
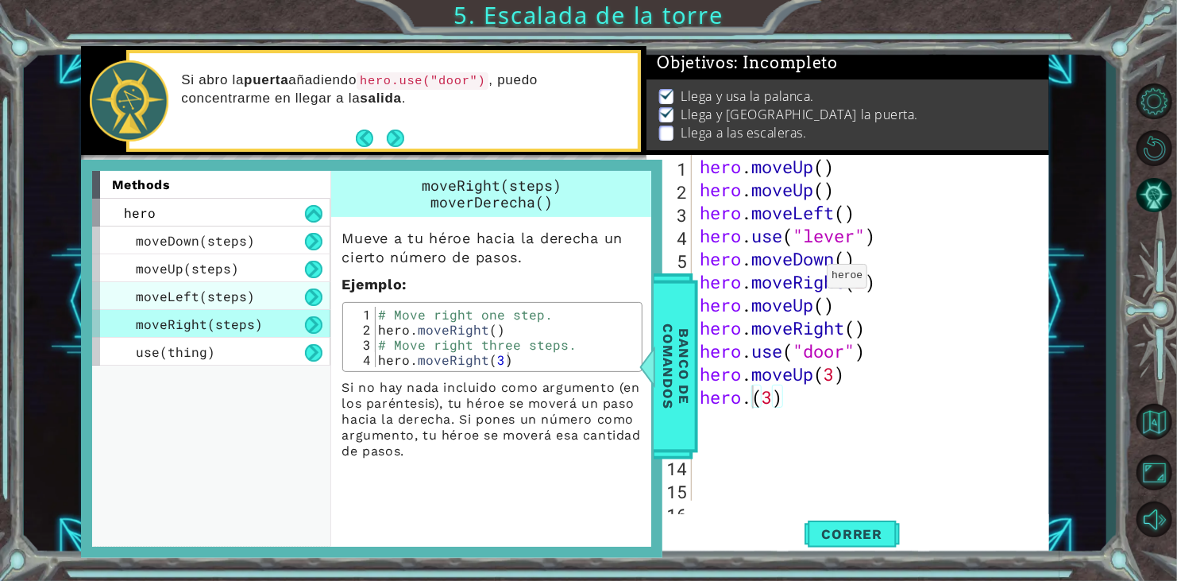
click at [229, 302] on span "moveLeft(steps)" at bounding box center [195, 295] width 119 height 17
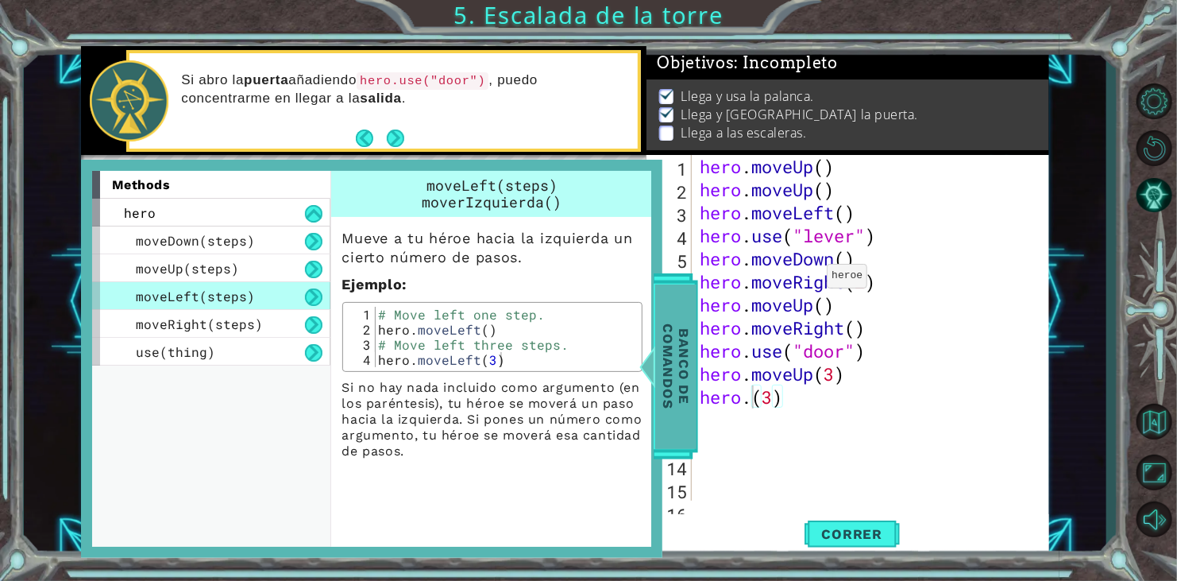
click at [697, 396] on div "Banco de comandos" at bounding box center [676, 366] width 44 height 186
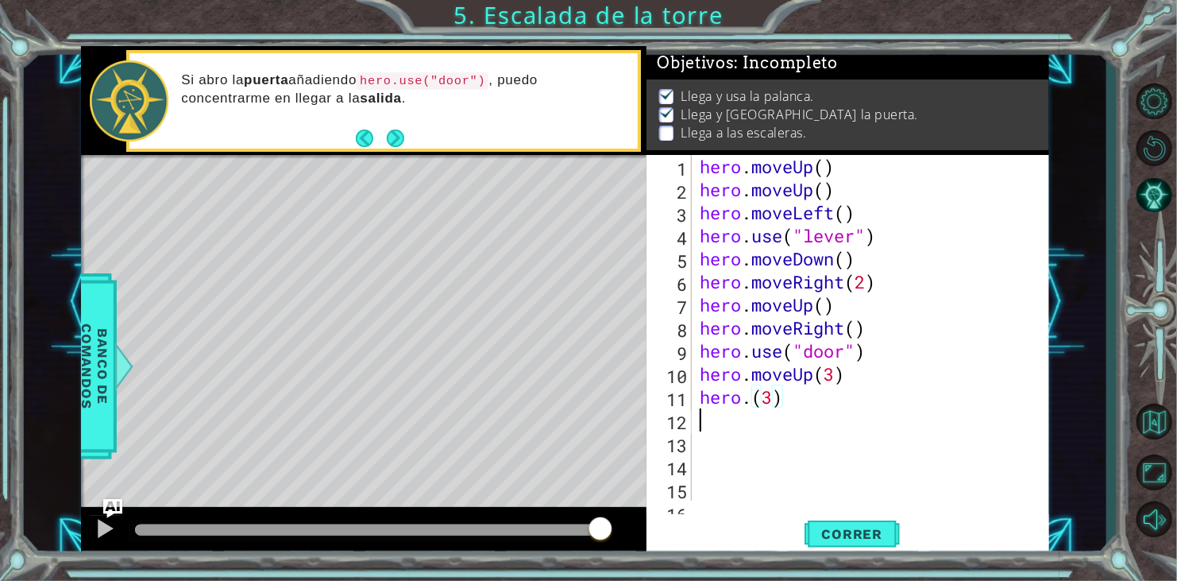
click at [746, 418] on div "hero . moveUp ( ) hero . moveUp ( ) hero . moveLeft ( ) hero . use ( "lever" ) …" at bounding box center [869, 351] width 345 height 392
click at [751, 403] on div "hero . moveUp ( ) hero . moveUp ( ) hero . moveLeft ( ) hero . use ( "lever" ) …" at bounding box center [869, 351] width 345 height 392
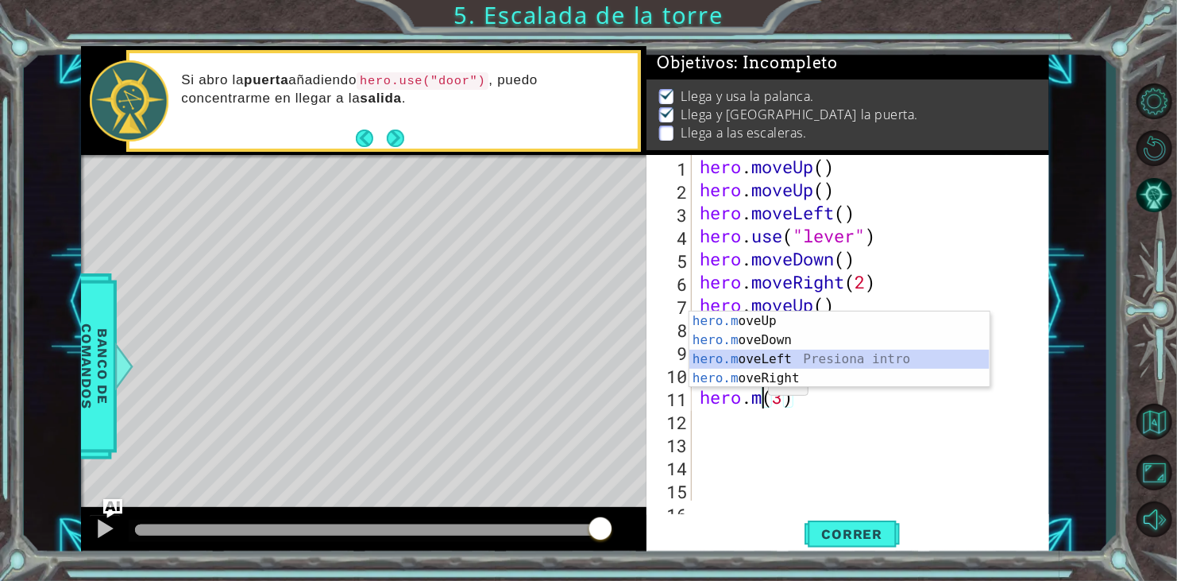
click at [769, 366] on div "hero.m oveUp Presiona intro hero.m oveDown Presiona intro hero.m oveLeft Presio…" at bounding box center [839, 368] width 300 height 114
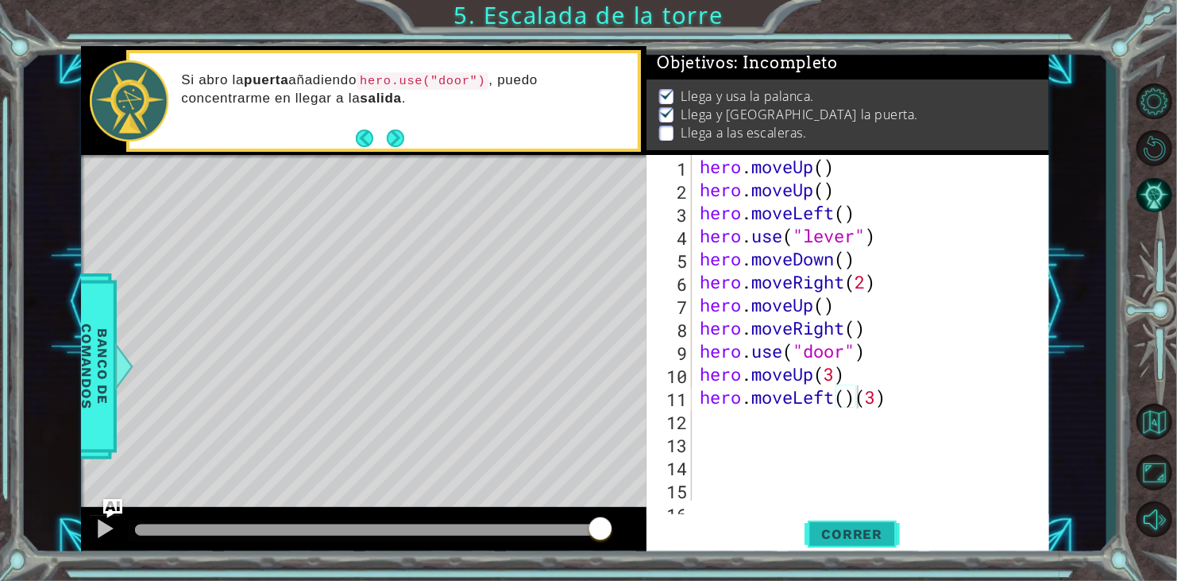
click at [867, 520] on button "Correr" at bounding box center [852, 534] width 95 height 41
click at [833, 538] on span "Correr" at bounding box center [852, 534] width 93 height 16
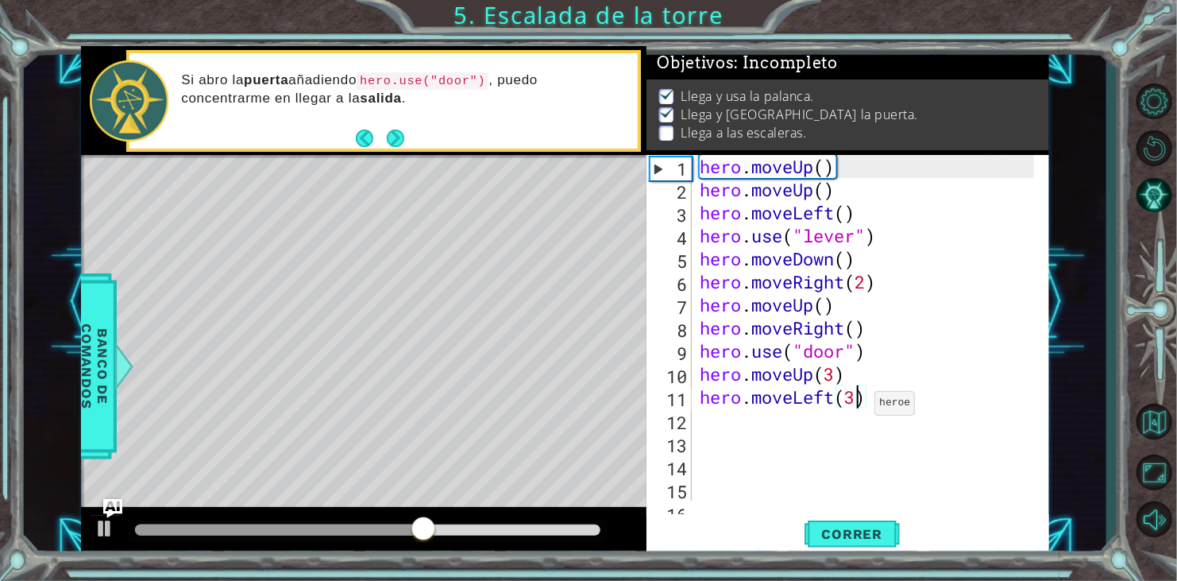
click at [861, 407] on div "hero . moveUp ( ) hero . moveUp ( ) hero . moveLeft ( ) hero . use ( "lever" ) …" at bounding box center [869, 351] width 345 height 392
click at [867, 408] on div "hero . moveUp ( ) hero . moveUp ( ) hero . moveLeft ( ) hero . use ( "lever" ) …" at bounding box center [869, 351] width 345 height 392
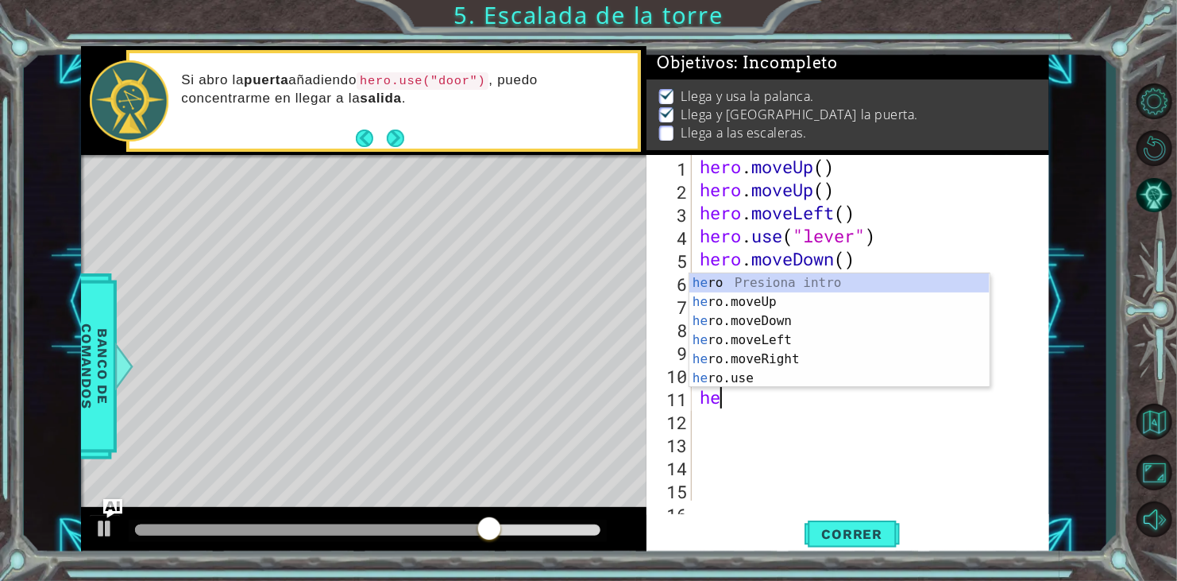
scroll to position [0, 0]
type textarea "h"
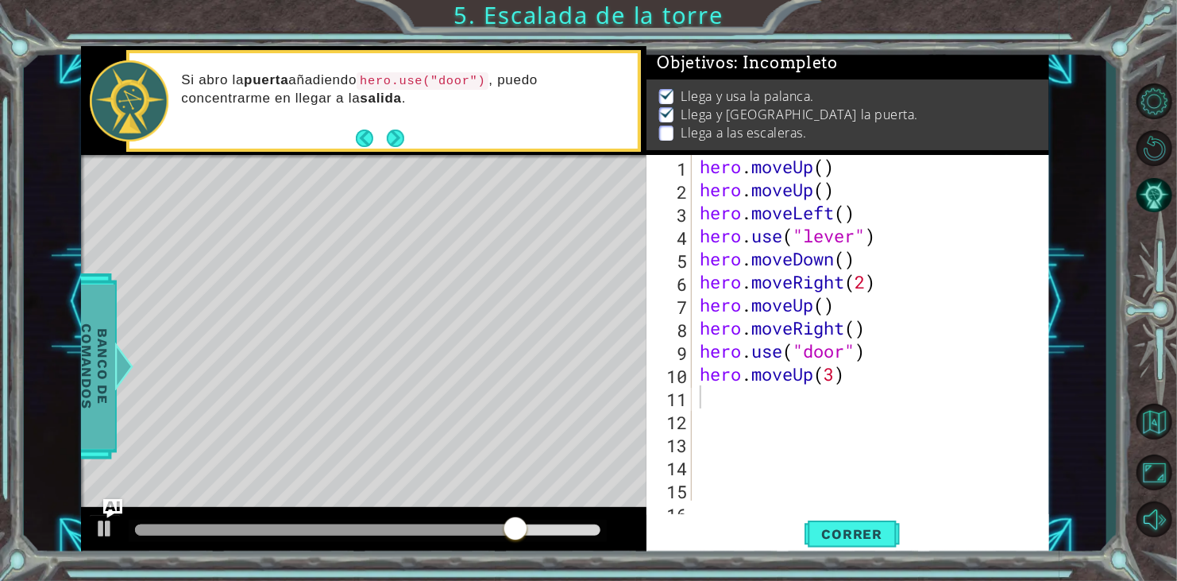
click at [122, 368] on div at bounding box center [124, 366] width 20 height 48
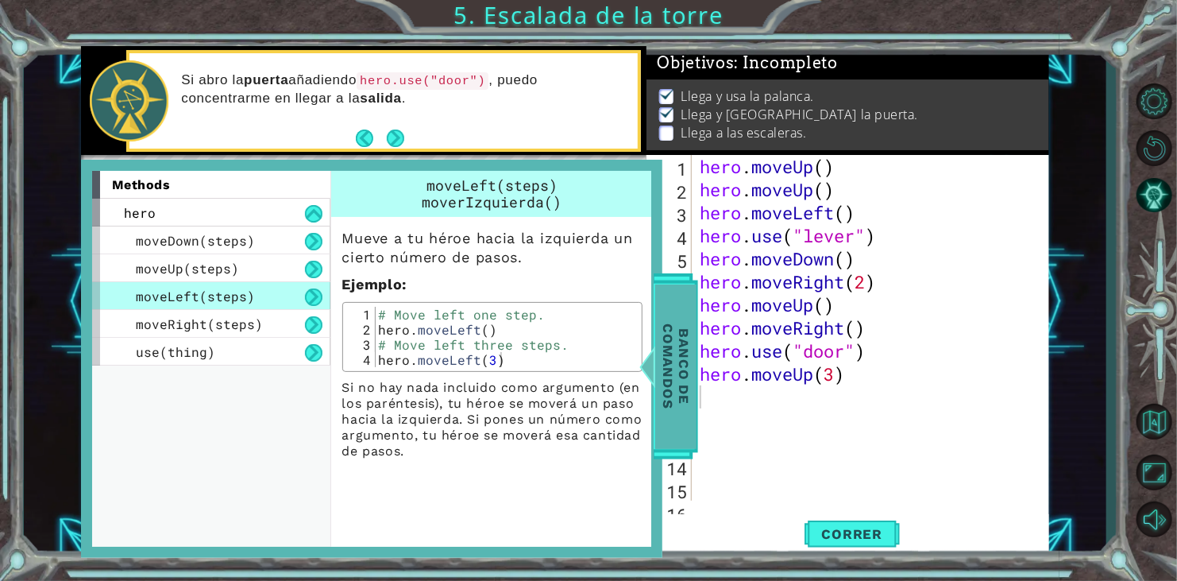
click at [673, 426] on span "Banco de comandos" at bounding box center [675, 366] width 41 height 164
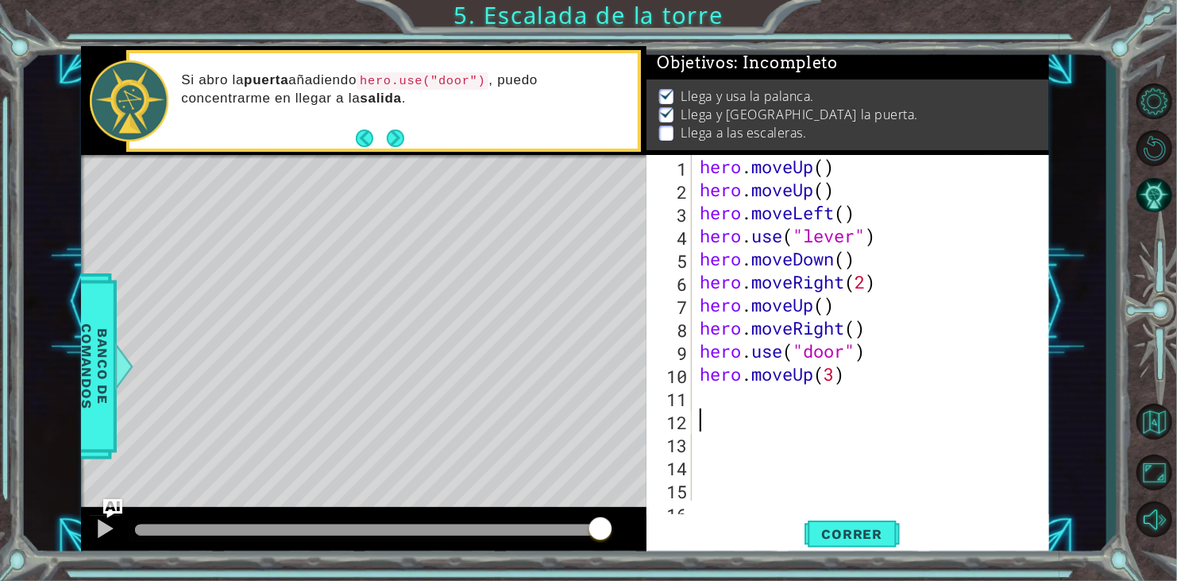
click at [728, 417] on div "hero . moveUp ( ) hero . moveUp ( ) hero . moveLeft ( ) hero . use ( "lever" ) …" at bounding box center [869, 351] width 345 height 392
click at [708, 382] on div "hero . moveUp ( ) hero . moveUp ( ) hero . moveLeft ( ) hero . use ( "lever" ) …" at bounding box center [869, 351] width 345 height 392
type textarea "hero.moveUp(3)"
click at [708, 389] on div "hero . moveUp ( ) hero . moveUp ( ) hero . moveLeft ( ) hero . use ( "lever" ) …" at bounding box center [869, 351] width 345 height 392
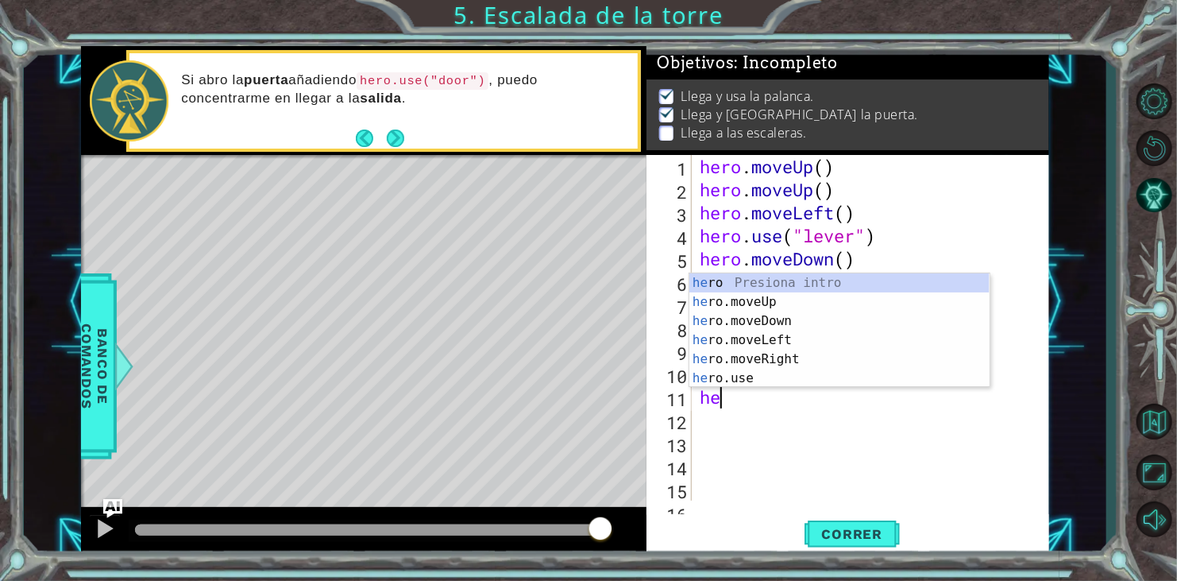
type textarea "her"
click at [824, 332] on div "her o Presiona intro her o.moveUp Presiona intro her o.moveDown Presiona intro …" at bounding box center [839, 349] width 300 height 152
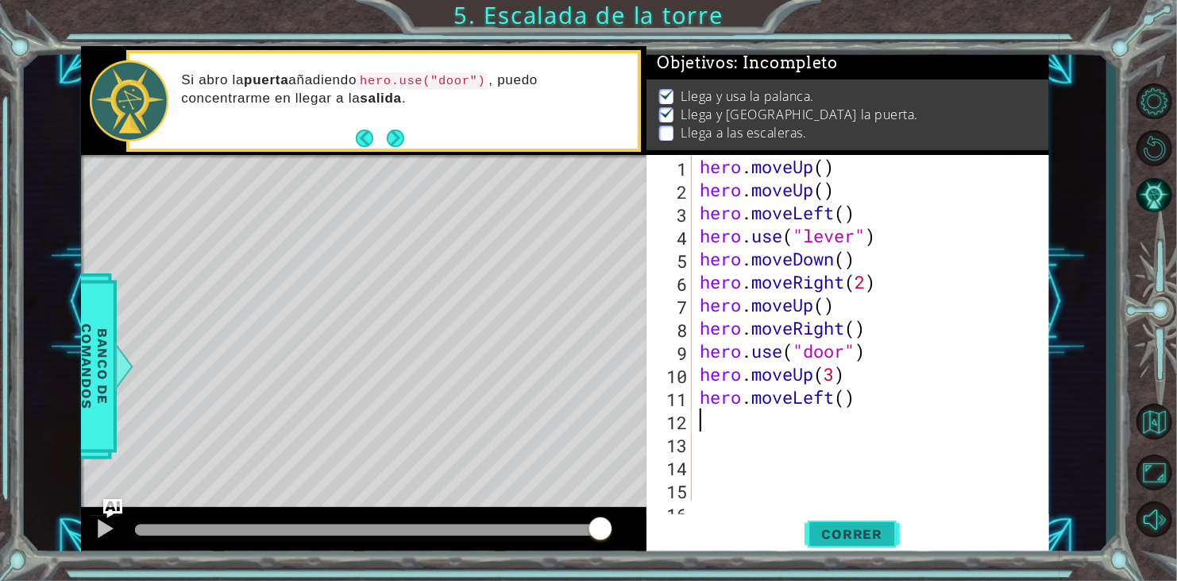
click at [862, 529] on span "Correr" at bounding box center [852, 534] width 93 height 16
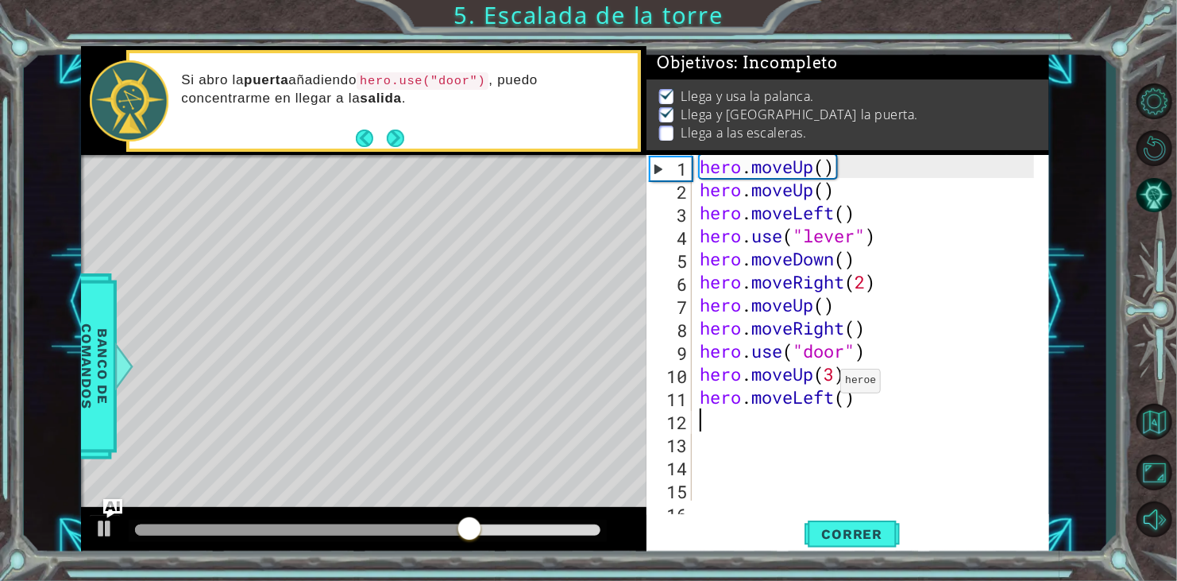
click at [826, 384] on div "hero . moveUp ( ) hero . moveUp ( ) hero . moveLeft ( ) hero . use ( "lever" ) …" at bounding box center [869, 351] width 345 height 392
type textarea "hero.moveUp(3)"
click at [825, 381] on div "hero . moveUp ( ) hero . moveUp ( ) hero . moveLeft ( ) hero . use ( "lever" ) …" at bounding box center [869, 351] width 345 height 392
click at [832, 381] on div "hero . moveUp ( ) hero . moveUp ( ) hero . moveLeft ( ) hero . use ( "lever" ) …" at bounding box center [869, 351] width 345 height 392
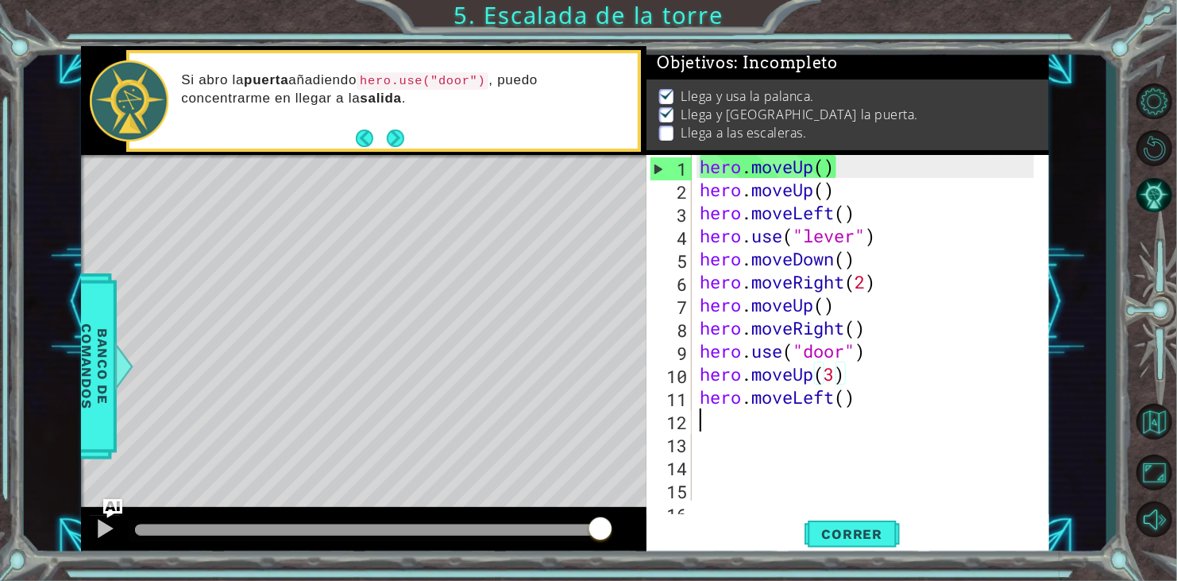
click at [847, 413] on div "hero . moveUp ( ) hero . moveUp ( ) hero . moveLeft ( ) hero . use ( "lever" ) …" at bounding box center [869, 351] width 345 height 392
click at [843, 402] on div "hero . moveUp ( ) hero . moveUp ( ) hero . moveLeft ( ) hero . use ( "lever" ) …" at bounding box center [869, 351] width 345 height 392
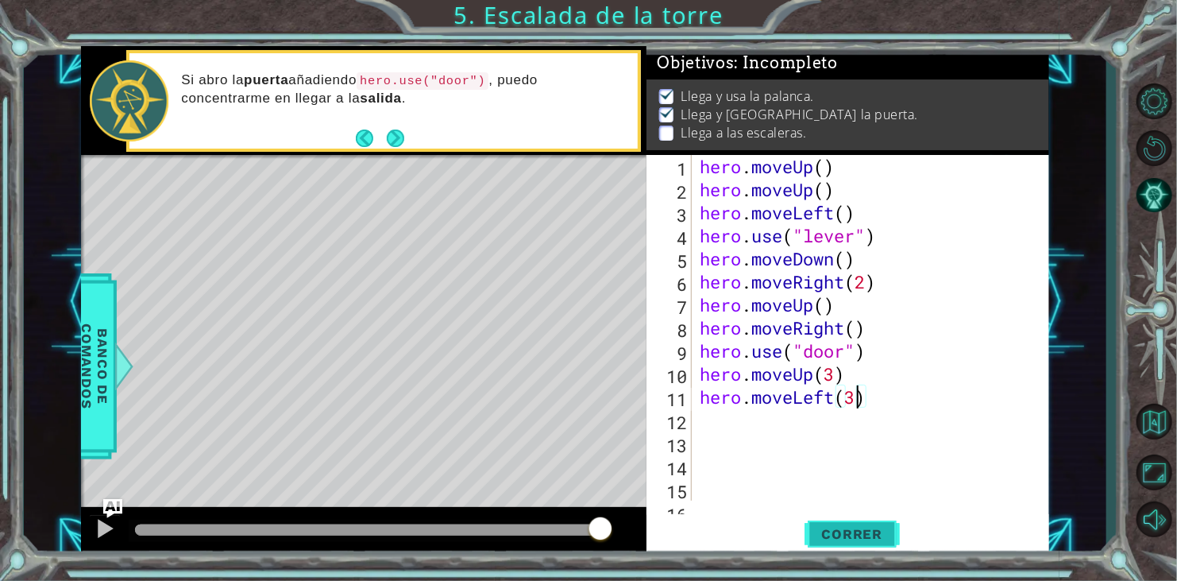
click at [838, 546] on button "Correr" at bounding box center [852, 534] width 95 height 41
type textarea "hero.moveLeft(3)"
click at [807, 546] on button "Correr" at bounding box center [852, 534] width 95 height 41
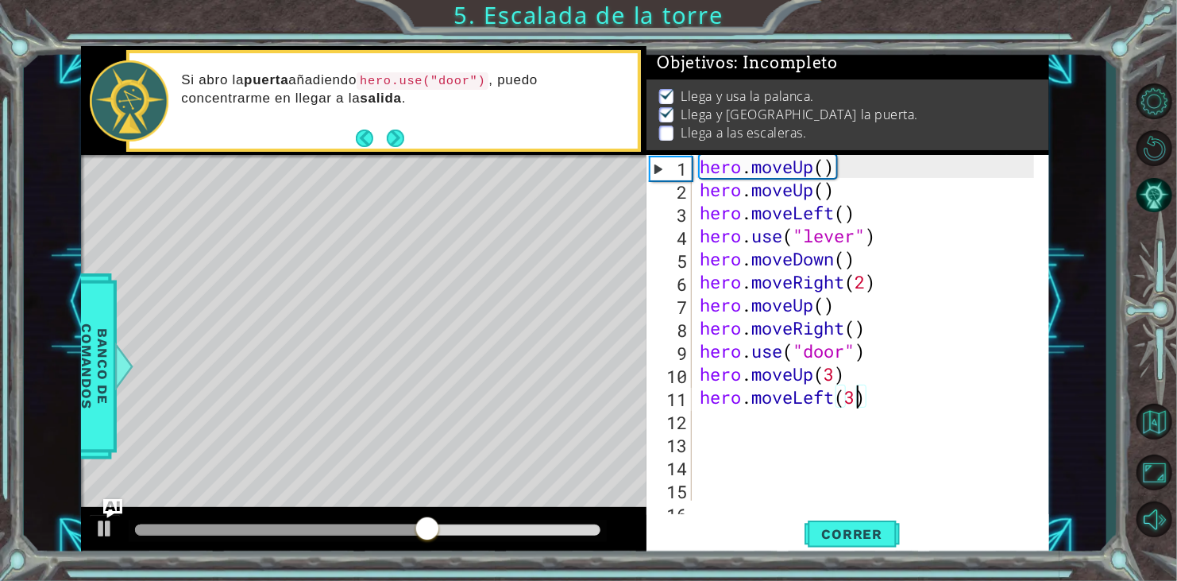
click at [823, 412] on div "hero . moveUp ( ) hero . moveUp ( ) hero . moveLeft ( ) hero . use ( "lever" ) …" at bounding box center [869, 351] width 345 height 392
click at [835, 398] on div "hero . moveUp ( ) hero . moveUp ( ) hero . moveLeft ( ) hero . use ( "lever" ) …" at bounding box center [869, 351] width 345 height 392
type textarea "hero.moveLeft(3)"
